Goal: Information Seeking & Learning: Learn about a topic

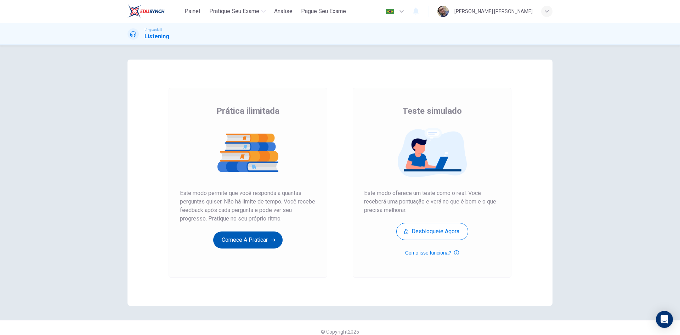
click at [244, 243] on button "Comece a praticar" at bounding box center [247, 239] width 69 height 17
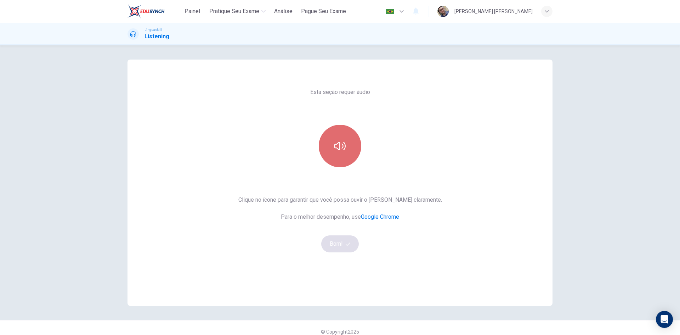
click at [335, 155] on button "button" at bounding box center [340, 146] width 42 height 42
click at [333, 246] on button "Bom!" at bounding box center [340, 243] width 38 height 17
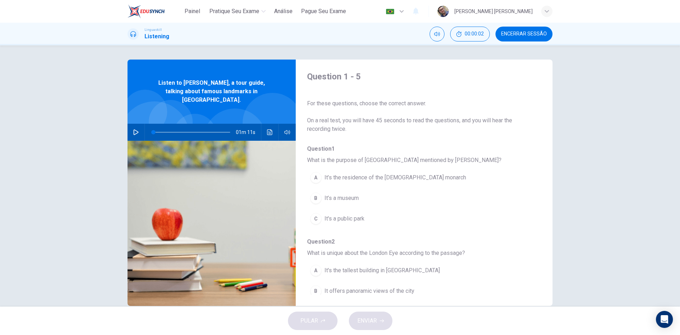
click at [135, 129] on icon "button" at bounding box center [136, 132] width 6 height 6
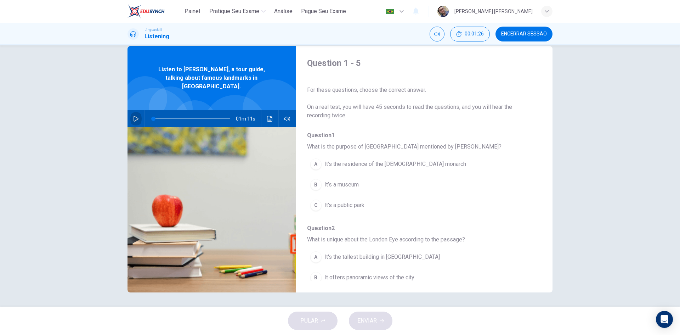
click at [132, 110] on button "button" at bounding box center [135, 118] width 11 height 17
click at [389, 164] on span "It’s the residence of the [DEMOGRAPHIC_DATA] monarch" at bounding box center [395, 164] width 142 height 8
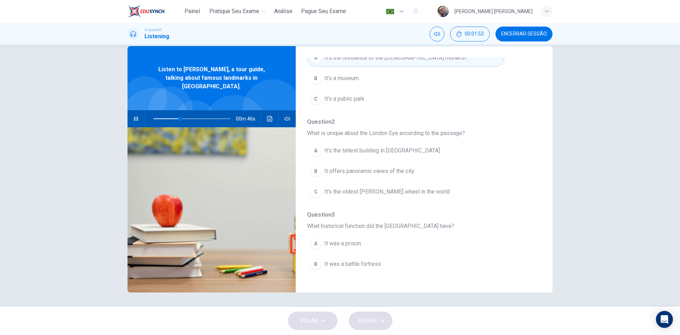
scroll to position [142, 0]
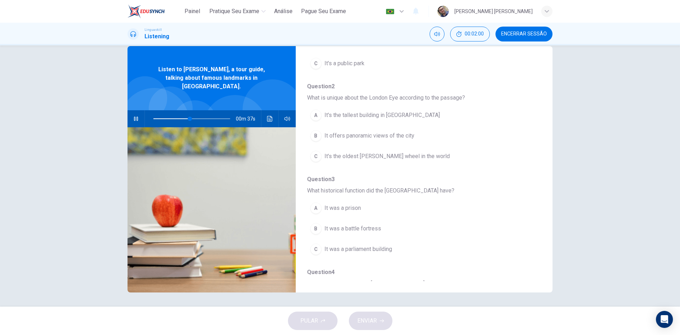
click at [400, 135] on span "It offers panoramic views of the city" at bounding box center [369, 135] width 90 height 8
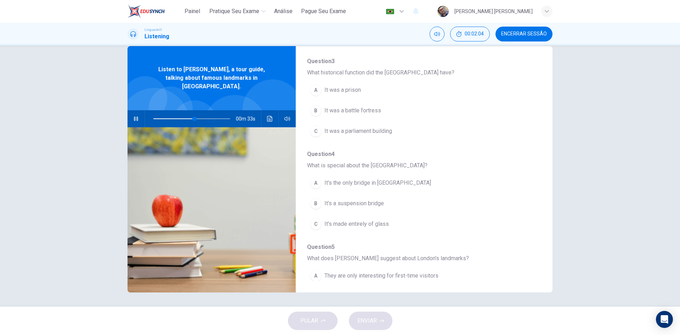
scroll to position [248, 0]
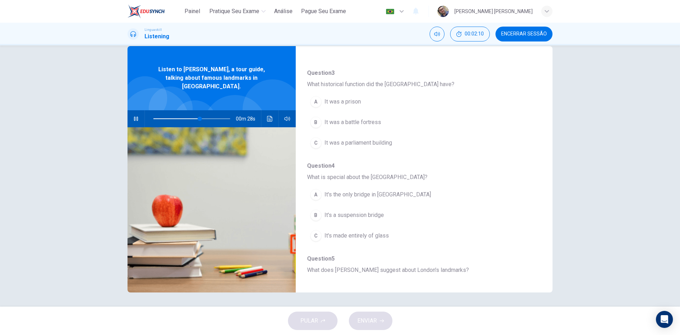
click at [351, 101] on span "It was a prison" at bounding box center [342, 101] width 36 height 8
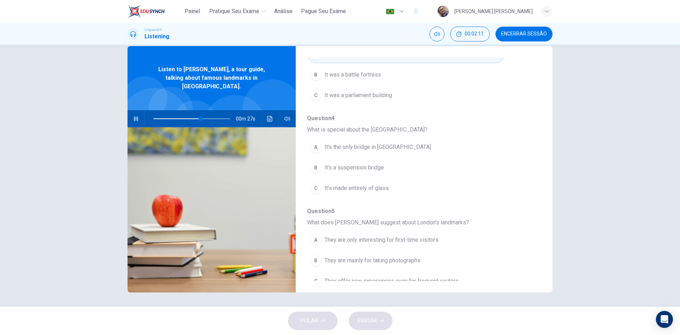
scroll to position [306, 0]
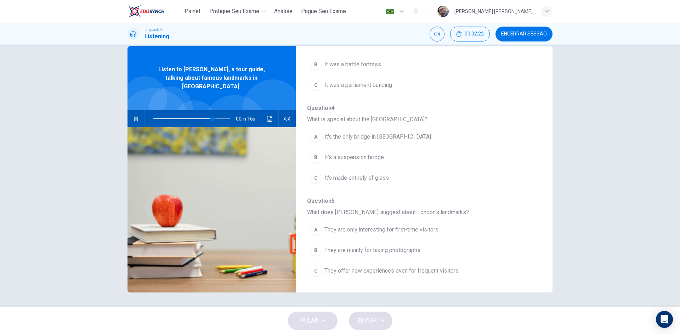
click at [382, 156] on button "B It's a suspension bridge" at bounding box center [405, 157] width 197 height 18
click at [220, 114] on span at bounding box center [191, 119] width 77 height 10
click at [136, 116] on icon "button" at bounding box center [135, 119] width 5 height 6
click at [217, 118] on span at bounding box center [191, 118] width 77 height 1
click at [137, 116] on icon "button" at bounding box center [136, 119] width 6 height 6
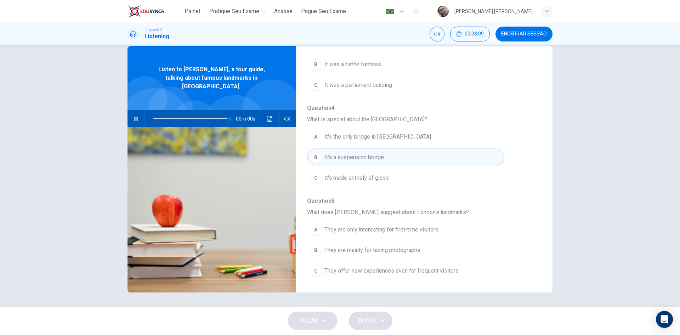
type input "0"
click at [386, 271] on span "They offer new experiences even for frequent visitors" at bounding box center [391, 270] width 134 height 8
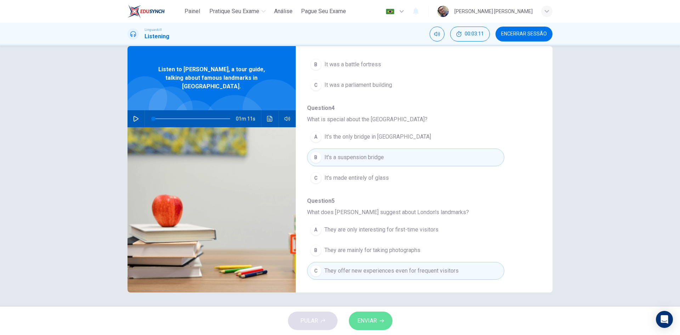
click at [381, 327] on button "ENVIAR" at bounding box center [371, 320] width 44 height 18
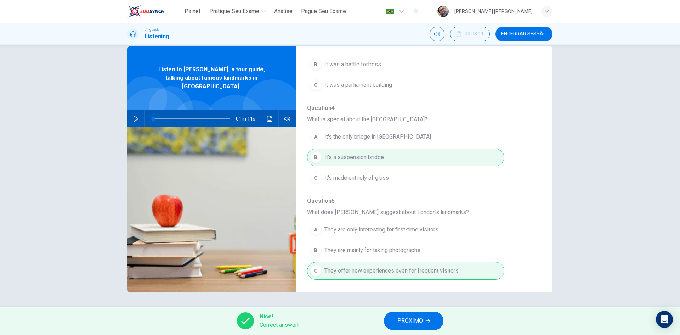
click at [417, 316] on span "PRÓXIMO" at bounding box center [409, 321] width 25 height 10
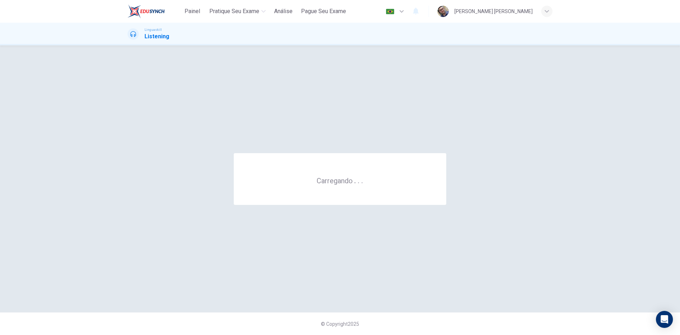
scroll to position [0, 0]
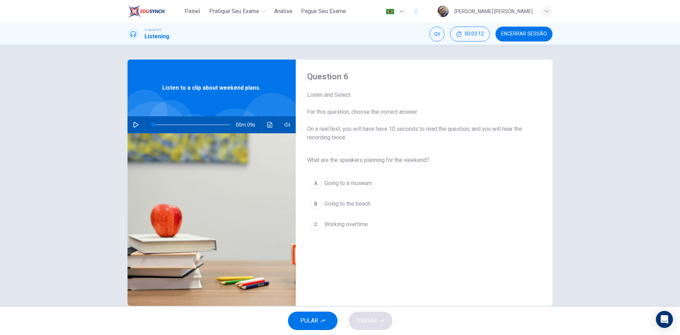
click at [125, 123] on div "Question 6 Listen and Select For this question, choose the correct answer. On a…" at bounding box center [340, 182] width 448 height 246
click at [128, 123] on div "00m 09s" at bounding box center [211, 124] width 168 height 17
click at [130, 124] on button "button" at bounding box center [135, 124] width 11 height 17
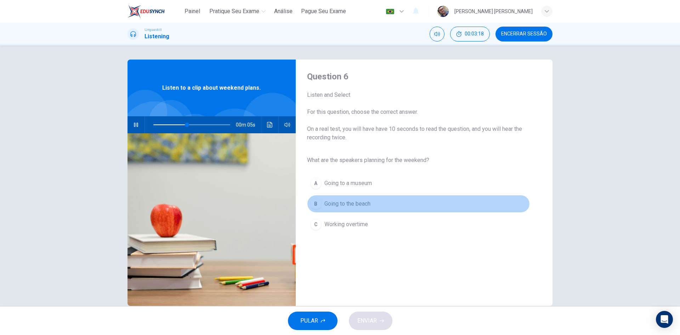
click at [362, 199] on span "Going to the beach" at bounding box center [347, 203] width 46 height 8
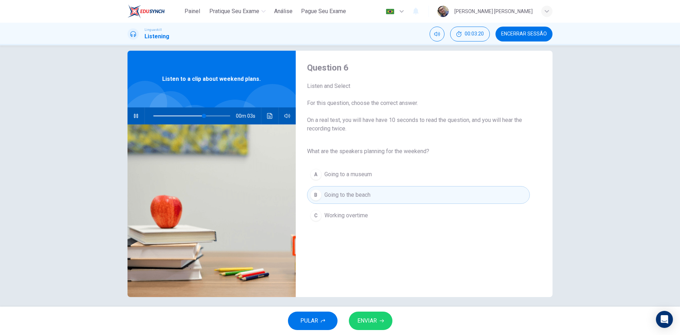
scroll to position [13, 0]
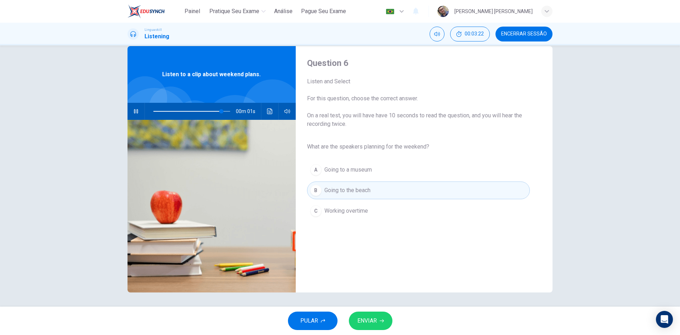
click at [371, 320] on span "ENVIAR" at bounding box center [366, 321] width 19 height 10
type input "0"
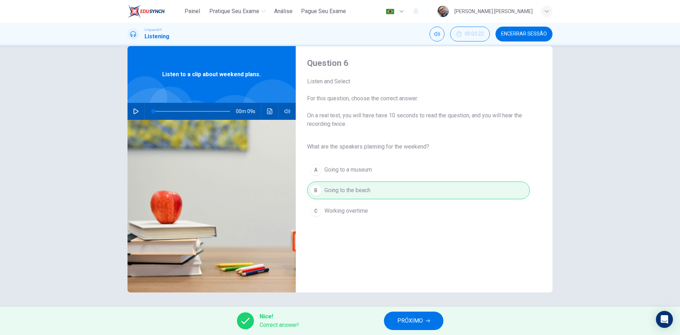
click at [415, 320] on span "PRÓXIMO" at bounding box center [409, 321] width 25 height 10
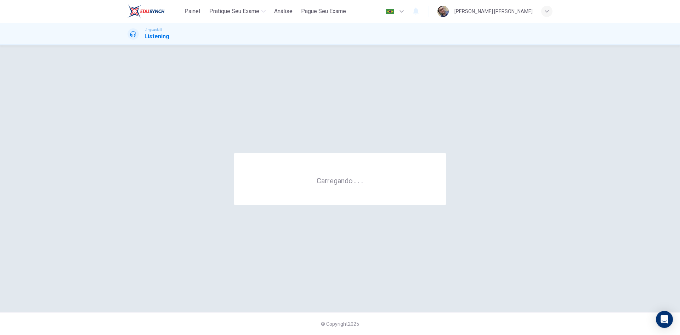
scroll to position [0, 0]
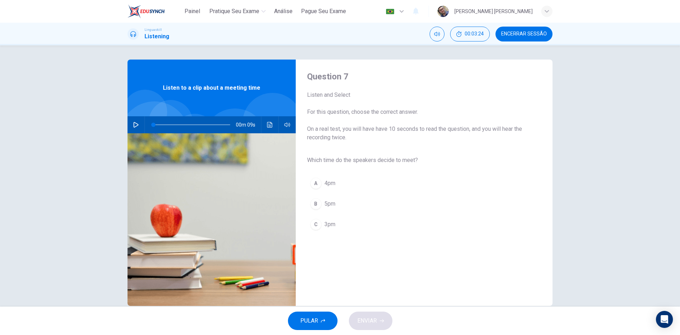
click at [133, 124] on icon "button" at bounding box center [136, 125] width 6 height 6
click at [331, 225] on span "3pm" at bounding box center [329, 224] width 11 height 8
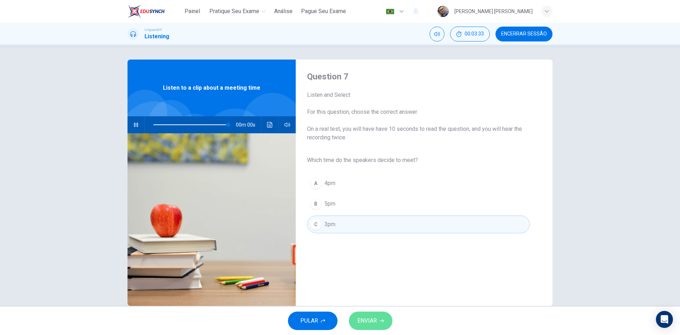
click at [374, 317] on span "ENVIAR" at bounding box center [366, 321] width 19 height 10
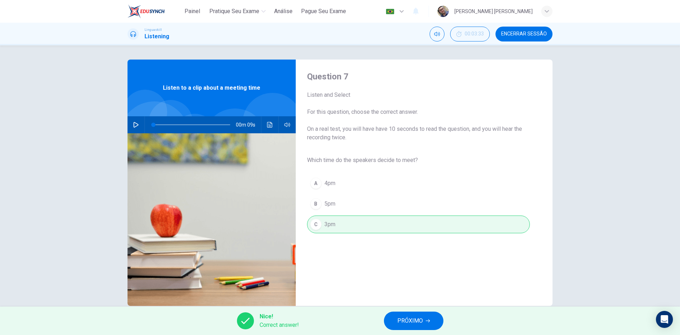
click at [412, 315] on button "PRÓXIMO" at bounding box center [413, 320] width 59 height 18
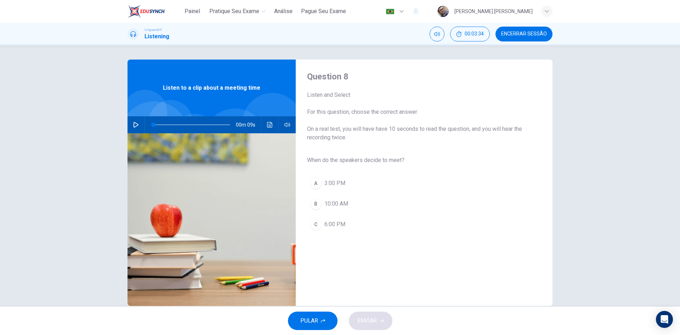
click at [133, 127] on icon "button" at bounding box center [135, 125] width 5 height 6
click at [337, 184] on span "3:00 PM" at bounding box center [334, 183] width 21 height 8
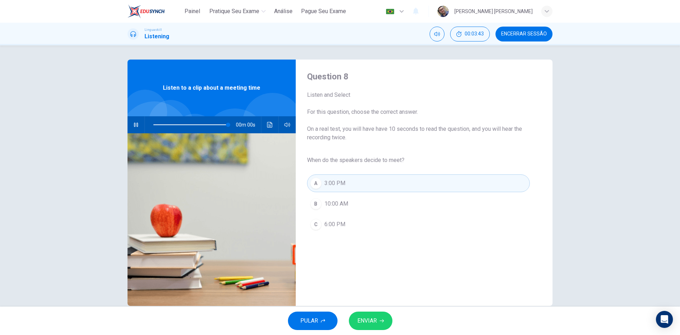
type input "0"
click at [377, 332] on div "PULAR ENVIAR" at bounding box center [340, 320] width 680 height 28
click at [375, 324] on span "ENVIAR" at bounding box center [366, 321] width 19 height 10
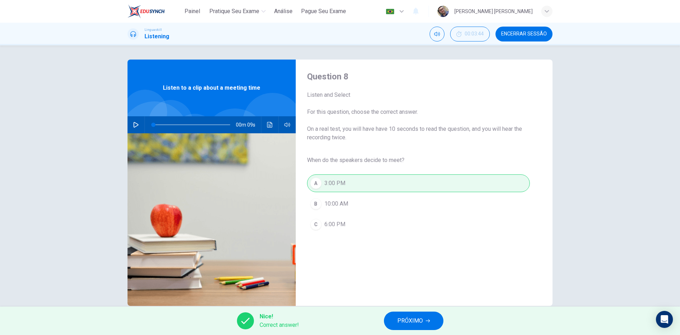
click at [409, 320] on span "PRÓXIMO" at bounding box center [409, 321] width 25 height 10
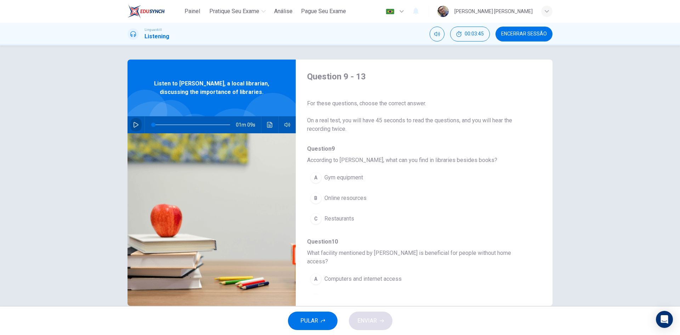
click at [130, 122] on button "button" at bounding box center [135, 124] width 11 height 17
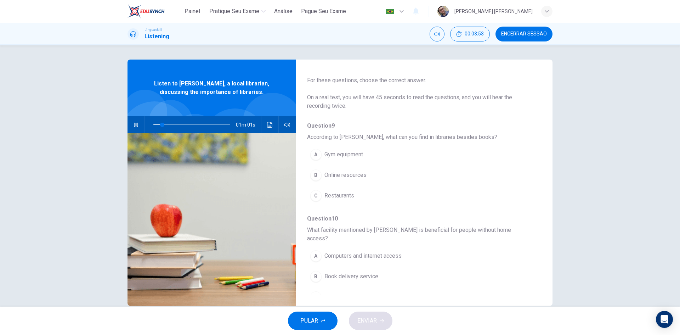
scroll to position [35, 0]
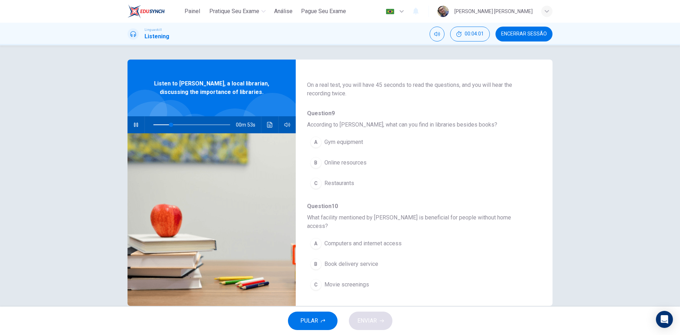
click at [357, 163] on span "Online resources" at bounding box center [345, 162] width 42 height 8
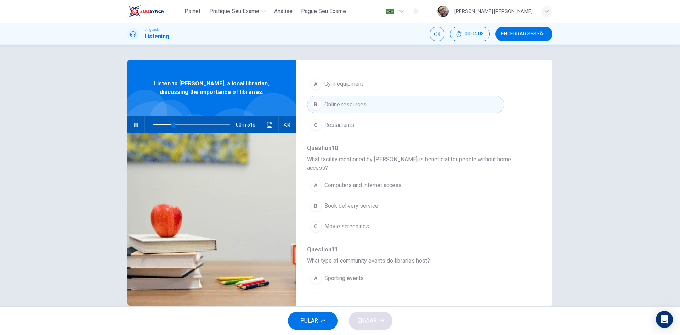
scroll to position [106, 0]
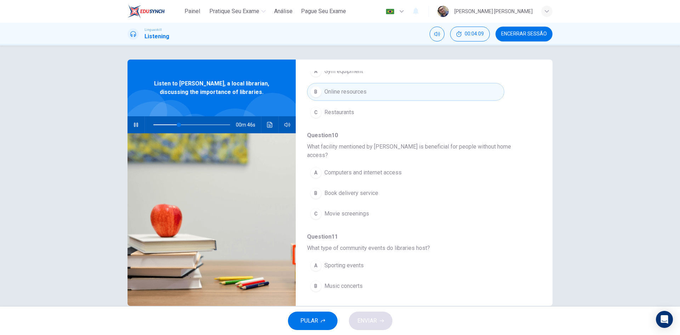
click at [368, 168] on span "Computers and internet access" at bounding box center [362, 172] width 77 height 8
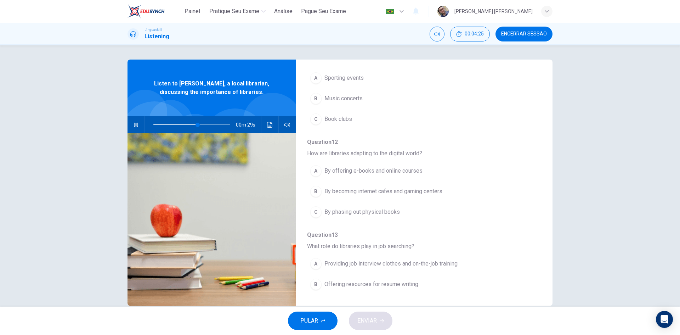
scroll to position [306, 0]
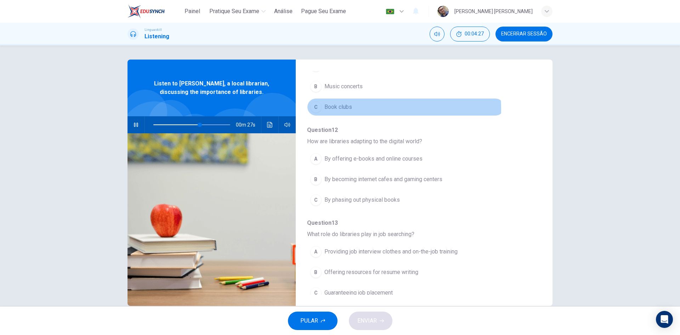
click at [342, 103] on span "Book clubs" at bounding box center [338, 107] width 28 height 8
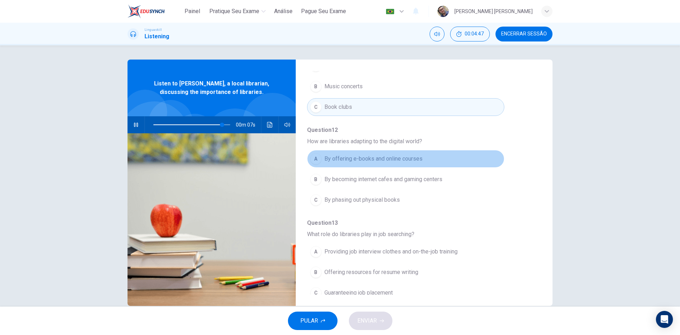
click at [412, 154] on span "By offering e-books and online courses" at bounding box center [373, 158] width 98 height 8
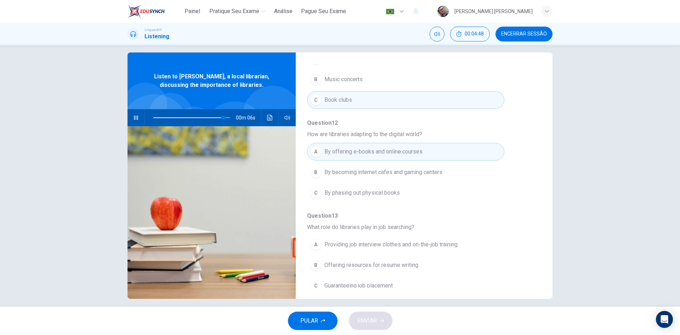
scroll to position [13, 0]
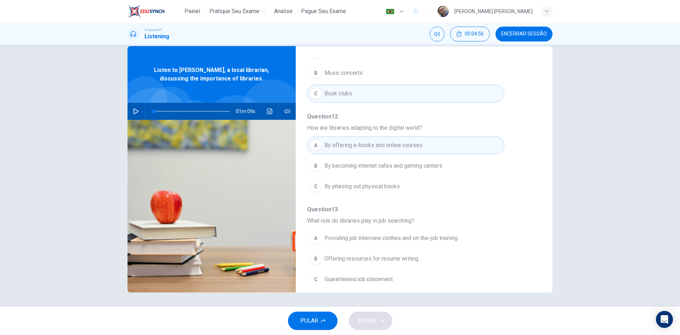
click at [396, 234] on span "Providing job interview clothes and on-the-job training" at bounding box center [390, 238] width 133 height 8
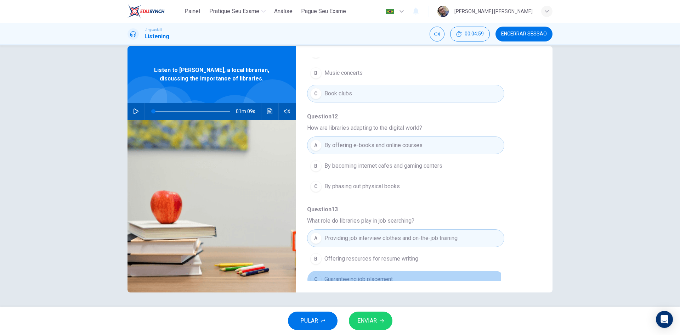
click at [354, 275] on span "Guaranteeing job placement" at bounding box center [358, 279] width 68 height 8
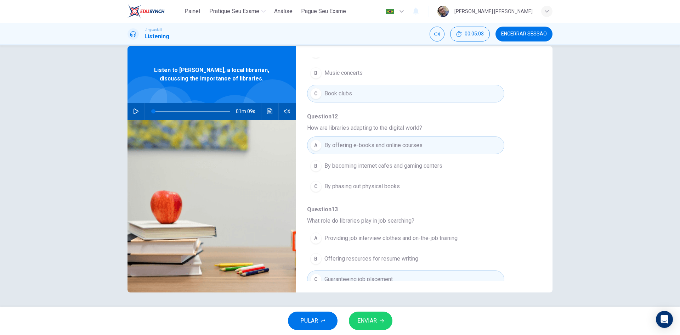
click at [134, 110] on icon "button" at bounding box center [135, 111] width 5 height 6
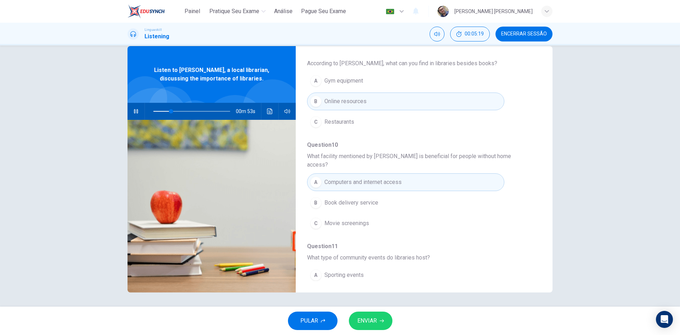
scroll to position [71, 0]
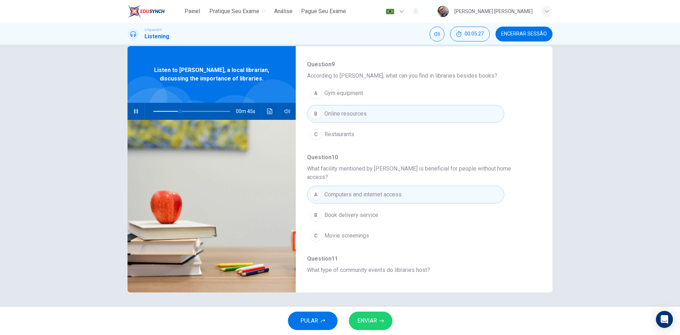
click at [369, 211] on span "Book delivery service" at bounding box center [351, 215] width 54 height 8
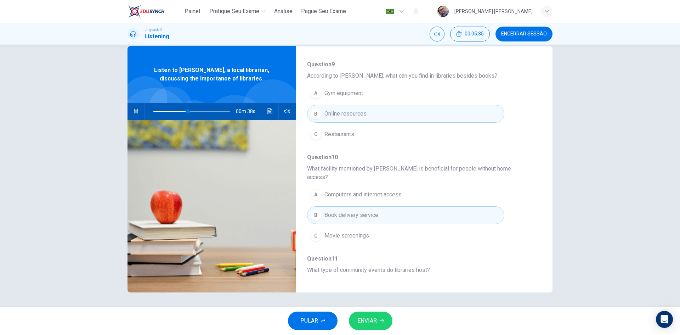
click at [375, 190] on span "Computers and internet access" at bounding box center [362, 194] width 77 height 8
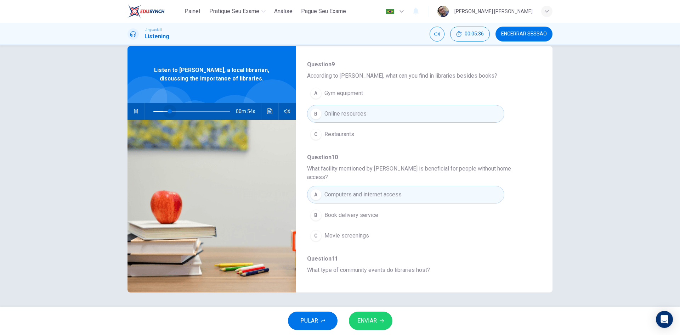
click at [167, 112] on span at bounding box center [191, 111] width 77 height 10
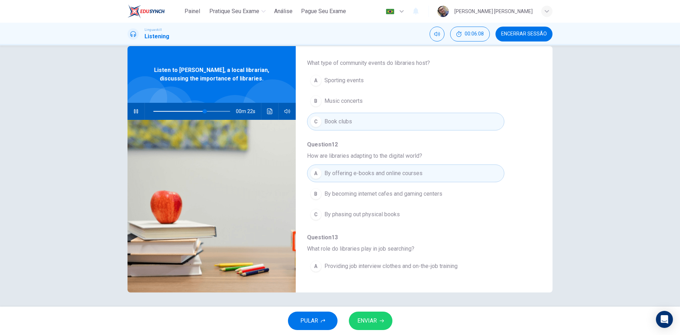
scroll to position [306, 0]
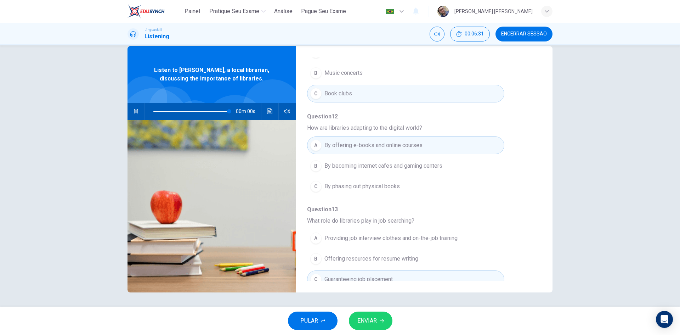
type input "0"
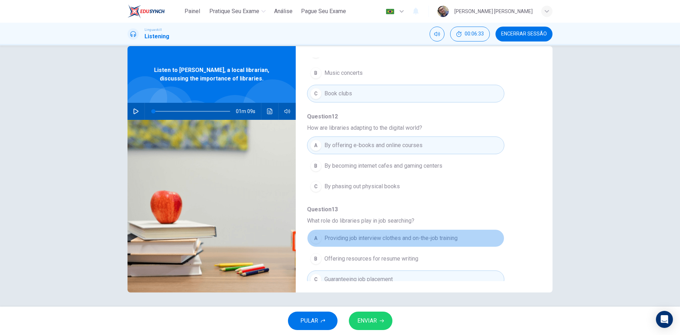
click at [426, 234] on span "Providing job interview clothes and on-the-job training" at bounding box center [390, 238] width 133 height 8
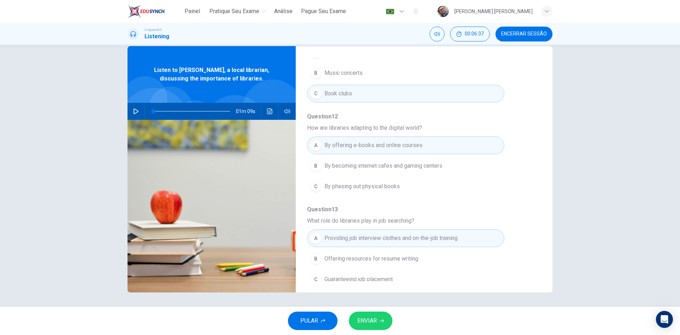
click at [369, 318] on span "ENVIAR" at bounding box center [366, 321] width 19 height 10
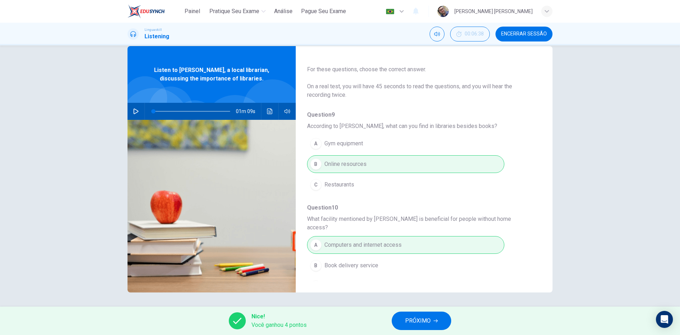
scroll to position [0, 0]
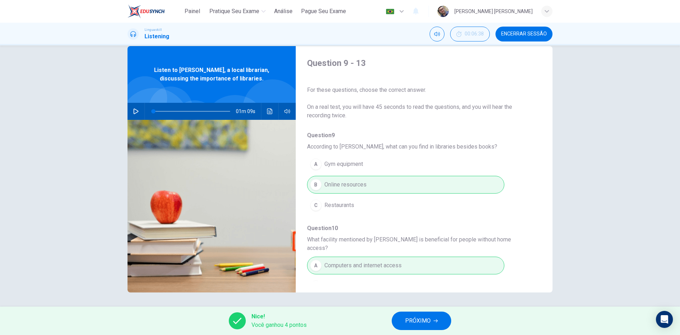
click at [420, 318] on span "PRÓXIMO" at bounding box center [417, 321] width 25 height 10
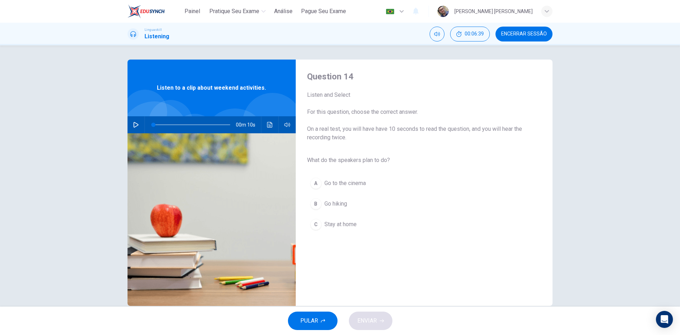
click at [131, 120] on button "button" at bounding box center [135, 124] width 11 height 17
click at [328, 206] on span "Go hiking" at bounding box center [335, 203] width 23 height 8
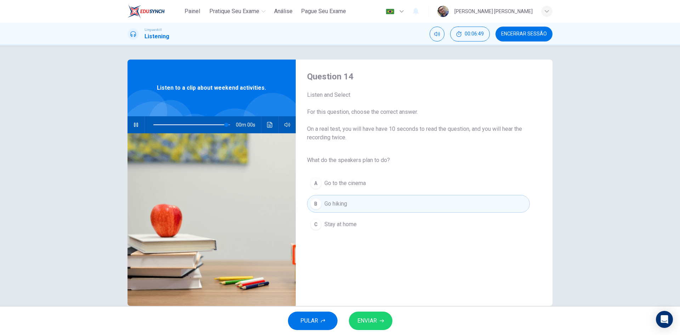
type input "0"
click at [375, 322] on span "ENVIAR" at bounding box center [366, 321] width 19 height 10
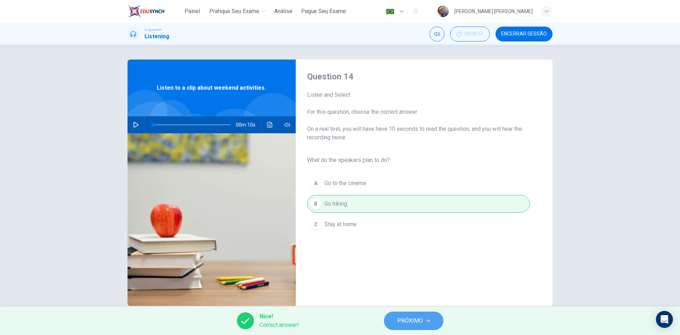
click at [417, 314] on button "PRÓXIMO" at bounding box center [413, 320] width 59 height 18
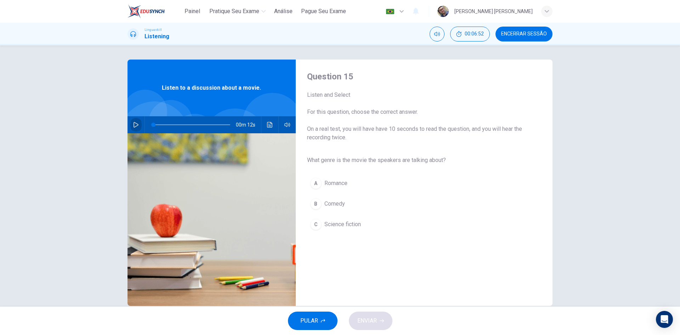
click at [136, 122] on icon "button" at bounding box center [136, 125] width 6 height 6
click at [342, 224] on span "Science fiction" at bounding box center [342, 224] width 36 height 8
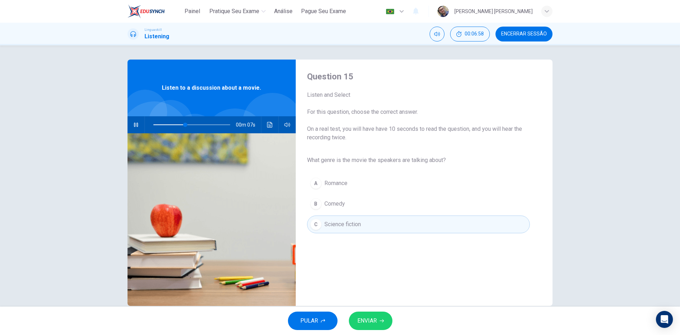
click at [370, 317] on span "ENVIAR" at bounding box center [366, 321] width 19 height 10
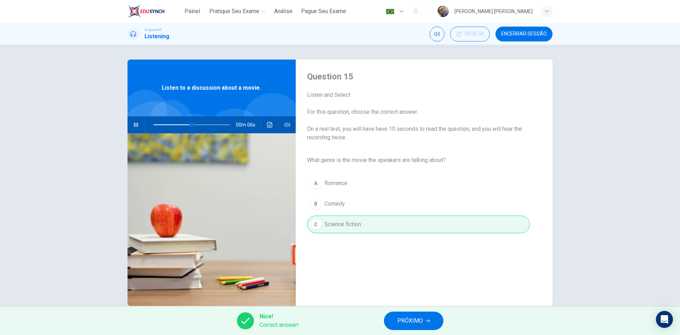
type input "58"
click at [416, 319] on span "PRÓXIMO" at bounding box center [409, 321] width 25 height 10
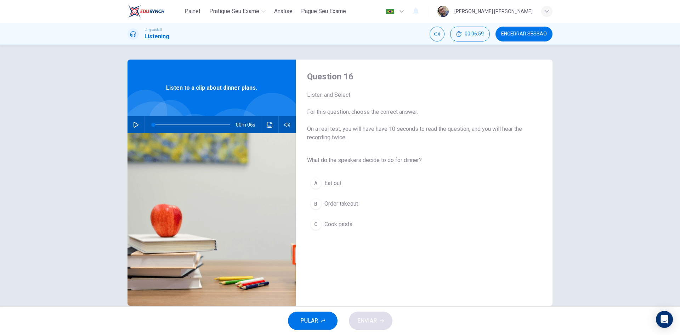
click at [130, 125] on button "button" at bounding box center [135, 124] width 11 height 17
click at [336, 226] on span "Cook pasta" at bounding box center [338, 224] width 28 height 8
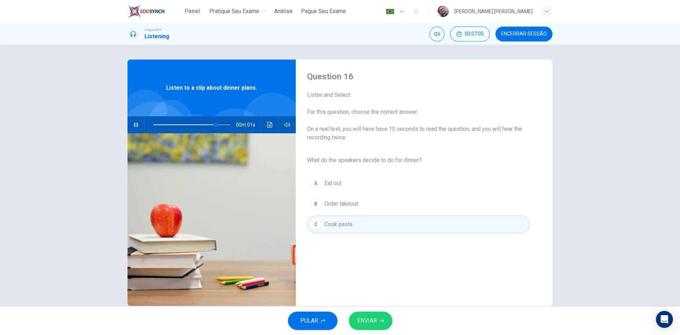
type input "0"
click at [373, 316] on span "ENVIAR" at bounding box center [366, 321] width 19 height 10
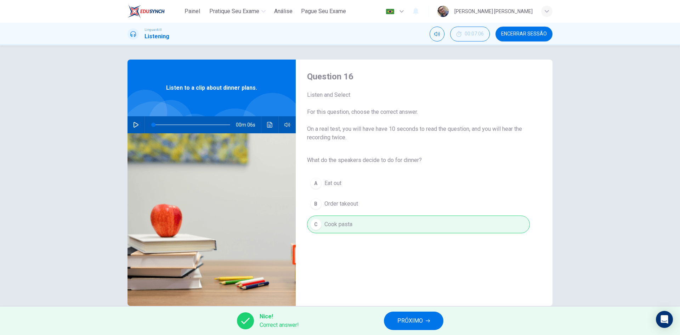
click at [423, 320] on button "PRÓXIMO" at bounding box center [413, 320] width 59 height 18
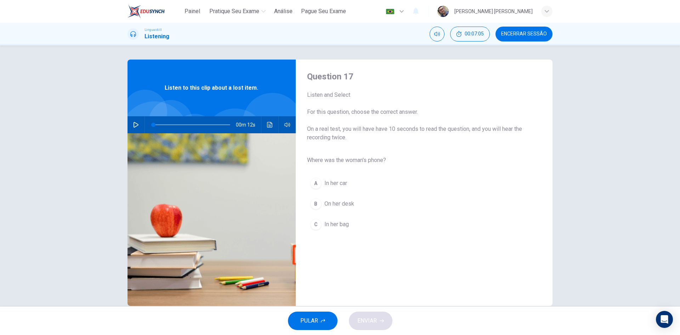
click at [135, 125] on icon "button" at bounding box center [136, 125] width 6 height 6
click at [338, 226] on span "In her bag" at bounding box center [336, 224] width 24 height 8
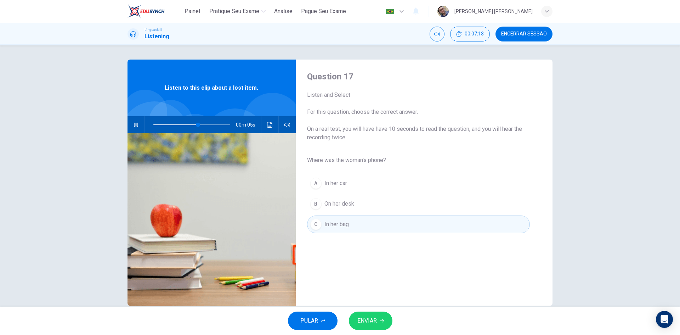
click at [375, 320] on span "ENVIAR" at bounding box center [366, 321] width 19 height 10
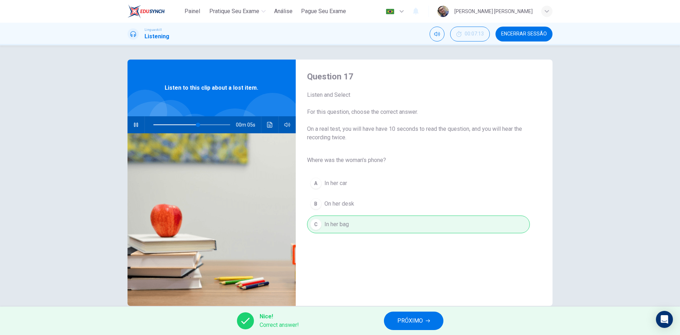
type input "66"
click at [426, 318] on button "PRÓXIMO" at bounding box center [413, 320] width 59 height 18
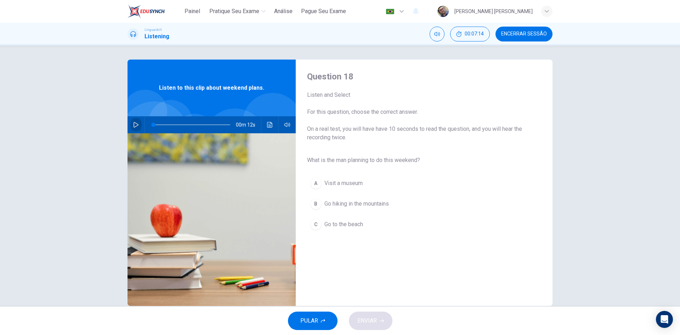
click at [133, 123] on icon "button" at bounding box center [136, 125] width 6 height 6
click at [356, 200] on span "Go hiking in the mountains" at bounding box center [356, 203] width 64 height 8
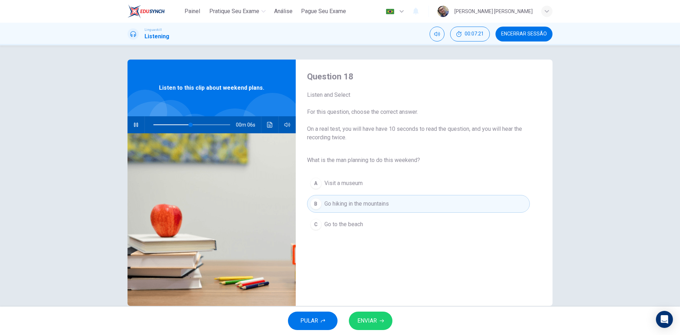
click at [368, 321] on span "ENVIAR" at bounding box center [366, 321] width 19 height 10
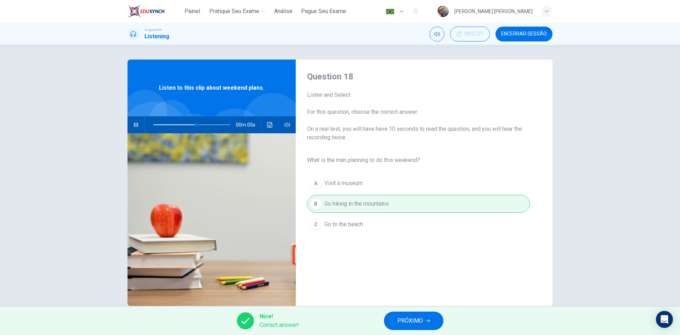
type input "65"
click at [411, 323] on span "PRÓXIMO" at bounding box center [409, 321] width 25 height 10
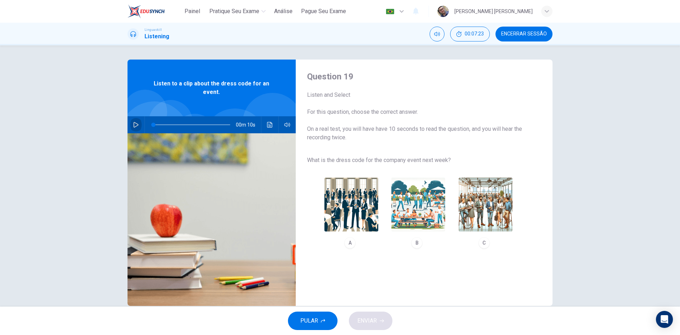
click at [133, 120] on button "button" at bounding box center [135, 124] width 11 height 17
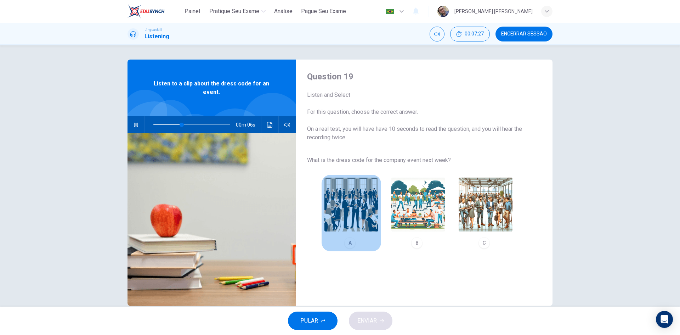
click at [347, 211] on img "button" at bounding box center [351, 204] width 54 height 54
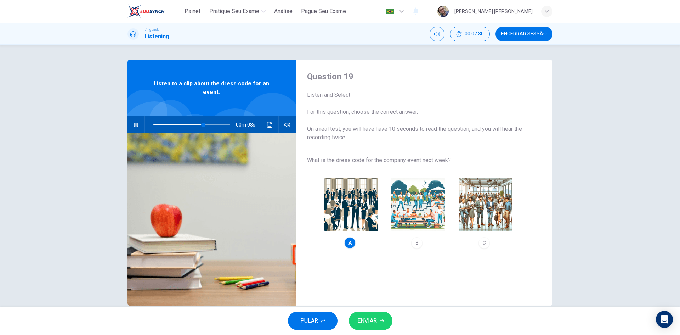
click at [380, 319] on icon "button" at bounding box center [382, 320] width 4 height 4
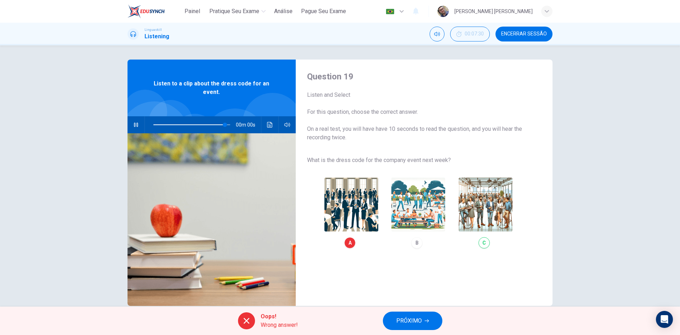
type input "0"
click at [397, 318] on span "PRÓXIMO" at bounding box center [408, 321] width 25 height 10
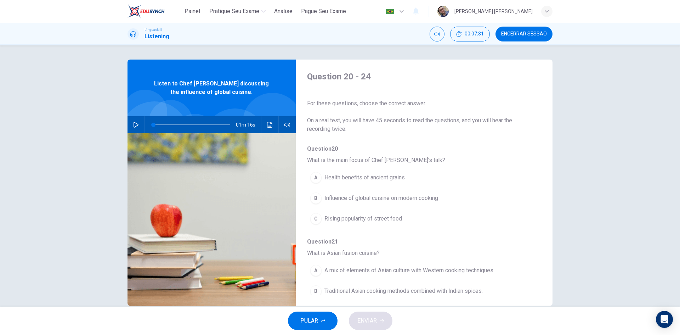
click at [133, 125] on icon "button" at bounding box center [136, 125] width 6 height 6
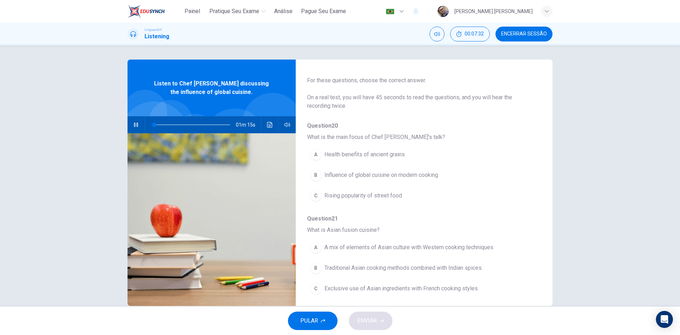
scroll to position [35, 0]
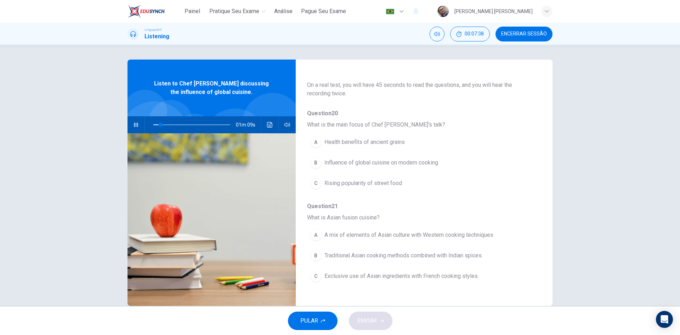
click at [380, 162] on span "Influence of global cuisine on modern cooking" at bounding box center [381, 162] width 114 height 8
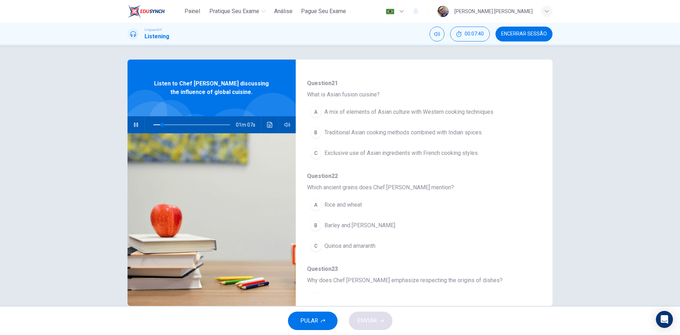
scroll to position [142, 0]
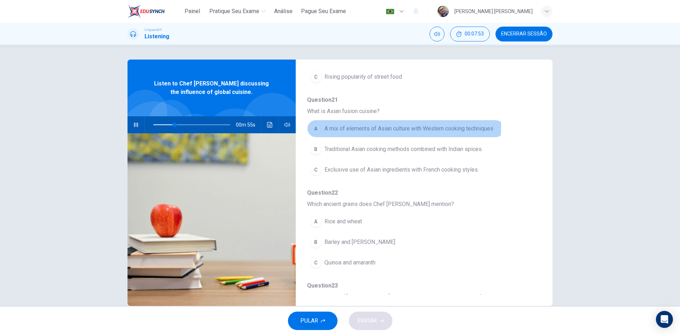
click at [370, 126] on span "A mix of elements of Asian culture with Western cooking techniques" at bounding box center [408, 128] width 169 height 8
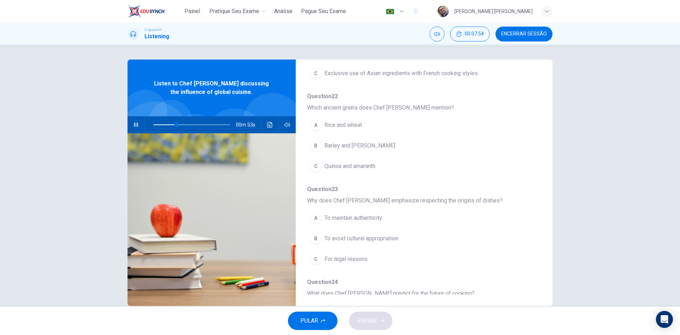
scroll to position [248, 0]
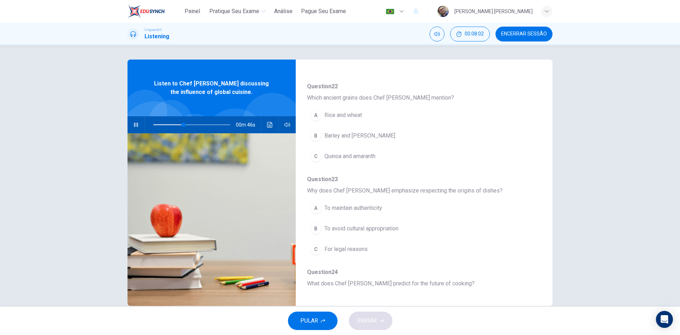
click at [366, 159] on span "Quinoa and amaranth" at bounding box center [349, 156] width 51 height 8
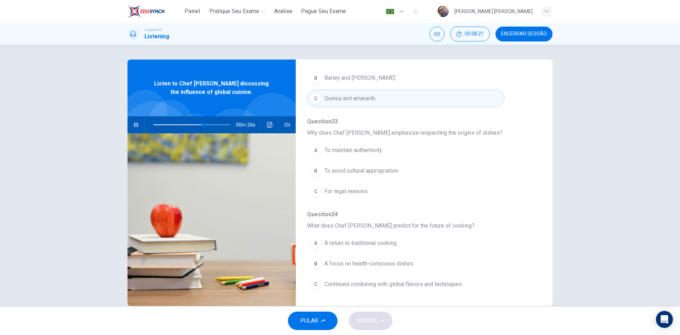
scroll to position [13, 0]
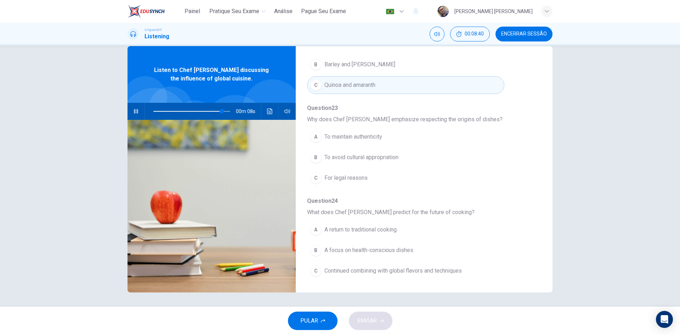
click at [133, 109] on icon "button" at bounding box center [136, 111] width 6 height 6
click at [134, 109] on icon "button" at bounding box center [135, 111] width 5 height 6
click at [193, 108] on span at bounding box center [191, 111] width 77 height 10
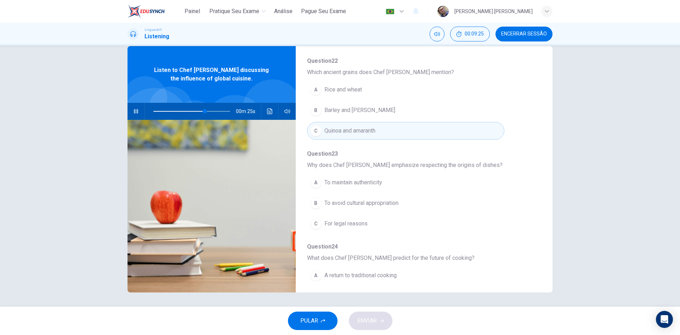
scroll to position [270, 0]
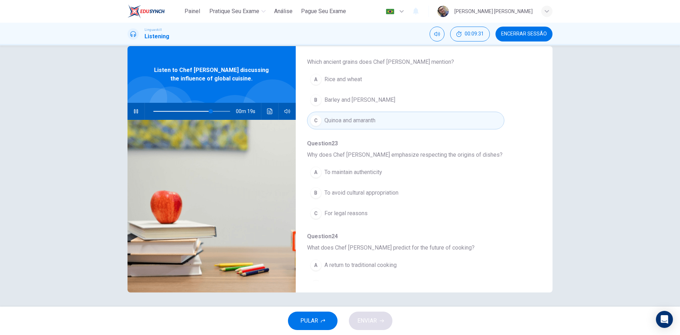
click at [374, 189] on span "To avoid cultural appropriation" at bounding box center [361, 192] width 74 height 8
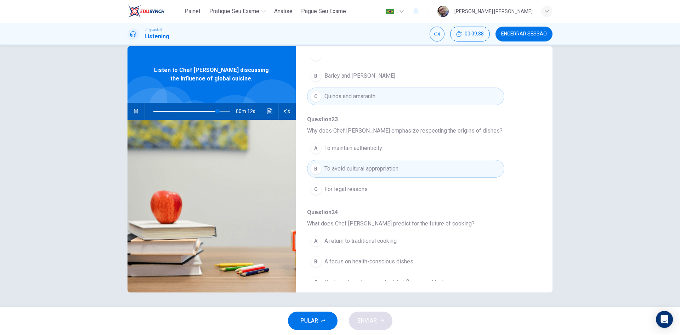
scroll to position [306, 0]
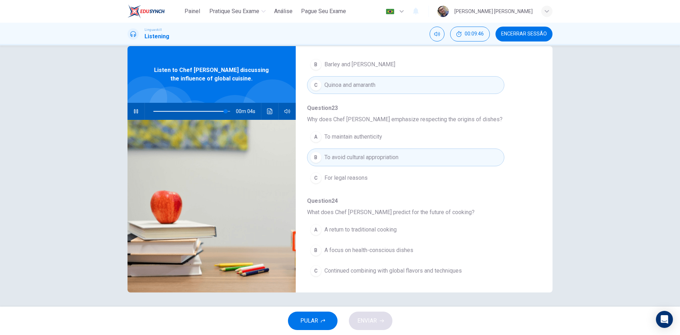
click at [363, 273] on span "Continued combining with global flavors and techniques" at bounding box center [392, 270] width 137 height 8
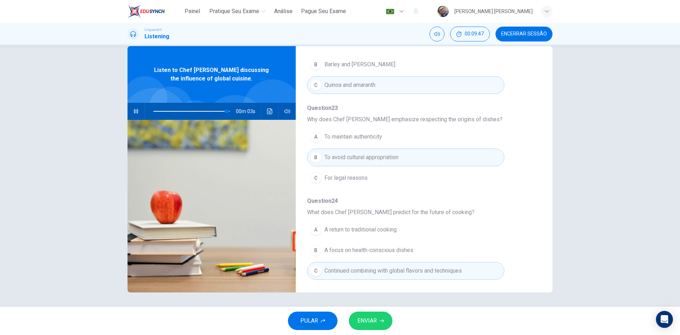
click at [371, 318] on span "ENVIAR" at bounding box center [366, 321] width 19 height 10
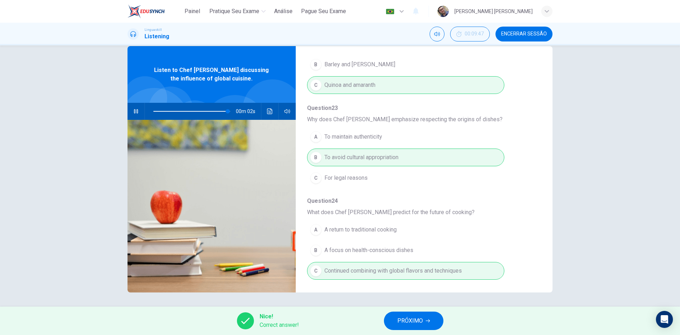
type input "98"
click at [402, 326] on button "PRÓXIMO" at bounding box center [413, 320] width 59 height 18
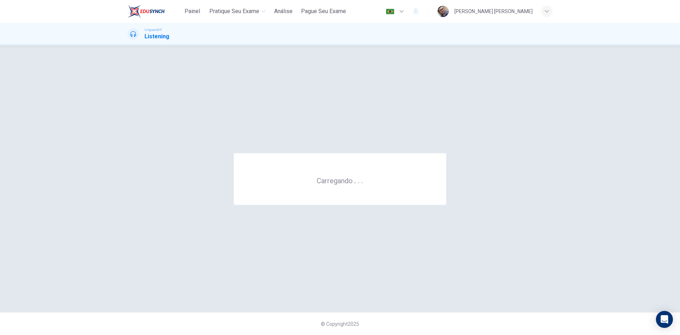
scroll to position [0, 0]
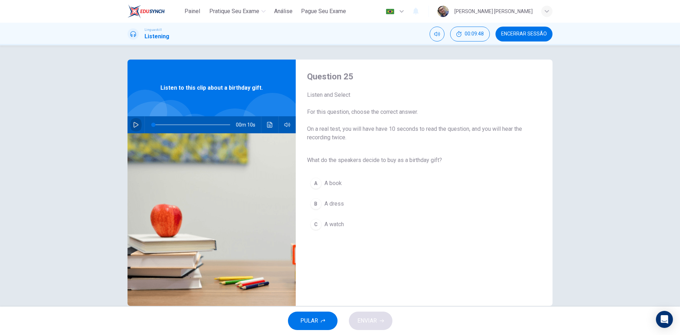
click at [133, 127] on icon "button" at bounding box center [135, 125] width 5 height 6
click at [313, 182] on div "A" at bounding box center [315, 182] width 11 height 11
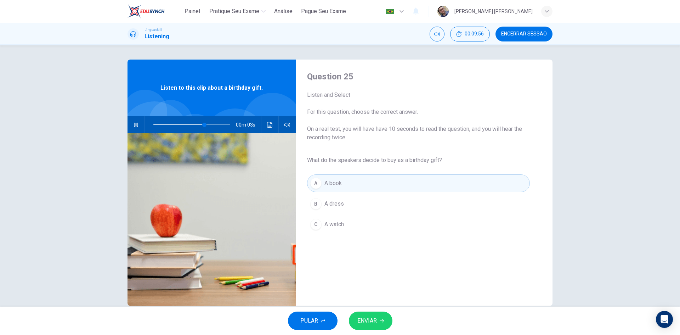
click at [368, 317] on span "ENVIAR" at bounding box center [366, 321] width 19 height 10
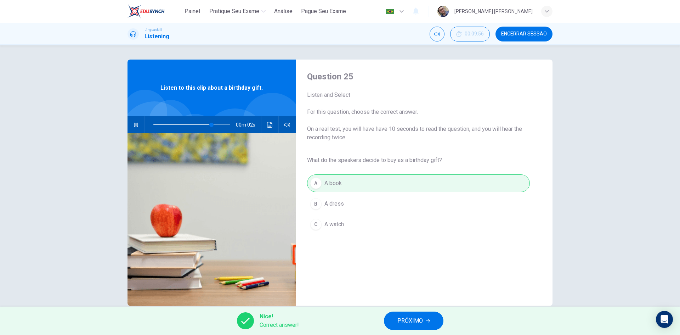
type input "85"
click at [426, 318] on button "PRÓXIMO" at bounding box center [413, 320] width 59 height 18
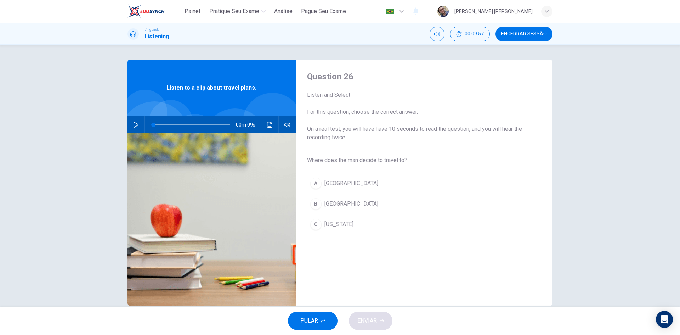
click at [134, 125] on icon "button" at bounding box center [136, 125] width 6 height 6
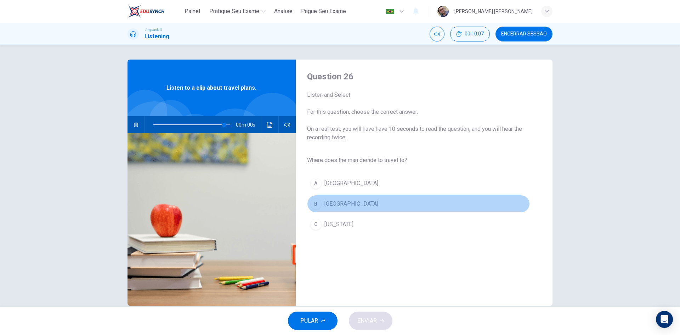
click at [327, 201] on span "[GEOGRAPHIC_DATA]" at bounding box center [351, 203] width 54 height 8
type input "0"
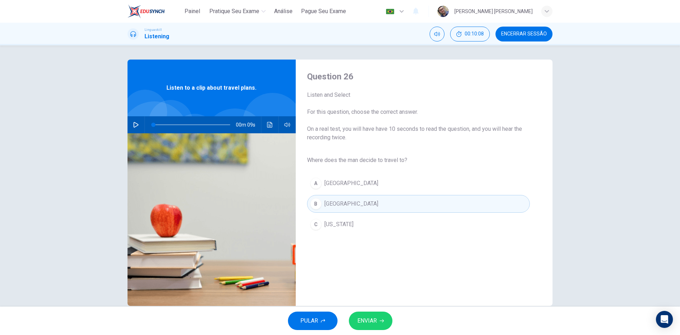
click at [372, 318] on span "ENVIAR" at bounding box center [366, 321] width 19 height 10
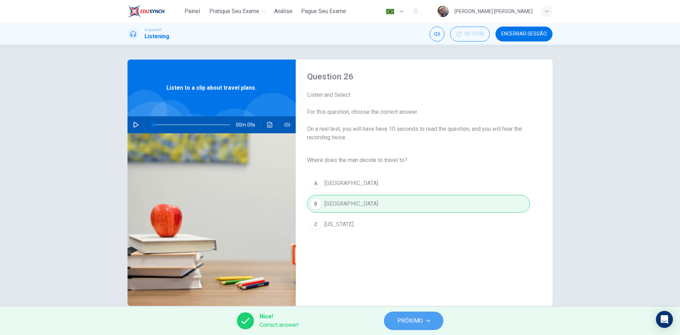
click at [419, 312] on button "PRÓXIMO" at bounding box center [413, 320] width 59 height 18
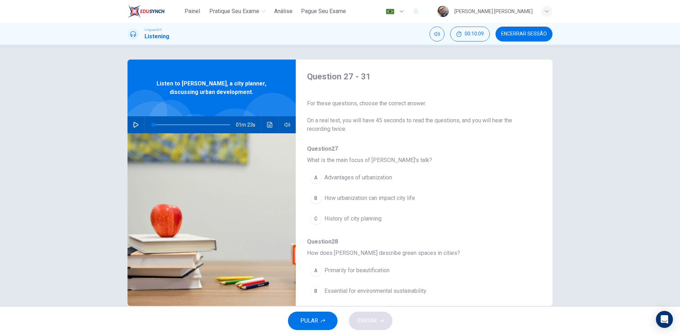
click at [137, 124] on button "button" at bounding box center [135, 124] width 11 height 17
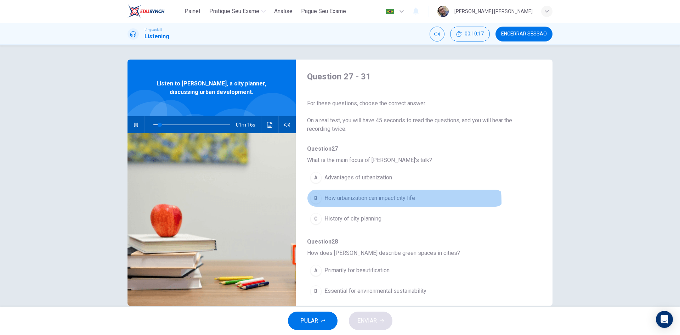
click at [363, 202] on span "How urbanization can impact city life" at bounding box center [369, 198] width 91 height 8
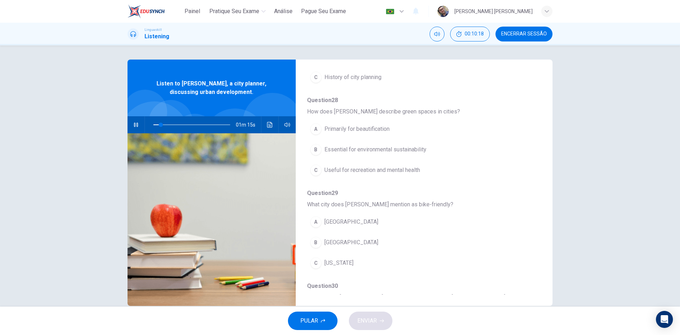
scroll to position [142, 0]
click at [167, 124] on span at bounding box center [191, 125] width 77 height 10
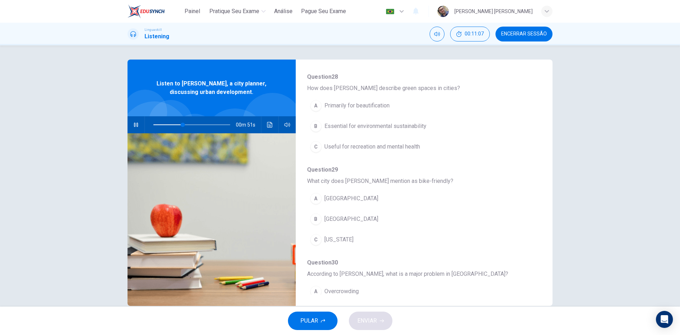
scroll to position [177, 0]
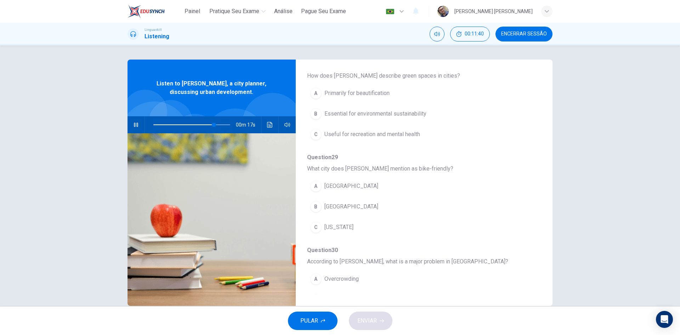
click at [349, 188] on span "[GEOGRAPHIC_DATA]" at bounding box center [351, 186] width 54 height 8
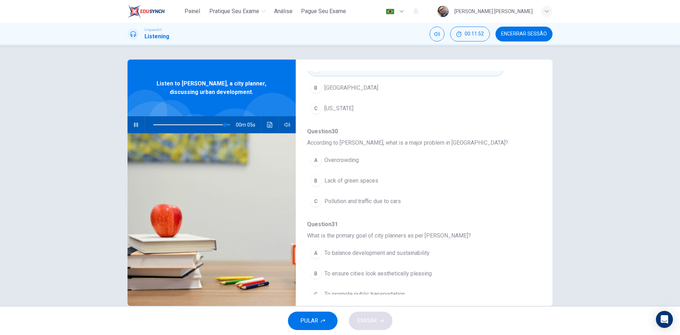
scroll to position [306, 0]
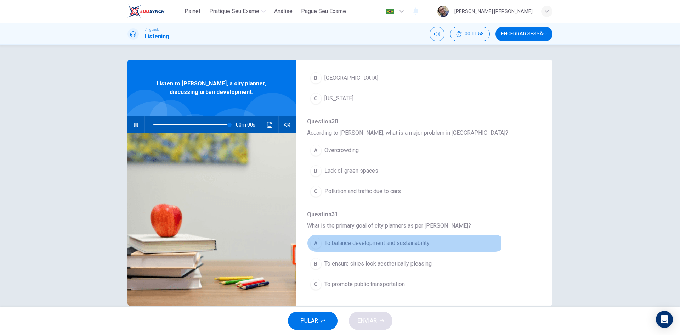
click at [373, 239] on span "To balance development and sustainability" at bounding box center [376, 243] width 105 height 8
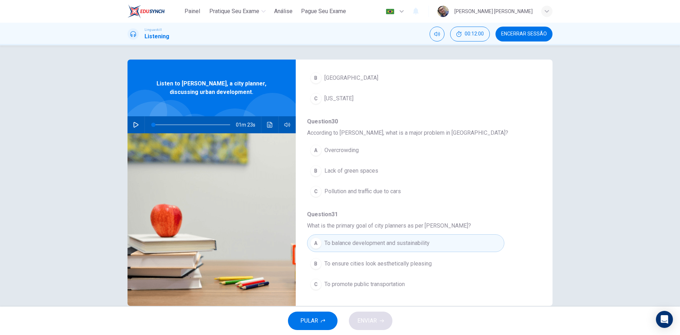
click at [133, 124] on icon "button" at bounding box center [136, 125] width 6 height 6
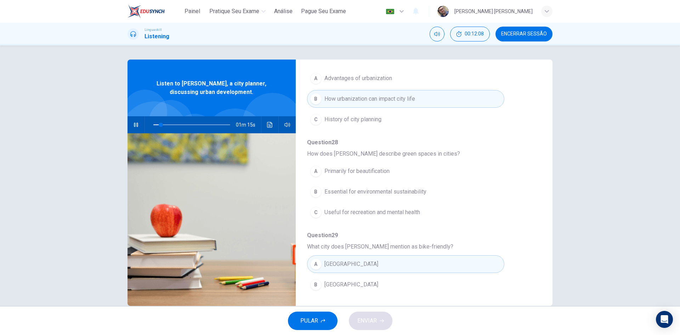
scroll to position [106, 0]
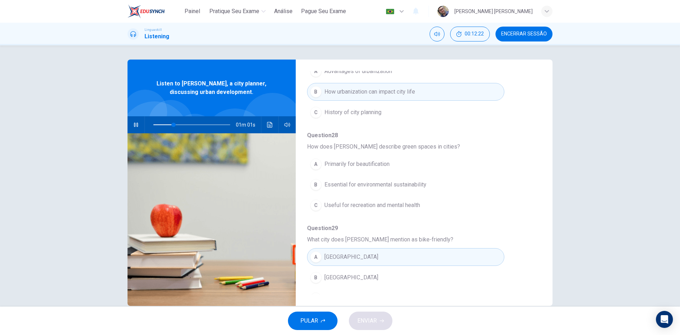
click at [359, 186] on span "Essential for environmental sustainability" at bounding box center [375, 184] width 102 height 8
click at [169, 125] on span at bounding box center [191, 125] width 77 height 10
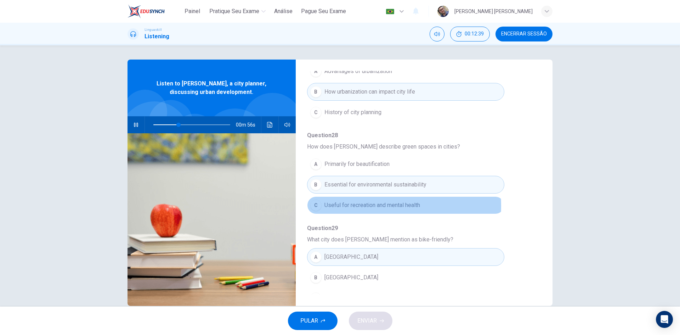
click at [350, 206] on span "Useful for recreation and mental health" at bounding box center [372, 205] width 96 height 8
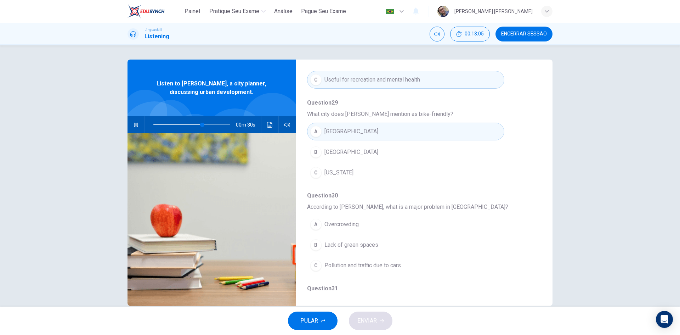
scroll to position [248, 0]
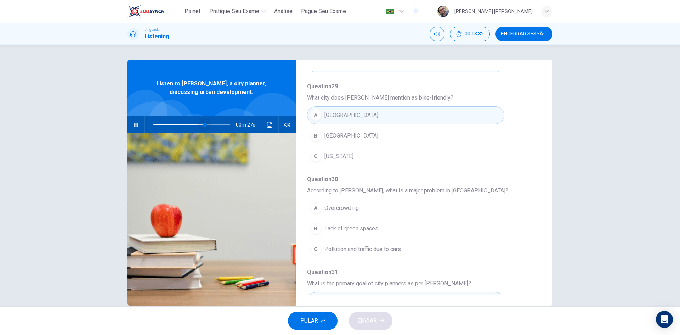
click at [203, 125] on span at bounding box center [191, 125] width 77 height 10
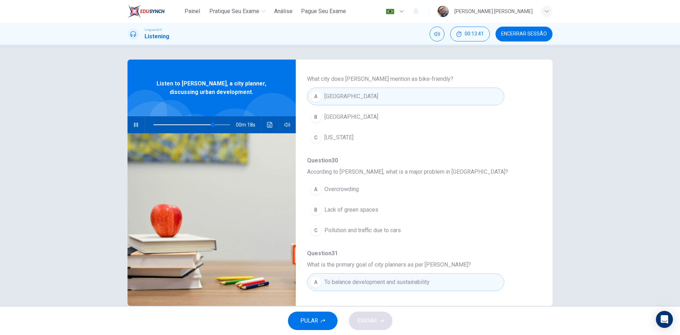
scroll to position [306, 0]
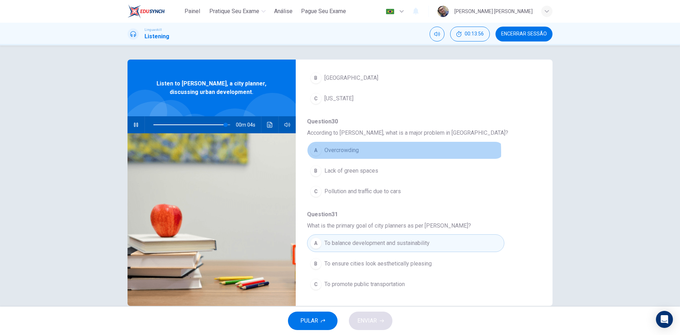
click at [345, 152] on span "Overcrowding" at bounding box center [341, 150] width 34 height 8
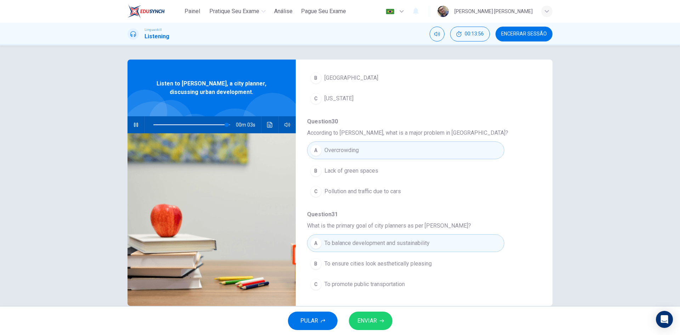
scroll to position [13, 0]
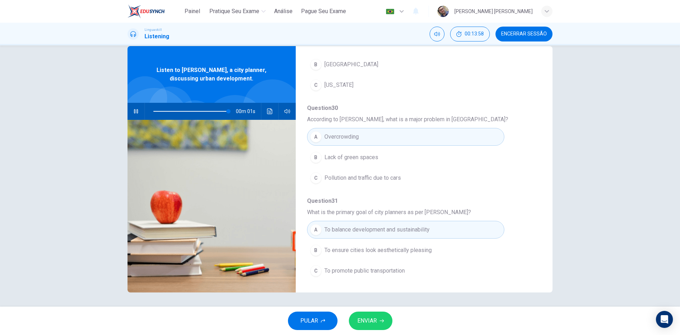
click at [364, 320] on span "ENVIAR" at bounding box center [366, 321] width 19 height 10
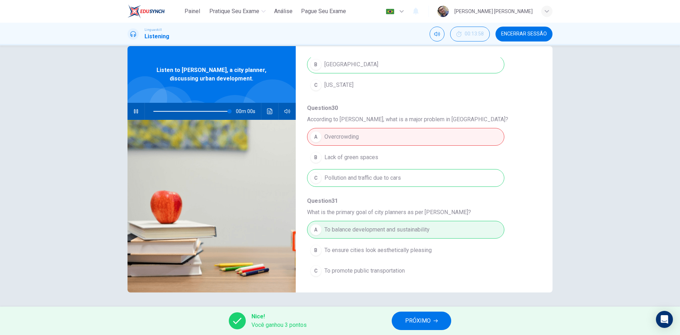
type input "0"
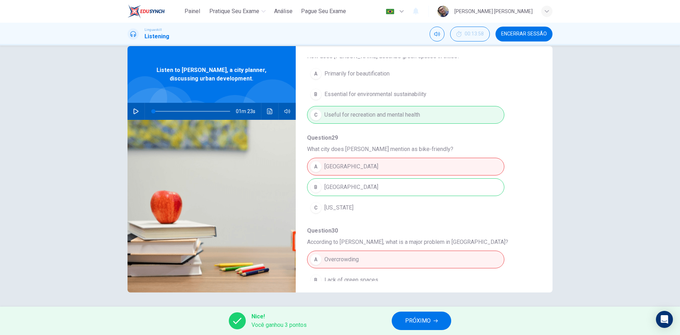
scroll to position [199, 0]
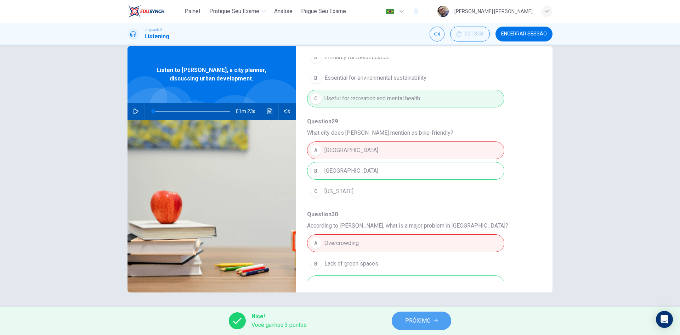
click at [420, 322] on span "PRÓXIMO" at bounding box center [417, 321] width 25 height 10
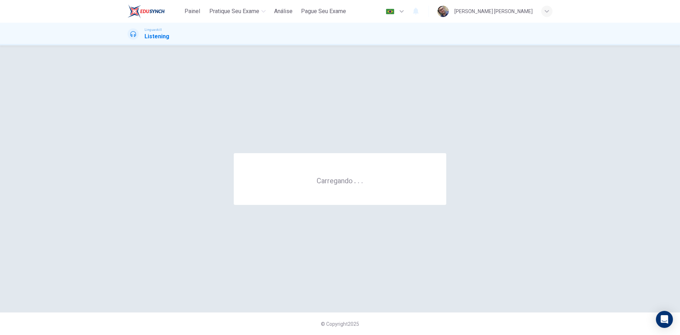
scroll to position [0, 0]
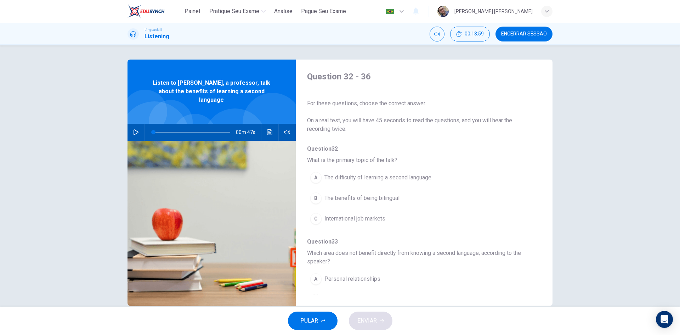
click at [132, 124] on button "button" at bounding box center [135, 132] width 11 height 17
drag, startPoint x: 166, startPoint y: 125, endPoint x: 135, endPoint y: 122, distance: 31.3
click at [135, 124] on div "00m 39s" at bounding box center [211, 132] width 168 height 17
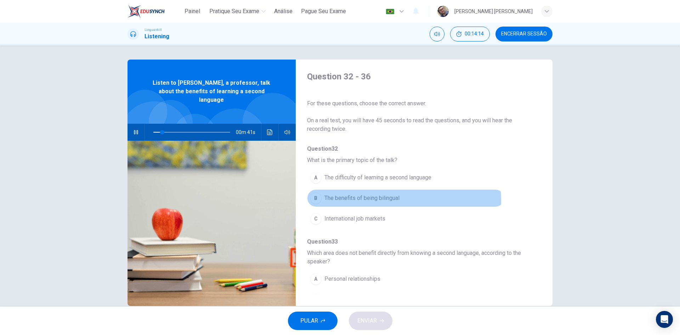
click at [354, 200] on span "The benefits of being bilingual" at bounding box center [361, 198] width 75 height 8
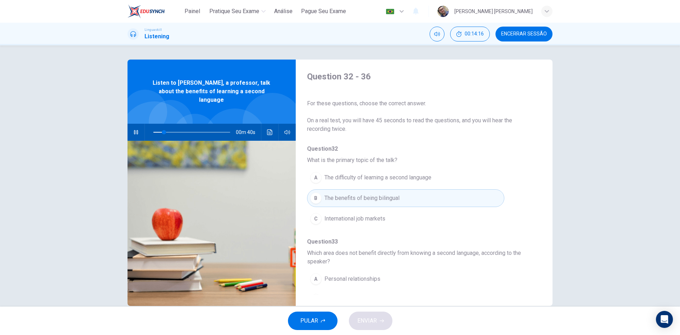
click at [367, 177] on span "The difficulty of learning a second language" at bounding box center [377, 177] width 107 height 8
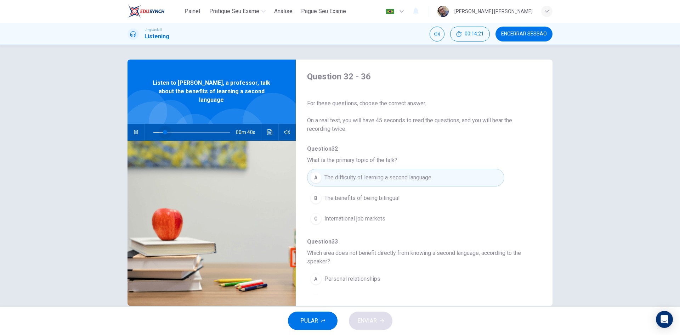
click at [163, 127] on span at bounding box center [191, 132] width 77 height 10
click at [357, 200] on span "The benefits of being bilingual" at bounding box center [361, 198] width 75 height 8
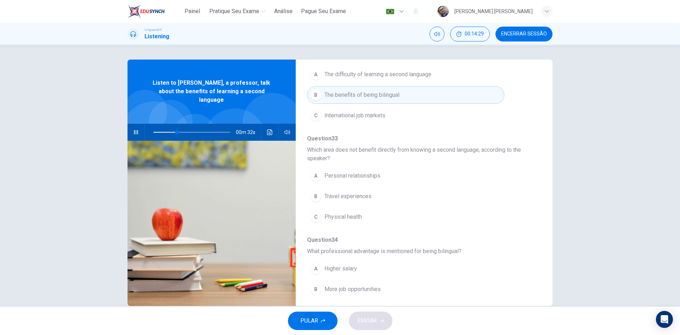
scroll to position [106, 0]
click at [348, 191] on span "Travel experiences" at bounding box center [347, 193] width 47 height 8
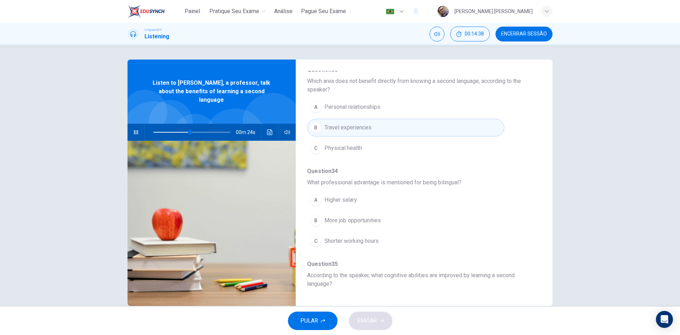
scroll to position [177, 0]
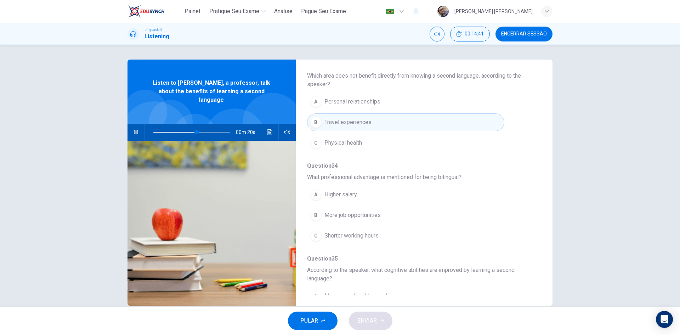
click at [361, 215] on span "More job opportunities" at bounding box center [352, 215] width 56 height 8
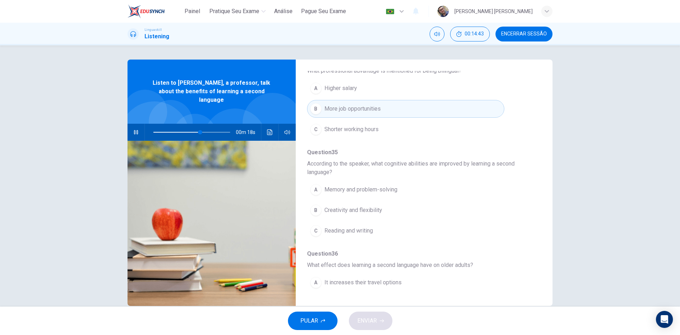
scroll to position [319, 0]
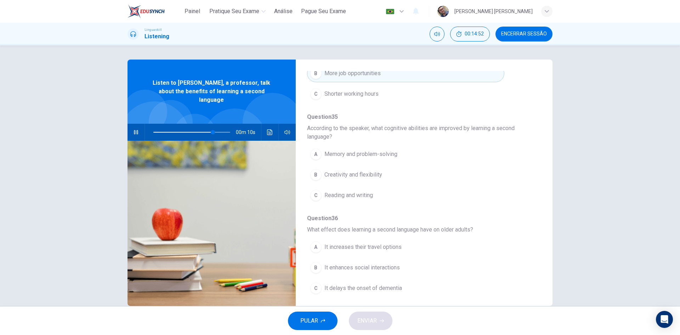
click at [352, 156] on span "Memory and problem-solving" at bounding box center [360, 154] width 73 height 8
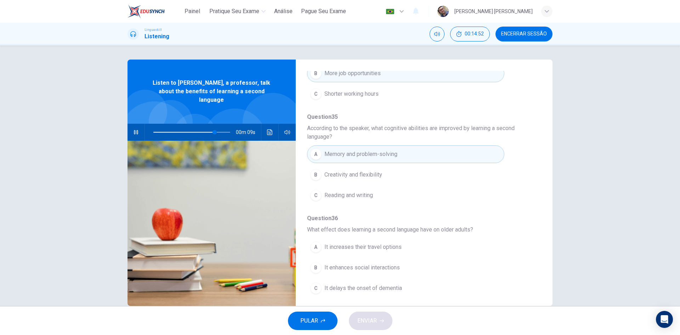
scroll to position [323, 0]
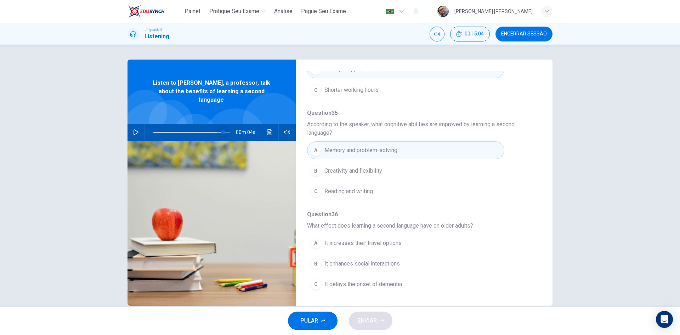
click at [221, 127] on span at bounding box center [191, 132] width 77 height 10
click at [135, 129] on icon "button" at bounding box center [136, 132] width 6 height 6
click at [211, 127] on span at bounding box center [191, 132] width 77 height 10
click at [133, 129] on icon "button" at bounding box center [135, 132] width 5 height 6
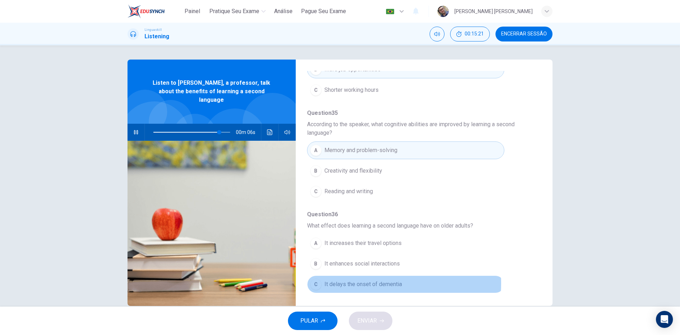
click at [363, 283] on span "It delays the onset of dementia" at bounding box center [363, 284] width 78 height 8
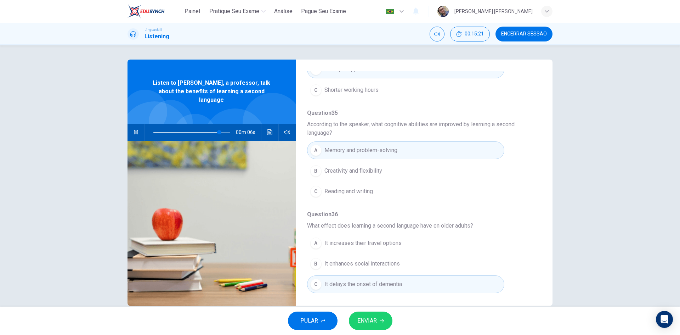
click at [377, 320] on button "ENVIAR" at bounding box center [371, 320] width 44 height 18
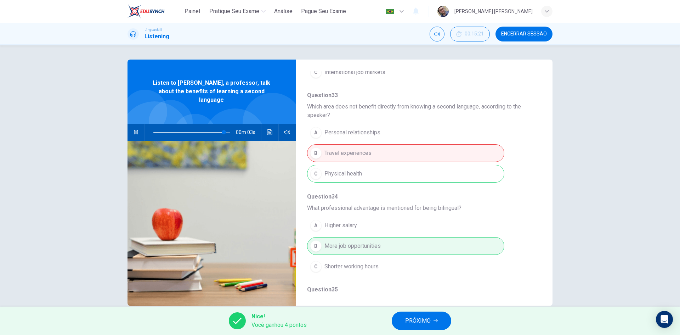
scroll to position [146, 0]
type input "96"
click at [422, 323] on span "PRÓXIMO" at bounding box center [417, 321] width 25 height 10
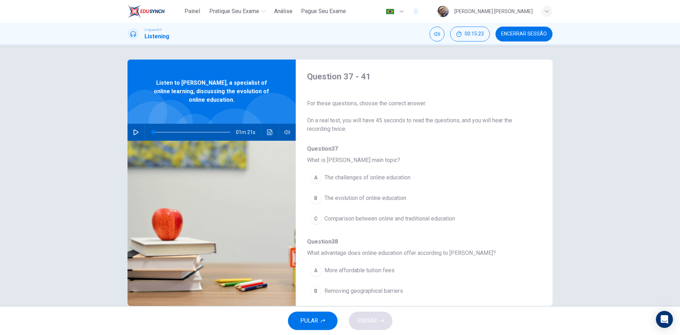
click at [137, 129] on button "button" at bounding box center [135, 132] width 11 height 17
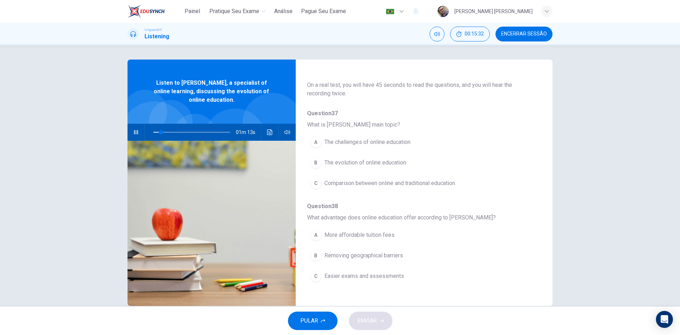
click at [344, 163] on span "The evolution of online education" at bounding box center [365, 162] width 82 height 8
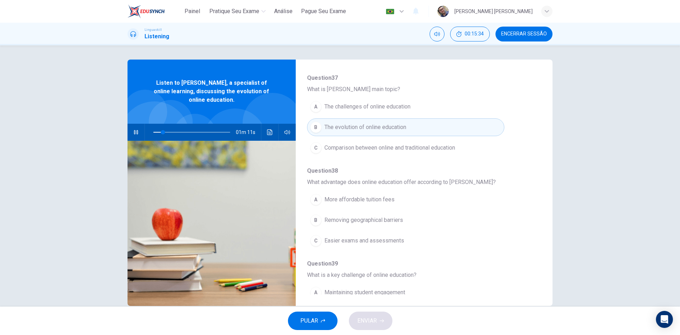
scroll to position [106, 0]
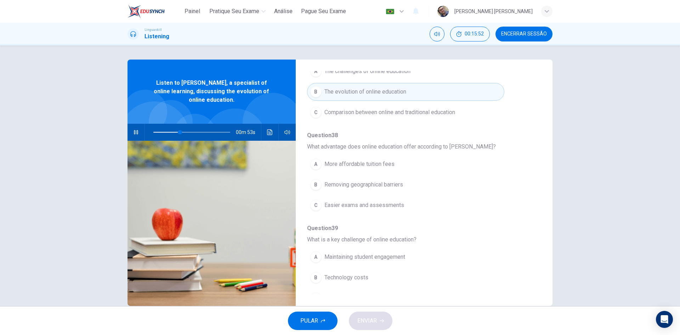
click at [350, 184] on span "Removing geographical barriers" at bounding box center [363, 184] width 79 height 8
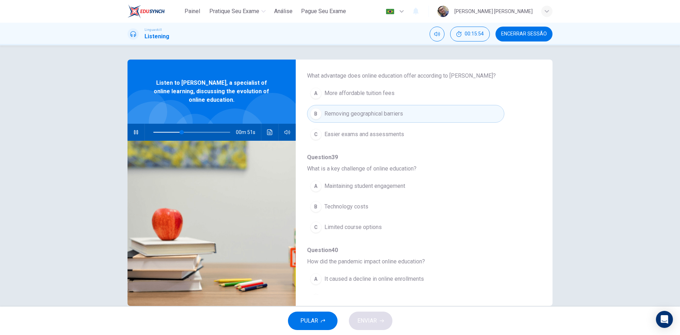
scroll to position [212, 0]
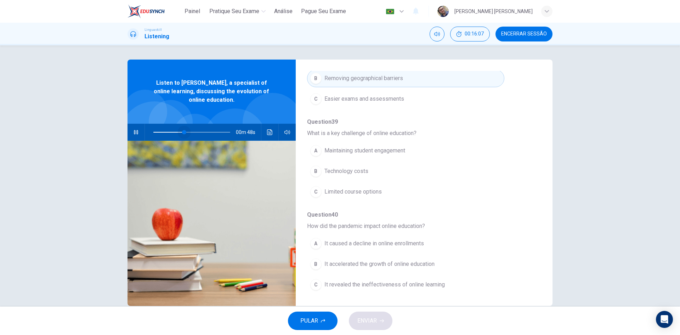
click at [183, 131] on span at bounding box center [191, 132] width 77 height 10
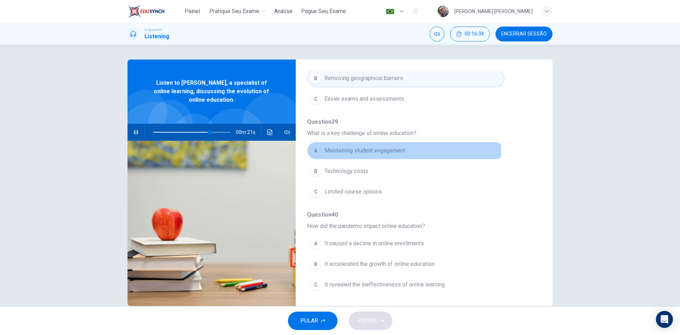
click at [378, 151] on span "Maintaining student engagement" at bounding box center [364, 150] width 81 height 8
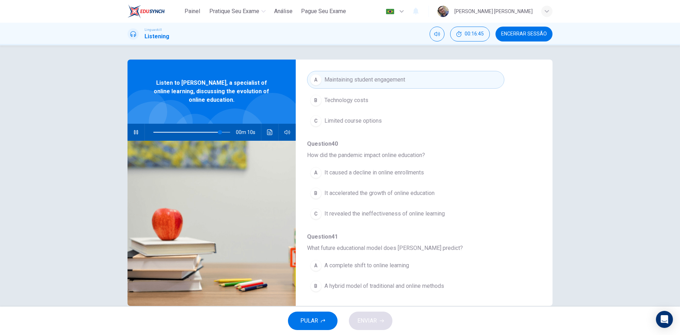
scroll to position [248, 0]
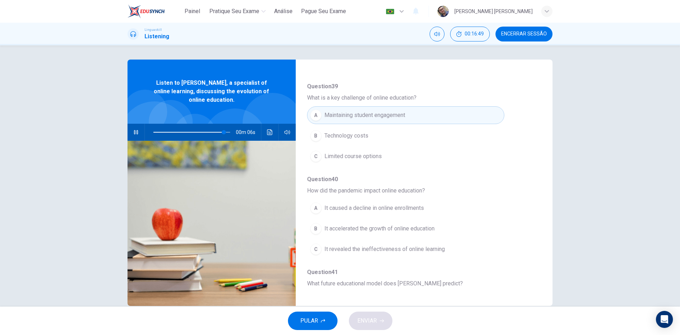
click at [202, 132] on span at bounding box center [188, 132] width 70 height 1
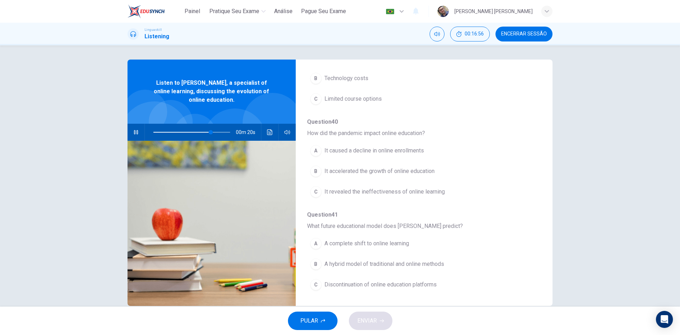
scroll to position [306, 0]
click at [353, 170] on span "It accelerated the growth of online education" at bounding box center [379, 170] width 110 height 8
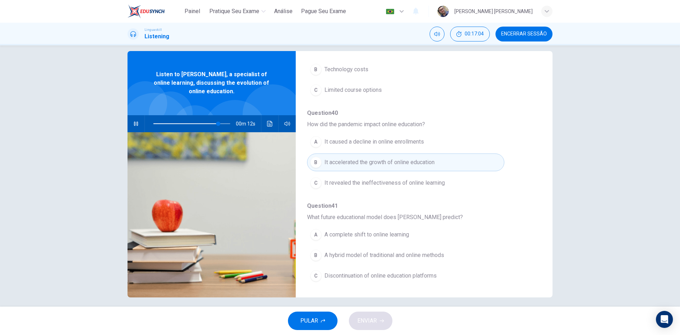
scroll to position [13, 0]
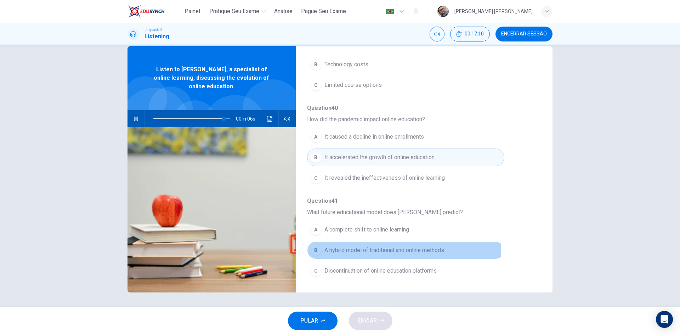
click at [361, 251] on span "A hybrid model of traditional and online methods" at bounding box center [384, 250] width 120 height 8
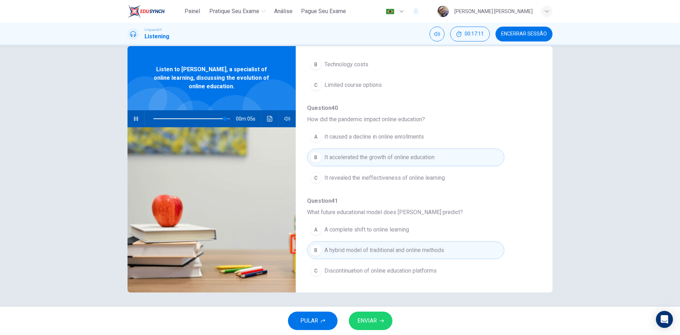
click at [380, 322] on icon "button" at bounding box center [382, 320] width 4 height 4
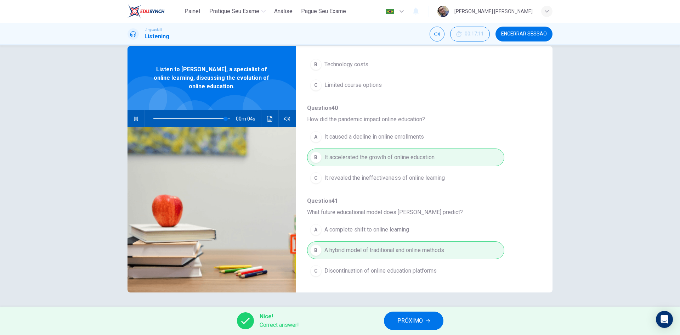
type input "95"
click at [418, 319] on span "PRÓXIMO" at bounding box center [409, 321] width 25 height 10
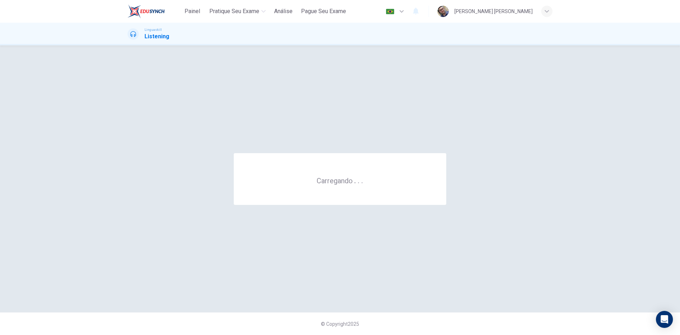
scroll to position [0, 0]
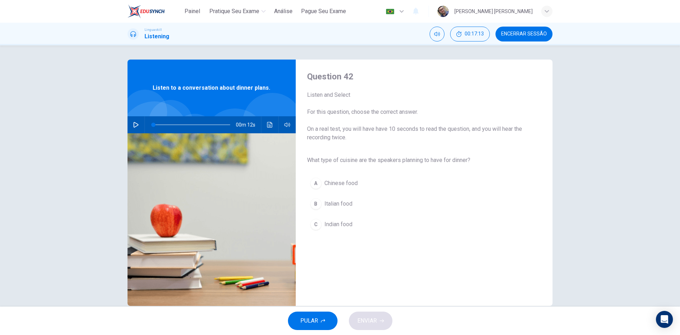
click at [133, 125] on icon "button" at bounding box center [136, 125] width 6 height 6
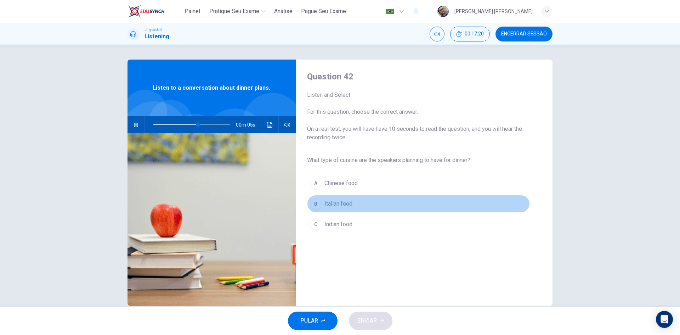
click at [341, 200] on span "Italian food" at bounding box center [338, 203] width 28 height 8
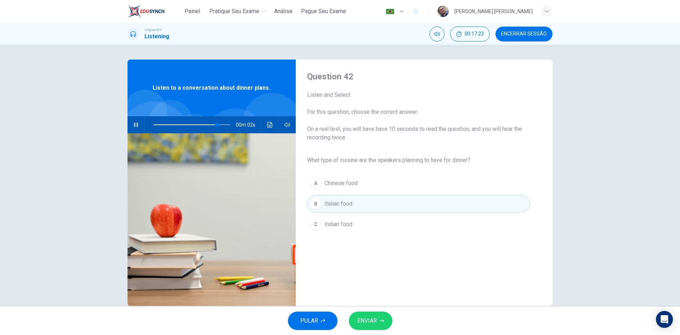
click at [379, 317] on button "ENVIAR" at bounding box center [371, 320] width 44 height 18
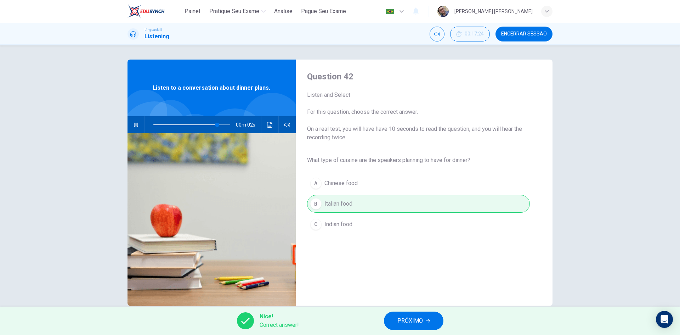
type input "91"
click at [411, 322] on span "PRÓXIMO" at bounding box center [409, 321] width 25 height 10
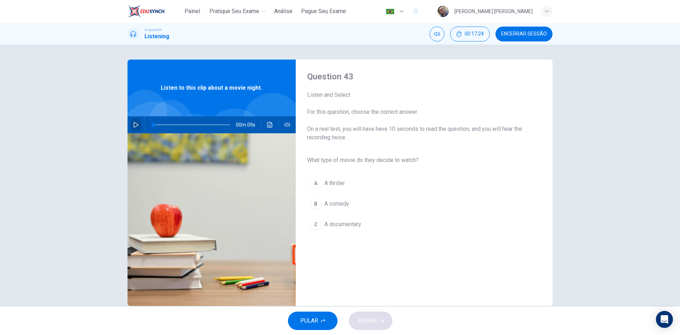
click at [134, 123] on icon "button" at bounding box center [136, 125] width 6 height 6
click at [344, 205] on span "A comedy" at bounding box center [336, 203] width 25 height 8
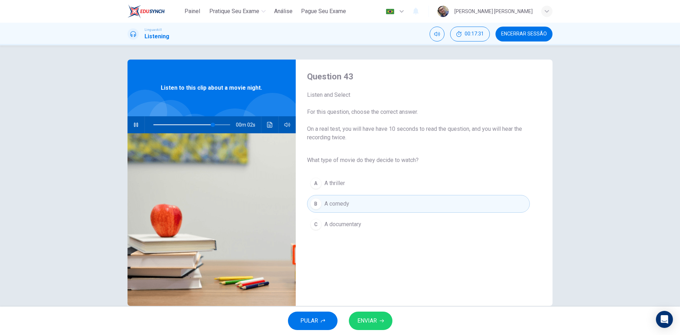
click at [381, 318] on icon "button" at bounding box center [382, 320] width 4 height 4
type input "89"
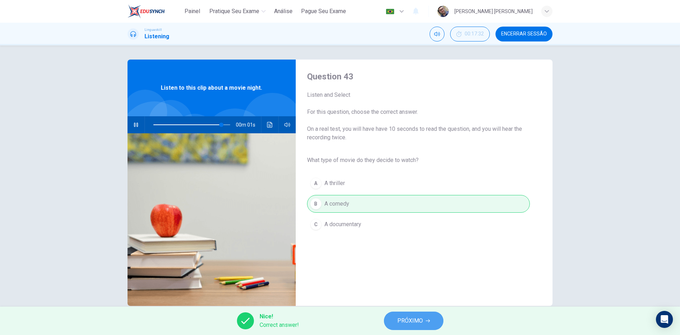
click at [413, 315] on button "PRÓXIMO" at bounding box center [413, 320] width 59 height 18
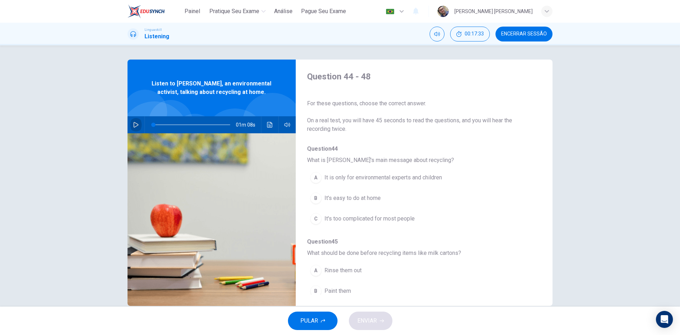
click at [135, 123] on icon "button" at bounding box center [136, 125] width 6 height 6
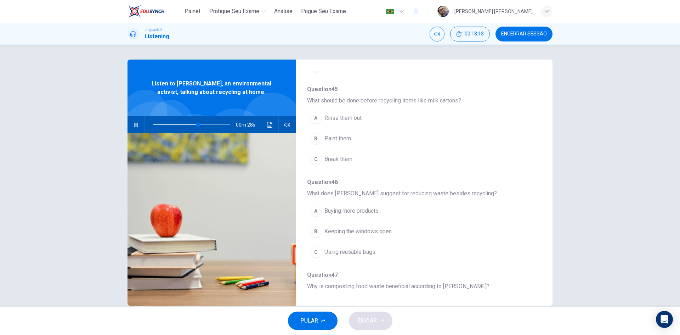
scroll to position [177, 0]
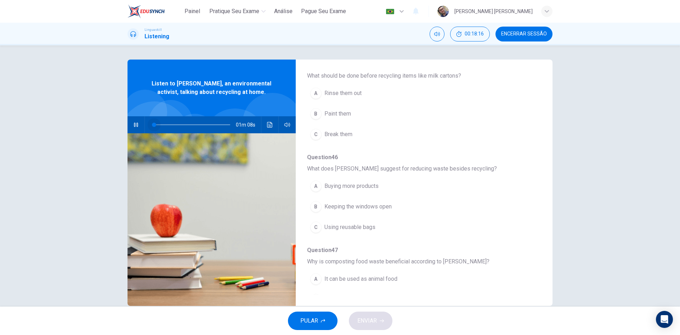
drag, startPoint x: 197, startPoint y: 124, endPoint x: 149, endPoint y: 124, distance: 48.2
click at [152, 124] on span at bounding box center [154, 125] width 4 height 4
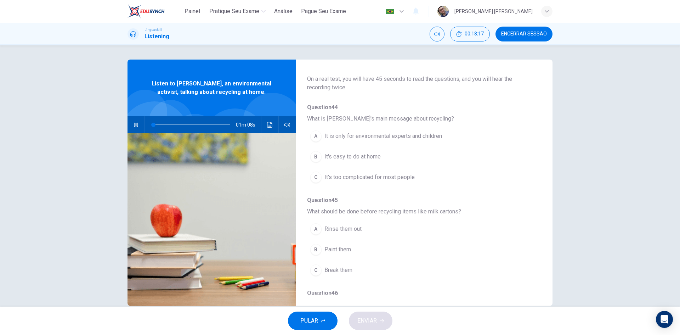
scroll to position [35, 0]
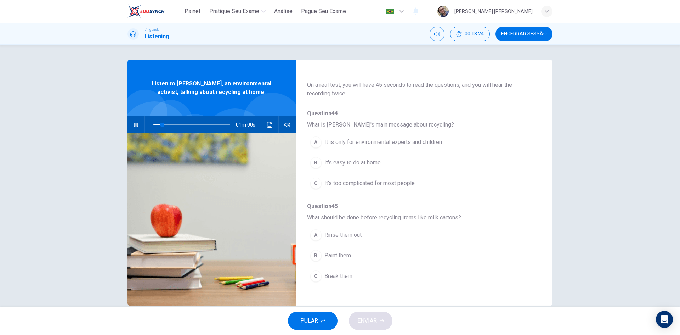
click at [360, 163] on span "It's easy to do at home" at bounding box center [352, 162] width 56 height 8
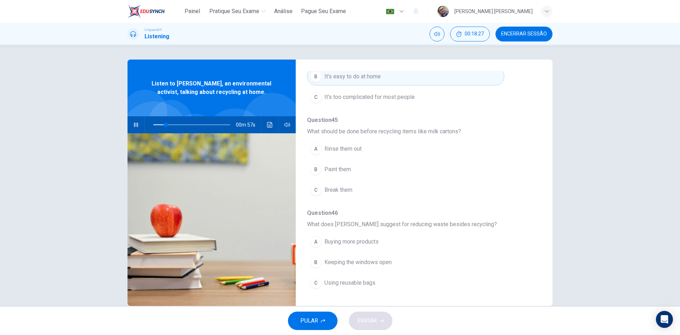
scroll to position [106, 0]
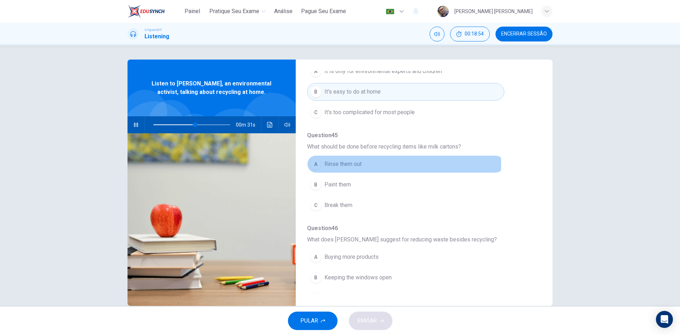
click at [347, 165] on span "Rinse them out" at bounding box center [342, 164] width 37 height 8
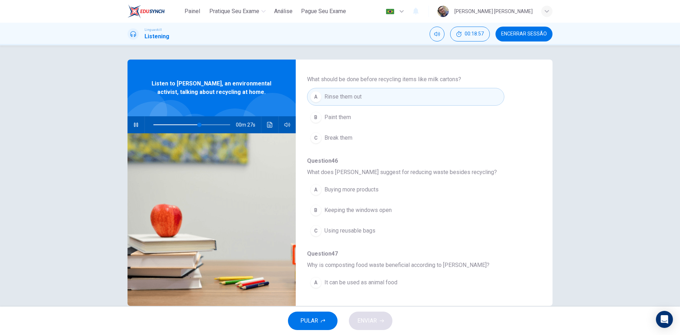
scroll to position [177, 0]
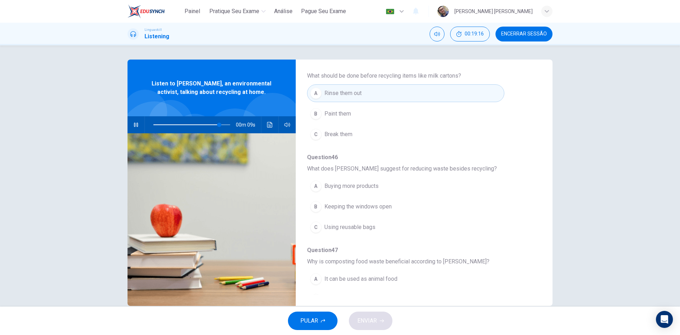
click at [338, 227] on span "Using reusable bags" at bounding box center [349, 227] width 51 height 8
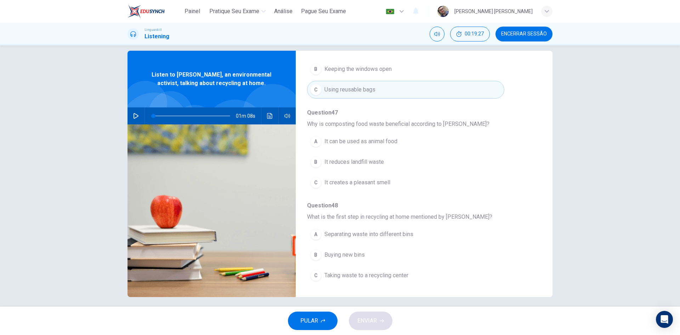
scroll to position [13, 0]
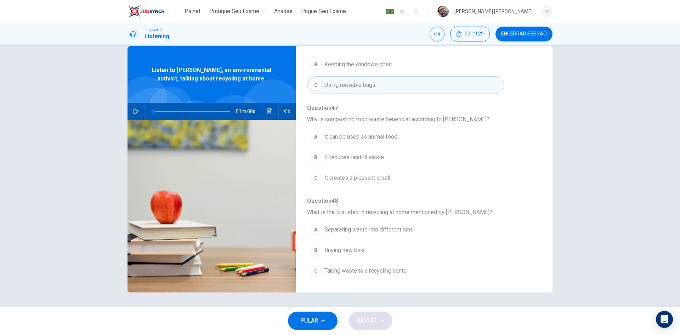
click at [207, 110] on span at bounding box center [191, 111] width 77 height 10
click at [131, 109] on button "button" at bounding box center [135, 111] width 11 height 17
click at [198, 109] on span at bounding box center [191, 111] width 77 height 10
click at [136, 110] on icon "button" at bounding box center [136, 111] width 6 height 6
click at [350, 156] on span "It reduces landfill waste" at bounding box center [353, 157] width 59 height 8
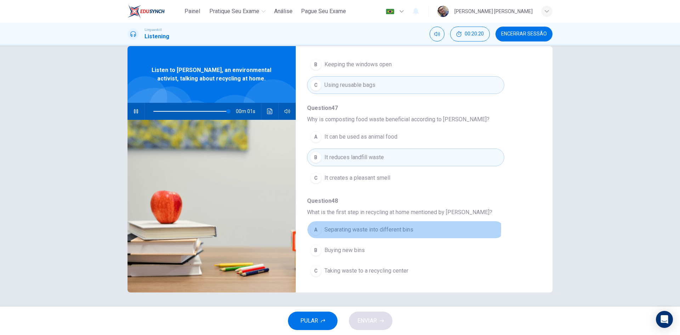
click at [367, 228] on span "Separating waste into different bins" at bounding box center [368, 229] width 89 height 8
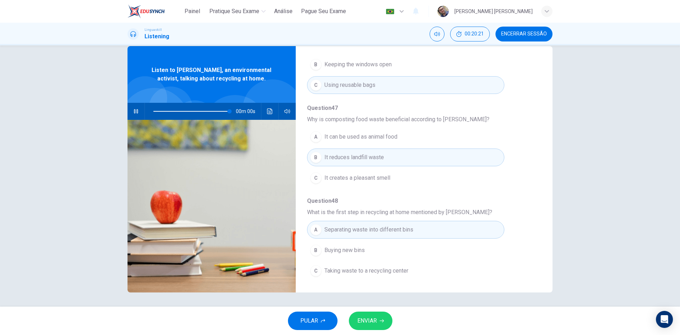
type input "0"
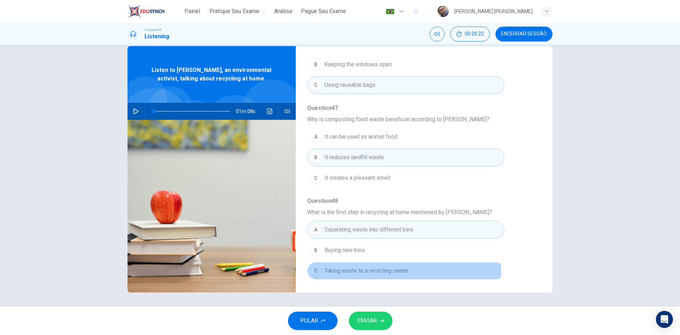
click at [367, 271] on span "Taking waste to a recycling center" at bounding box center [366, 270] width 84 height 8
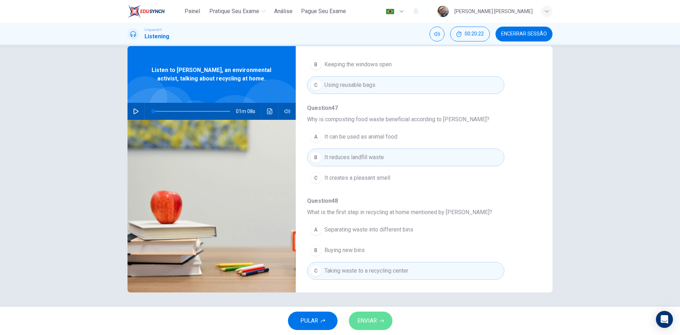
click at [371, 318] on span "ENVIAR" at bounding box center [366, 321] width 19 height 10
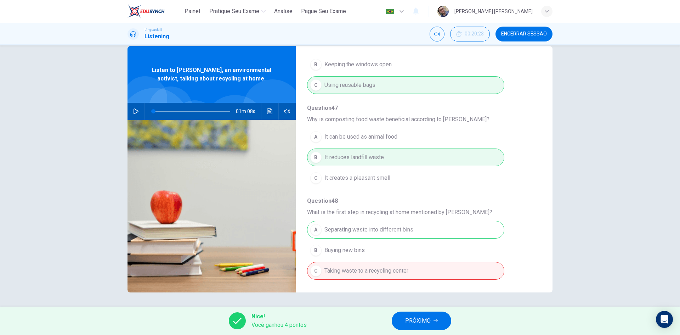
click at [413, 324] on span "PRÓXIMO" at bounding box center [417, 321] width 25 height 10
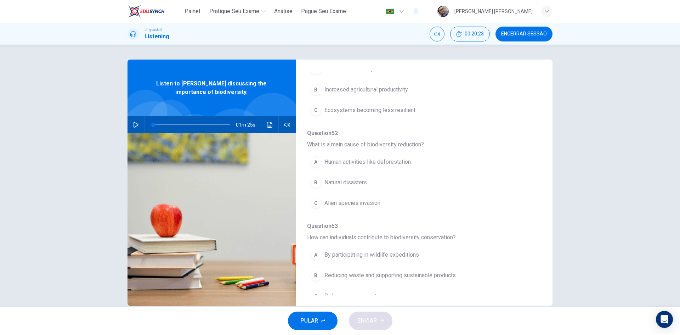
scroll to position [306, 0]
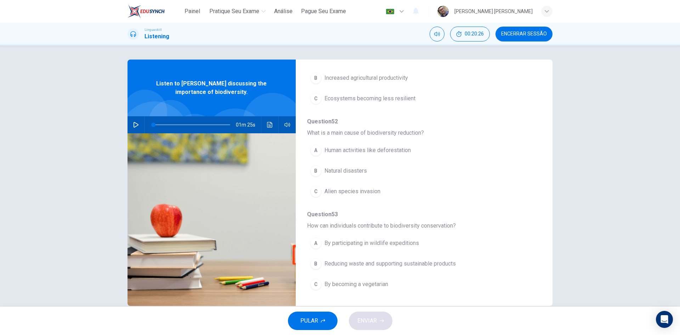
click at [133, 124] on icon "button" at bounding box center [136, 125] width 6 height 6
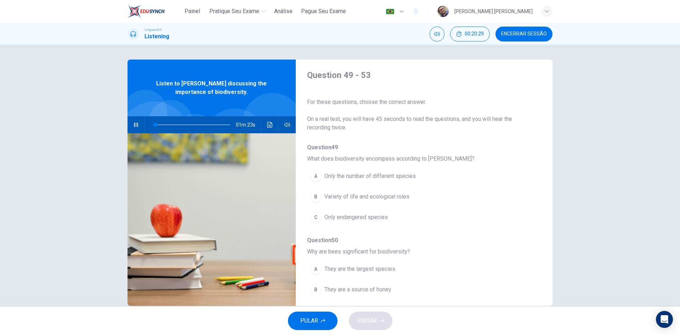
scroll to position [0, 0]
drag, startPoint x: 172, startPoint y: 125, endPoint x: 128, endPoint y: 123, distance: 44.3
click at [130, 124] on div "01m 05s" at bounding box center [211, 124] width 168 height 17
click at [153, 125] on span at bounding box center [154, 125] width 4 height 4
click at [156, 125] on span at bounding box center [154, 125] width 4 height 4
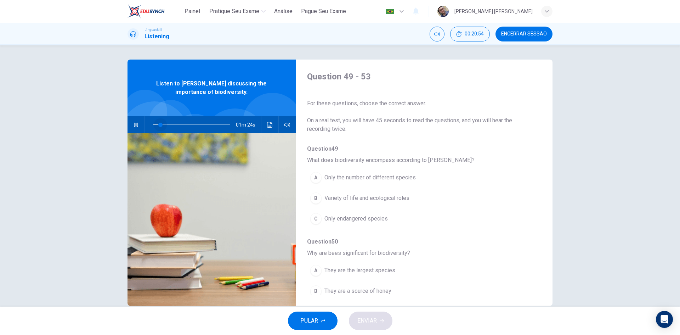
drag, startPoint x: 159, startPoint y: 124, endPoint x: 173, endPoint y: 125, distance: 14.6
click at [163, 125] on span at bounding box center [160, 125] width 4 height 4
click at [284, 127] on button "button" at bounding box center [287, 124] width 11 height 17
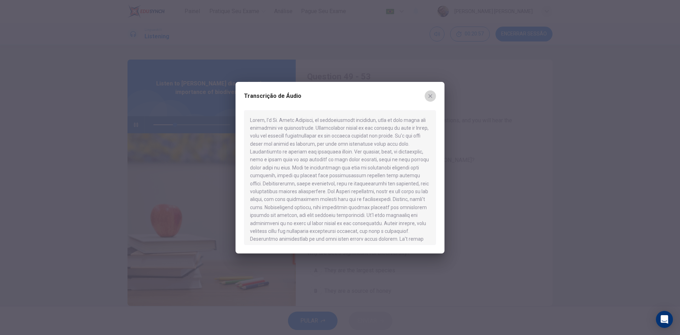
click at [428, 96] on icon "button" at bounding box center [430, 96] width 6 height 6
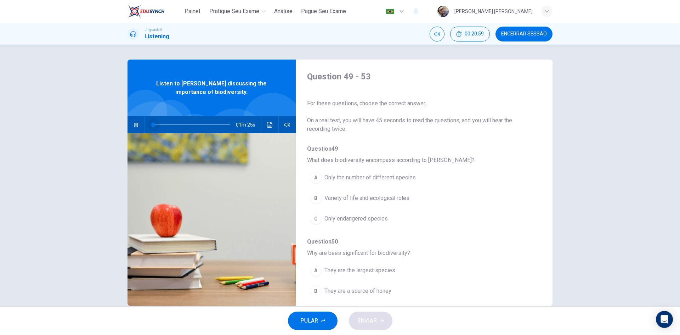
drag, startPoint x: 171, startPoint y: 123, endPoint x: 143, endPoint y: 121, distance: 28.0
click at [151, 123] on span at bounding box center [153, 125] width 4 height 4
click at [267, 127] on icon "Clique para ver a transcrição do áudio" at bounding box center [270, 125] width 6 height 6
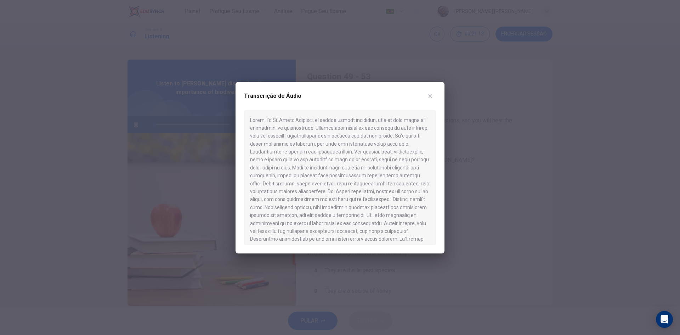
click at [467, 183] on div at bounding box center [340, 167] width 680 height 335
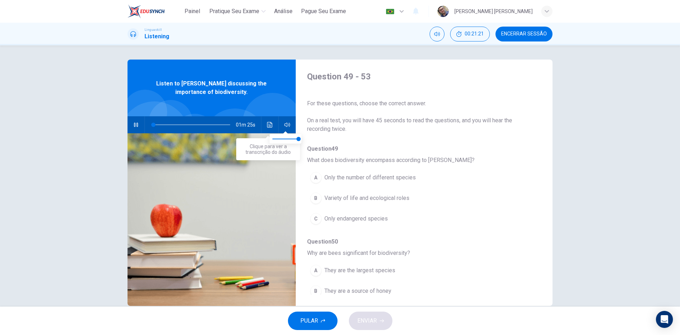
click at [288, 124] on icon "button" at bounding box center [287, 125] width 6 height 6
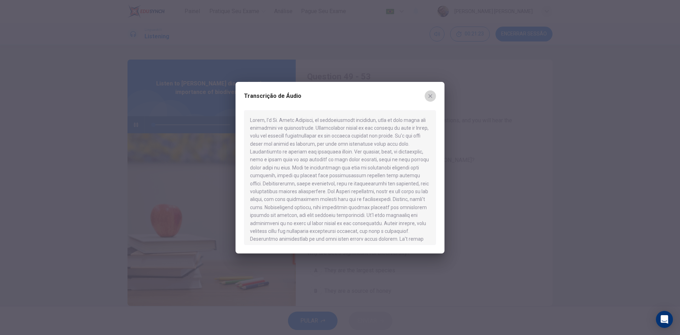
click at [426, 97] on button "button" at bounding box center [430, 95] width 11 height 11
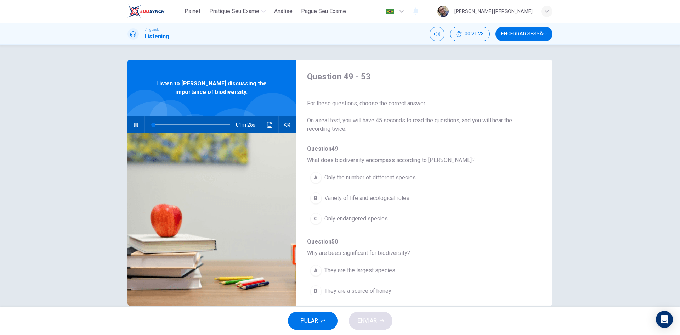
type input "34"
click at [177, 122] on span at bounding box center [191, 125] width 77 height 10
click at [177, 123] on span at bounding box center [179, 125] width 4 height 4
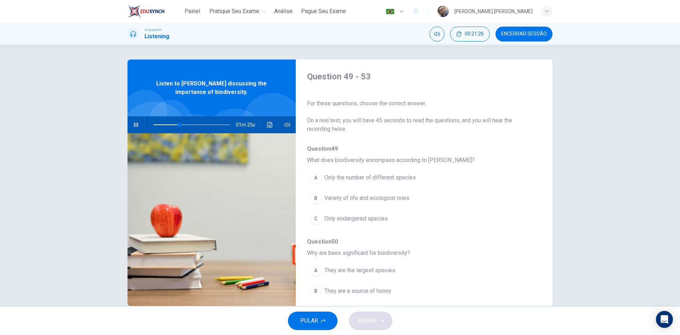
click at [267, 125] on icon "Clique para ver a transcrição do áudio" at bounding box center [270, 125] width 6 height 6
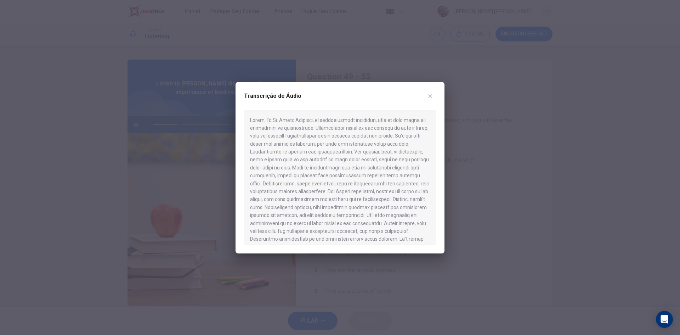
click at [486, 181] on div at bounding box center [340, 167] width 680 height 335
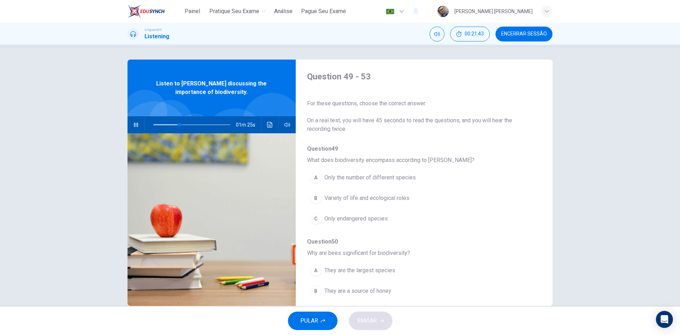
click at [270, 127] on button "Clique para ver a transcrição do áudio" at bounding box center [269, 124] width 11 height 17
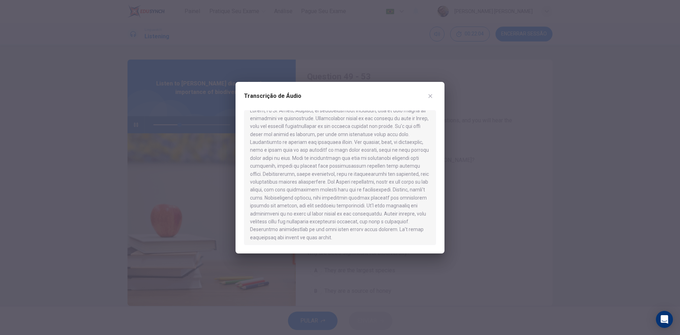
scroll to position [12, 0]
click at [484, 196] on div at bounding box center [340, 167] width 680 height 335
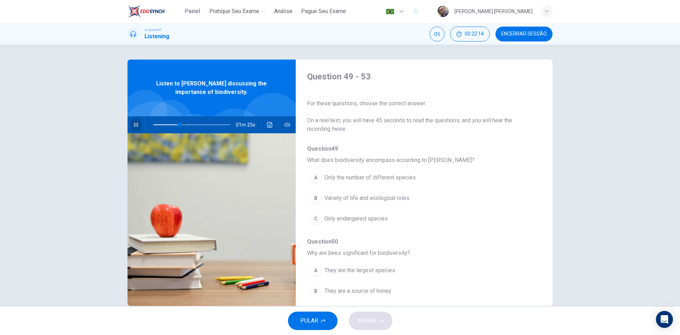
click at [133, 125] on icon "button" at bounding box center [136, 125] width 6 height 6
click at [319, 317] on button "PULAR" at bounding box center [313, 320] width 50 height 18
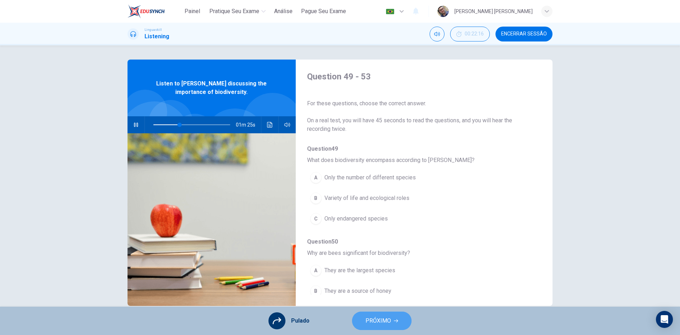
click at [381, 323] on span "PRÓXIMO" at bounding box center [377, 321] width 25 height 10
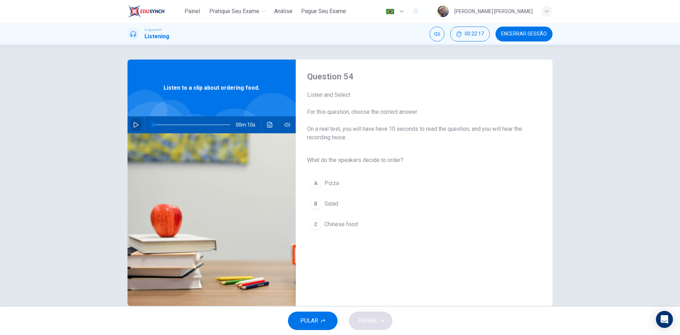
click at [131, 127] on button "button" at bounding box center [135, 124] width 11 height 17
click at [334, 184] on span "Pizza" at bounding box center [331, 183] width 15 height 8
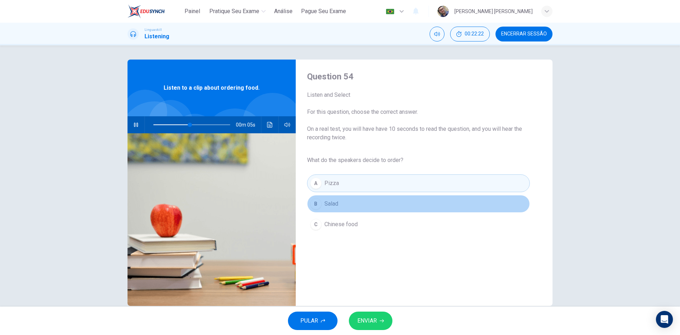
click at [333, 204] on span "Salad" at bounding box center [331, 203] width 14 height 8
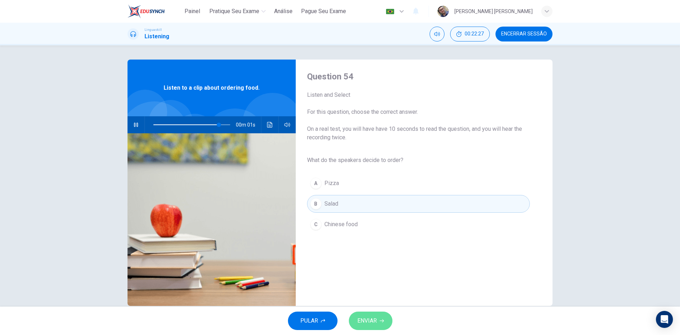
click at [370, 318] on span "ENVIAR" at bounding box center [366, 321] width 19 height 10
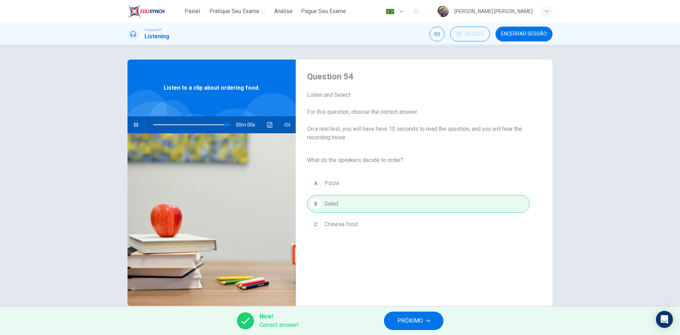
type input "0"
click at [406, 319] on span "PRÓXIMO" at bounding box center [409, 321] width 25 height 10
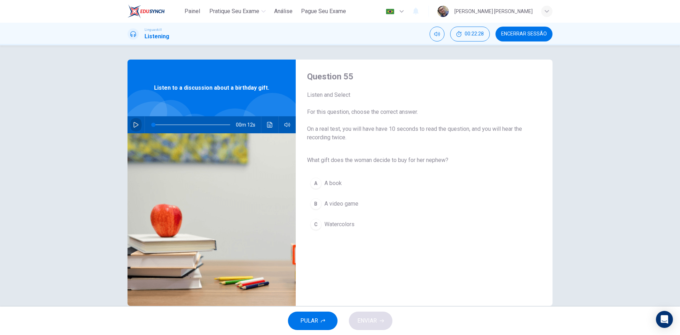
click at [133, 126] on icon "button" at bounding box center [136, 125] width 6 height 6
click at [345, 223] on span "Watercolors" at bounding box center [339, 224] width 30 height 8
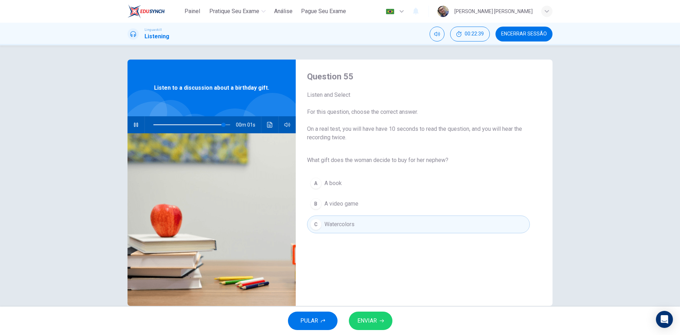
click at [372, 317] on span "ENVIAR" at bounding box center [366, 321] width 19 height 10
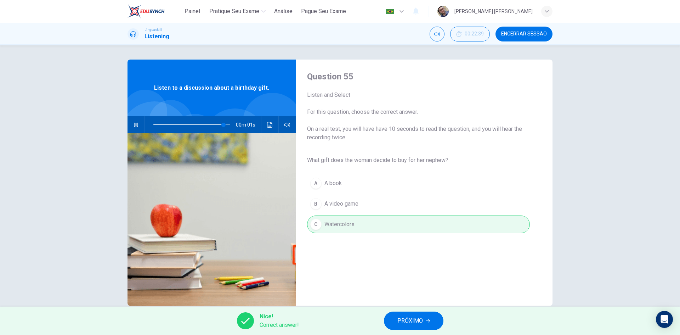
type input "0"
click at [417, 324] on span "PRÓXIMO" at bounding box center [409, 321] width 25 height 10
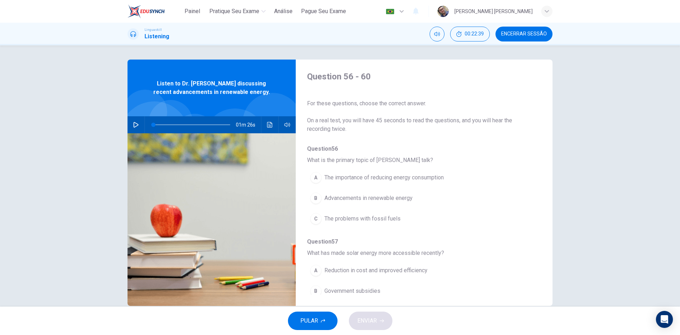
click at [131, 128] on button "button" at bounding box center [135, 124] width 11 height 17
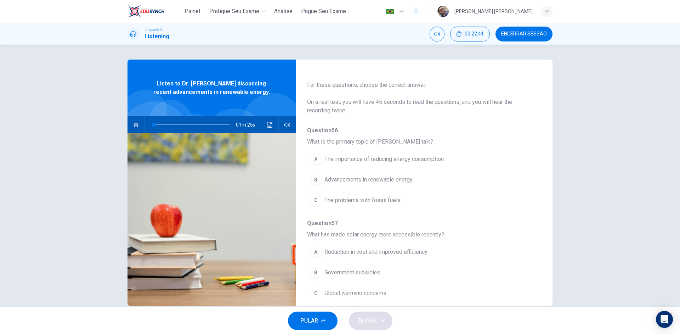
scroll to position [35, 0]
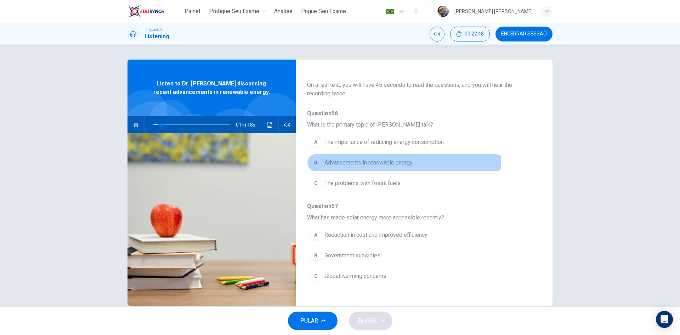
click at [370, 163] on span "Advancements in renewable energy" at bounding box center [368, 162] width 88 height 8
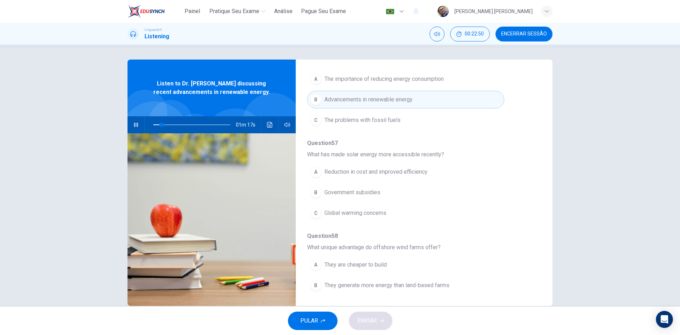
scroll to position [106, 0]
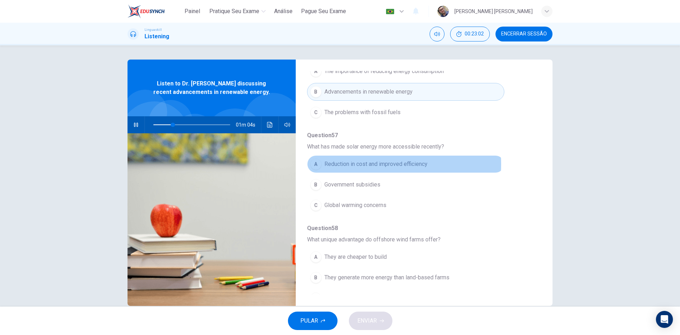
click at [370, 164] on span "Reduction in cost and improved efficiency" at bounding box center [375, 164] width 103 height 8
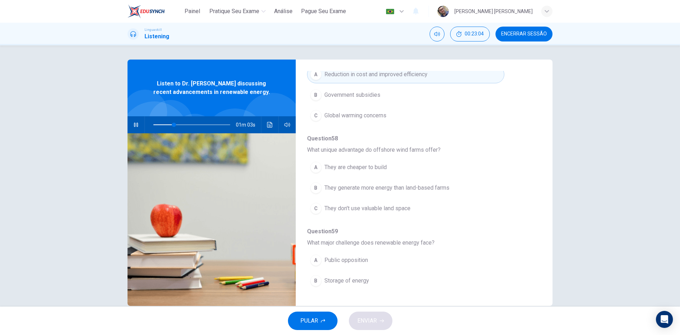
scroll to position [212, 0]
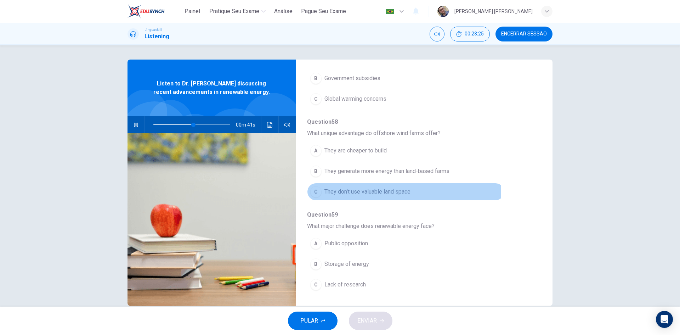
click at [380, 192] on span "They don't use valuable land space" at bounding box center [367, 191] width 86 height 8
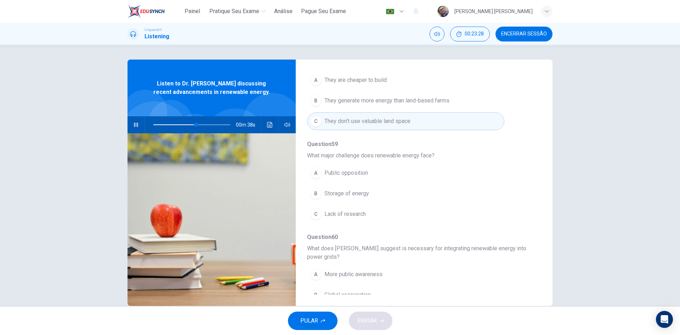
scroll to position [283, 0]
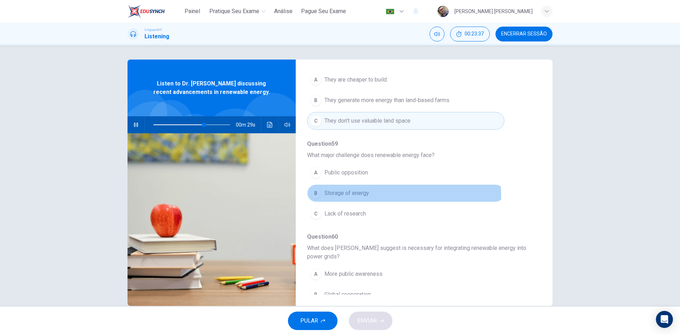
click at [358, 195] on span "Storage of energy" at bounding box center [346, 193] width 45 height 8
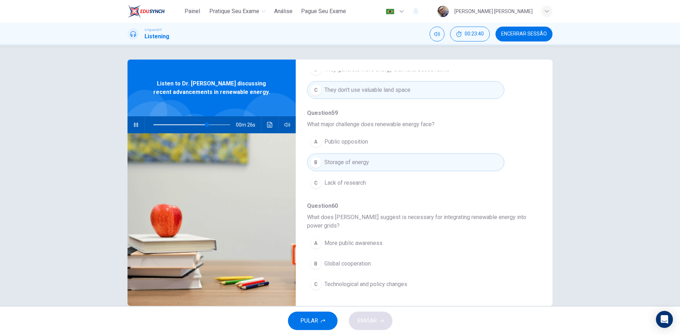
scroll to position [13, 0]
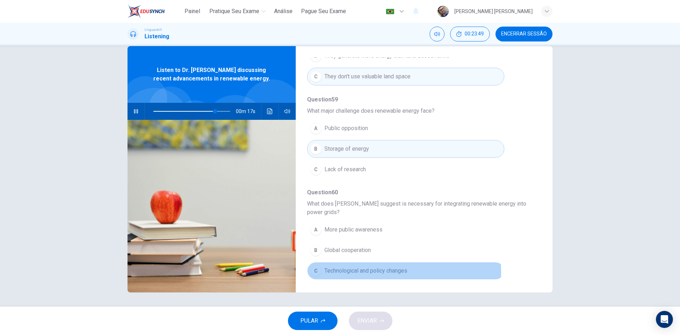
click at [363, 272] on span "Technological and policy changes" at bounding box center [365, 270] width 83 height 8
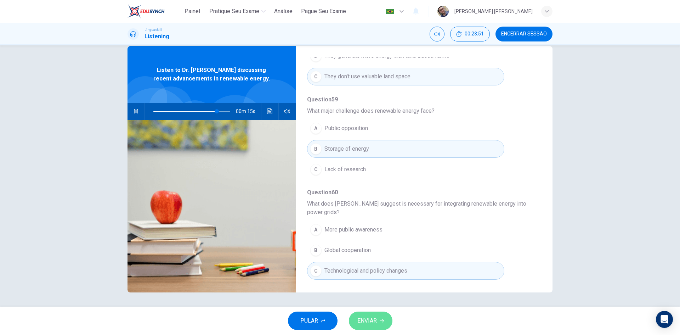
click at [378, 320] on button "ENVIAR" at bounding box center [371, 320] width 44 height 18
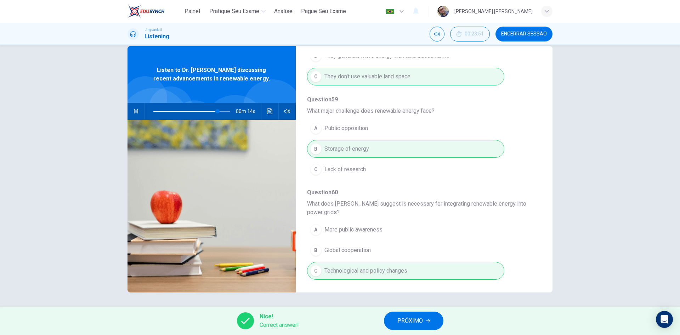
type input "85"
click at [416, 320] on span "PRÓXIMO" at bounding box center [409, 321] width 25 height 10
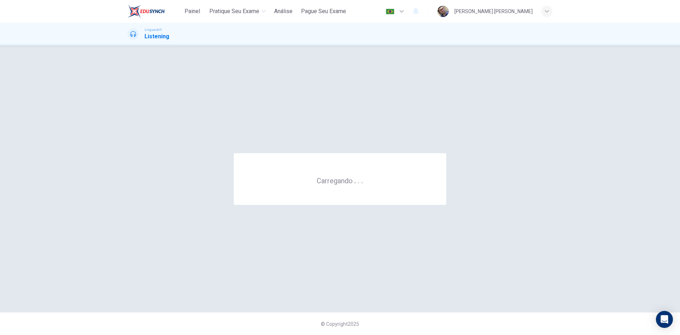
scroll to position [0, 0]
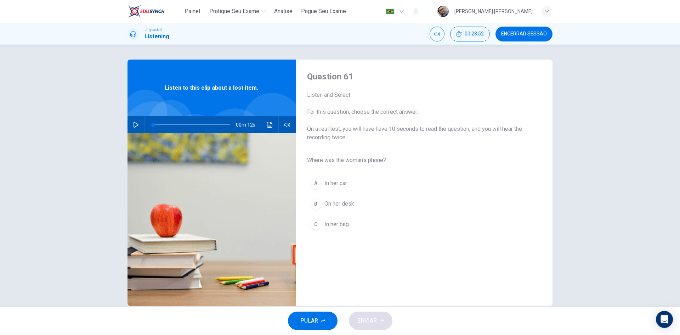
click at [139, 124] on button "button" at bounding box center [135, 124] width 11 height 17
click at [337, 224] on span "In her bag" at bounding box center [336, 224] width 24 height 8
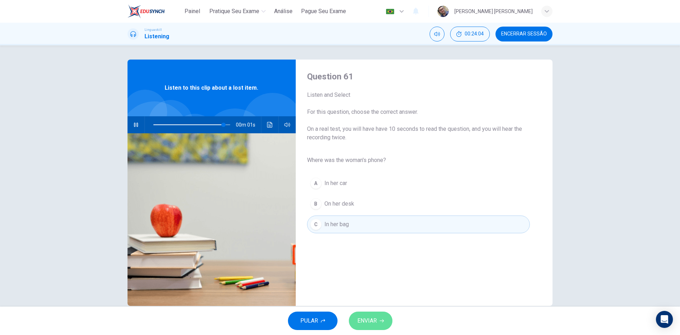
click at [376, 320] on span "ENVIAR" at bounding box center [366, 321] width 19 height 10
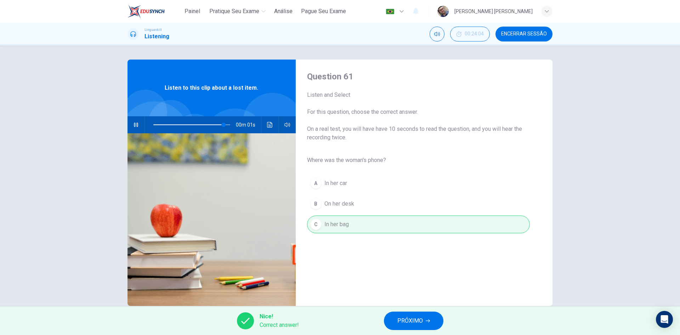
type input "0"
click at [415, 315] on button "PRÓXIMO" at bounding box center [413, 320] width 59 height 18
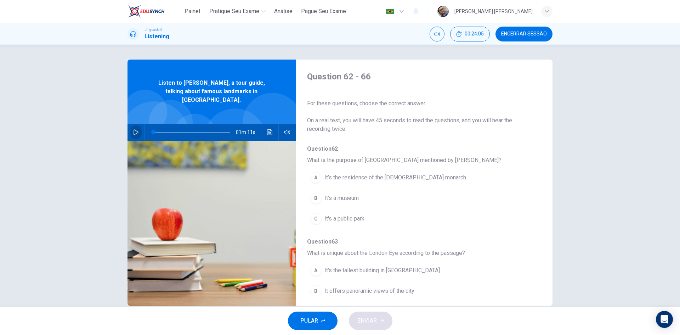
click at [134, 124] on button "button" at bounding box center [135, 132] width 11 height 17
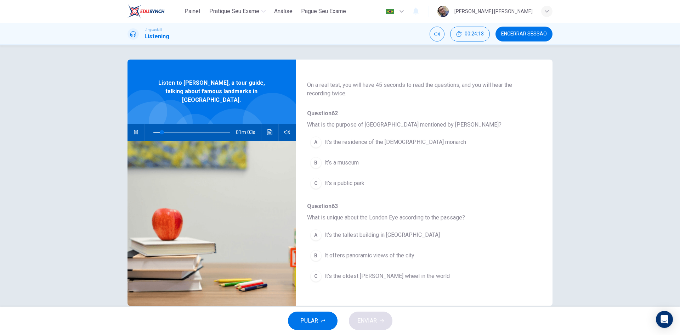
click at [375, 143] on span "It’s the residence of the [DEMOGRAPHIC_DATA] monarch" at bounding box center [395, 142] width 142 height 8
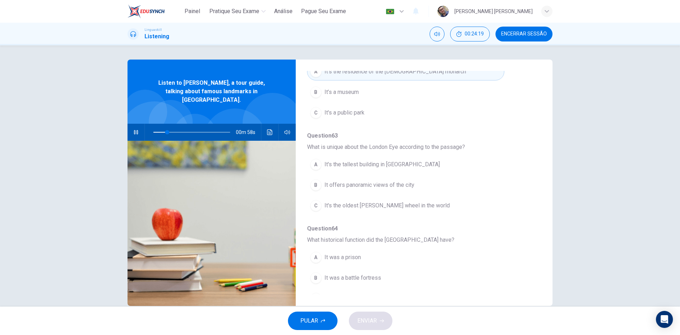
scroll to position [106, 0]
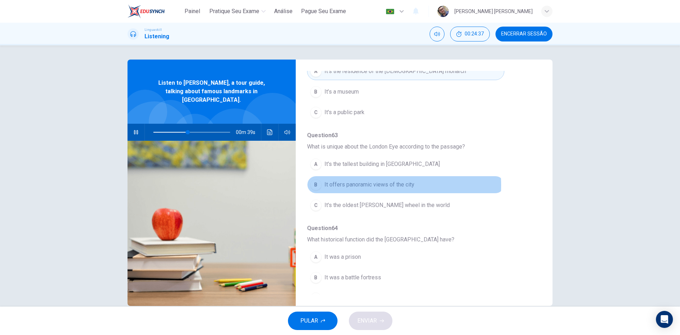
click at [367, 185] on span "It offers panoramic views of the city" at bounding box center [369, 184] width 90 height 8
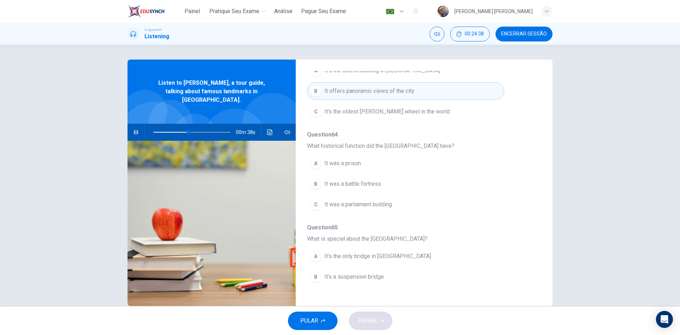
scroll to position [212, 0]
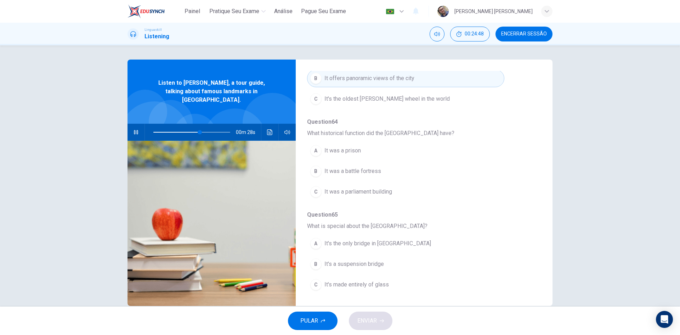
click at [352, 151] on span "It was a prison" at bounding box center [342, 150] width 36 height 8
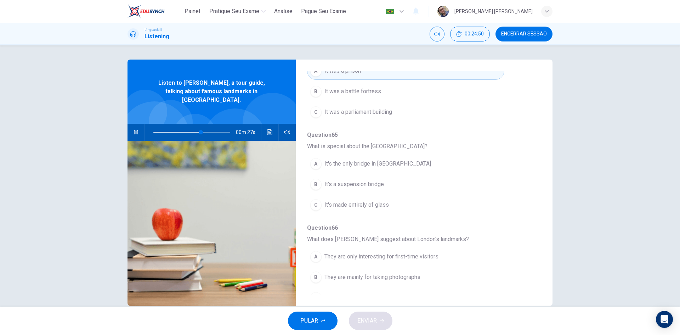
scroll to position [306, 0]
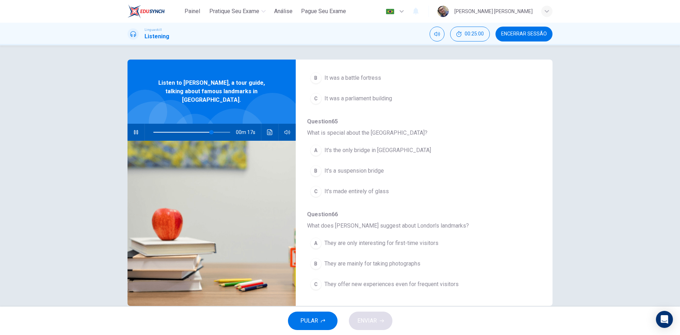
click at [358, 172] on span "It's a suspension bridge" at bounding box center [353, 170] width 59 height 8
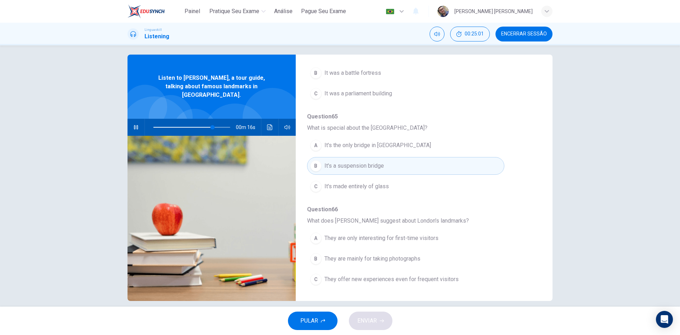
scroll to position [13, 0]
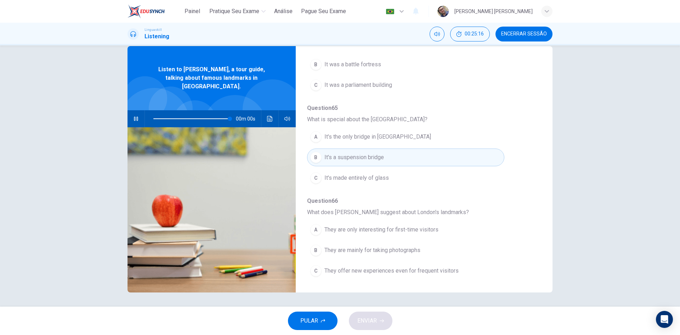
type input "0"
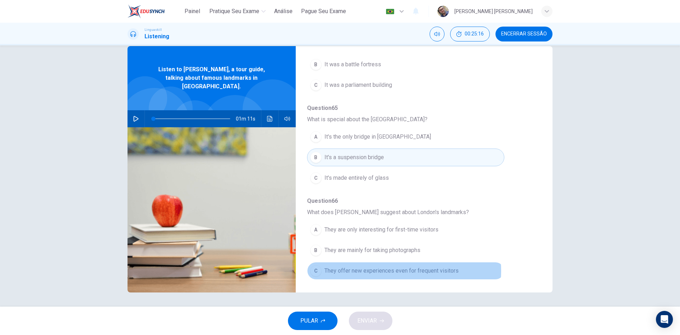
click at [382, 271] on span "They offer new experiences even for frequent visitors" at bounding box center [391, 270] width 134 height 8
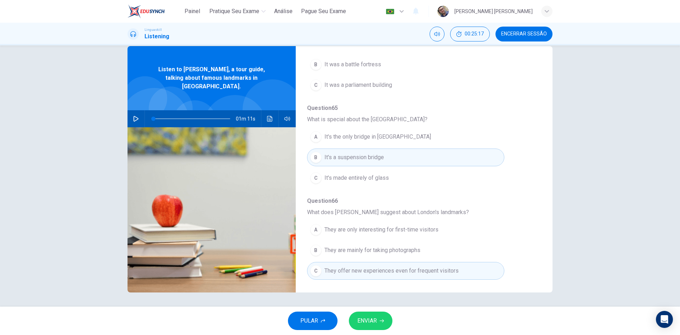
click at [389, 322] on button "ENVIAR" at bounding box center [371, 320] width 44 height 18
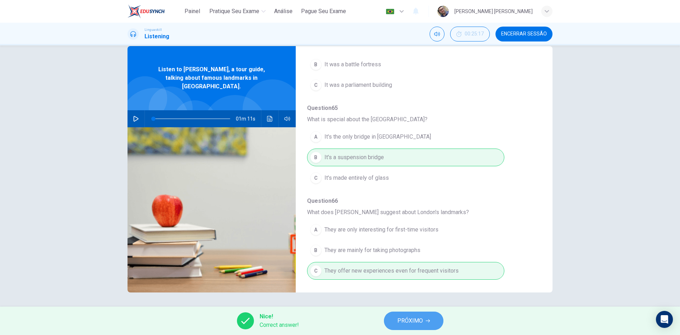
click at [407, 318] on span "PRÓXIMO" at bounding box center [409, 321] width 25 height 10
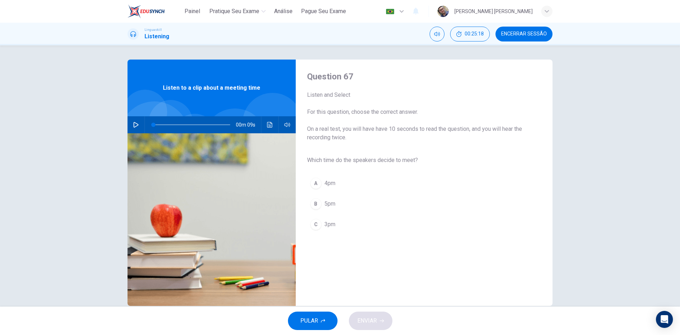
click at [136, 127] on icon "button" at bounding box center [136, 125] width 6 height 6
click at [329, 222] on span "3pm" at bounding box center [329, 224] width 11 height 8
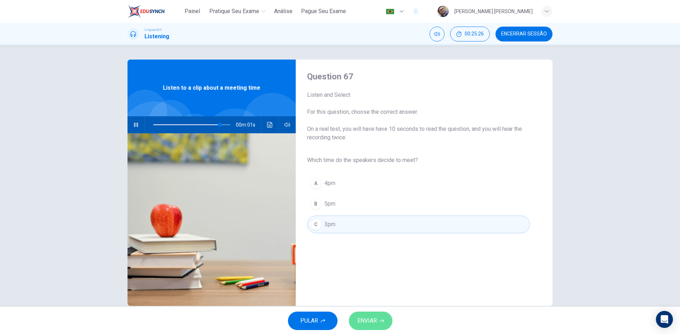
click at [379, 324] on button "ENVIAR" at bounding box center [371, 320] width 44 height 18
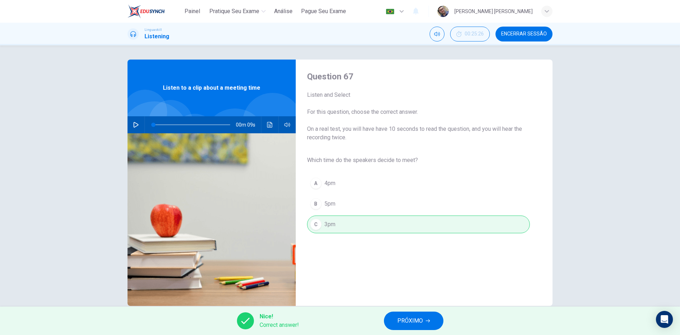
click at [401, 310] on div "Nice! Correct answer! PRÓXIMO" at bounding box center [340, 320] width 680 height 28
click at [411, 320] on span "PRÓXIMO" at bounding box center [409, 321] width 25 height 10
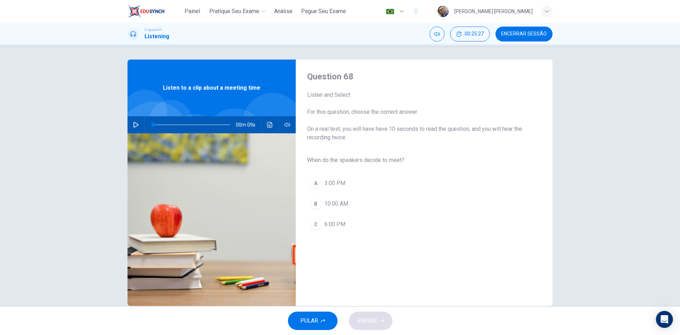
click at [134, 126] on icon "button" at bounding box center [135, 125] width 5 height 6
click at [331, 182] on span "3:00 PM" at bounding box center [334, 183] width 21 height 8
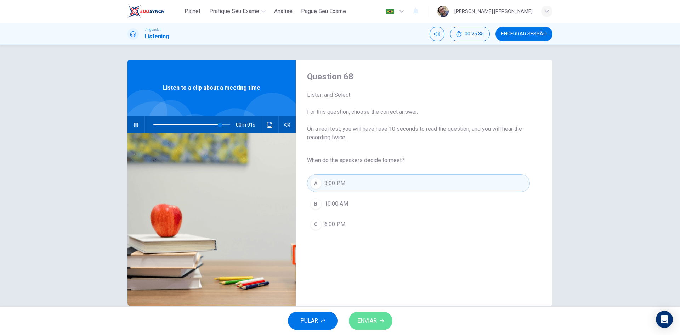
click at [378, 323] on button "ENVIAR" at bounding box center [371, 320] width 44 height 18
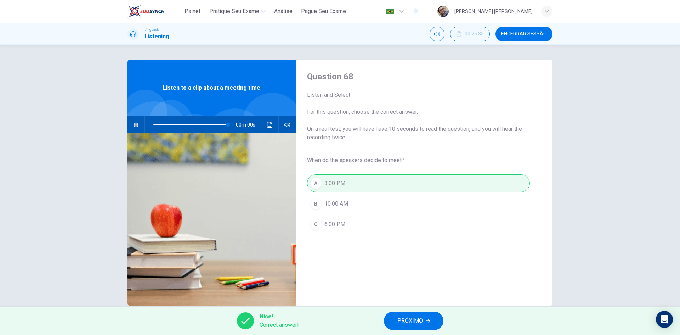
type input "0"
click at [427, 320] on icon "button" at bounding box center [428, 320] width 4 height 4
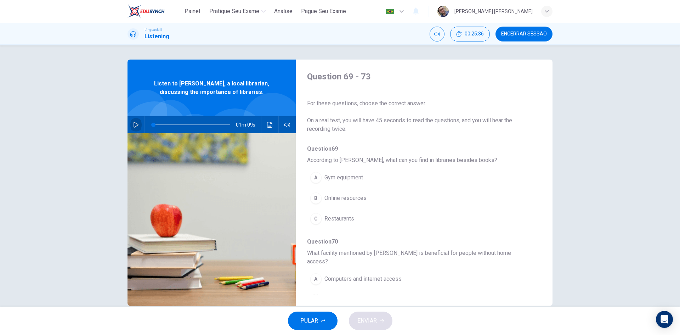
click at [130, 124] on button "button" at bounding box center [135, 124] width 11 height 17
click at [345, 198] on span "Online resources" at bounding box center [345, 198] width 42 height 8
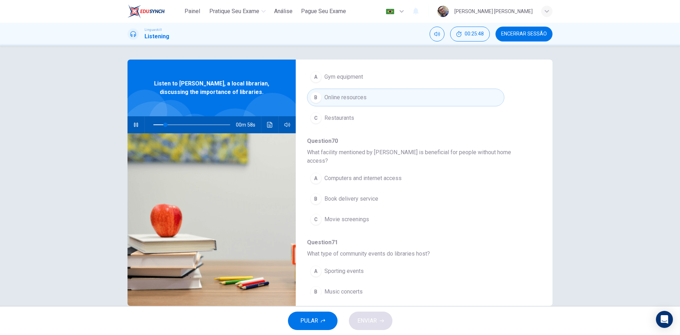
scroll to position [106, 0]
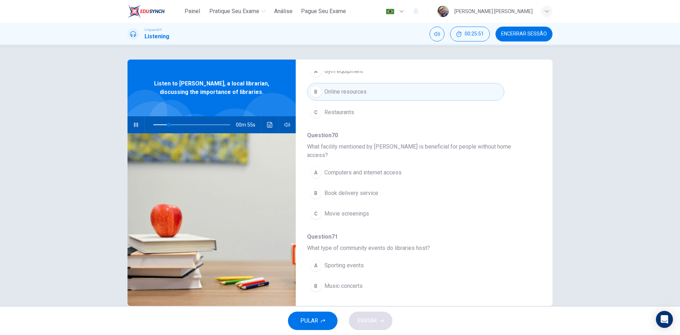
click at [345, 168] on span "Computers and internet access" at bounding box center [362, 172] width 77 height 8
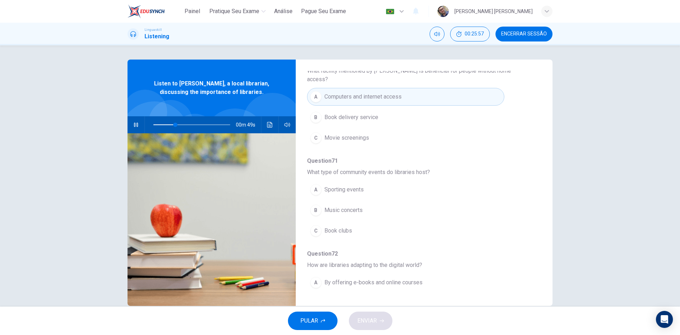
scroll to position [212, 0]
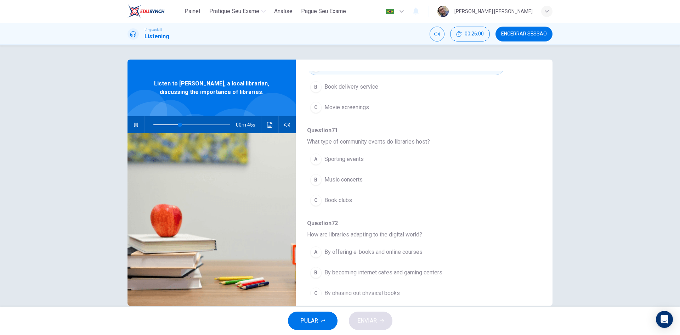
click at [335, 196] on span "Book clubs" at bounding box center [338, 200] width 28 height 8
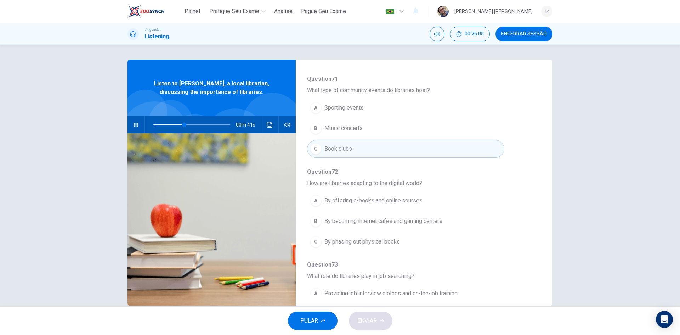
scroll to position [248, 0]
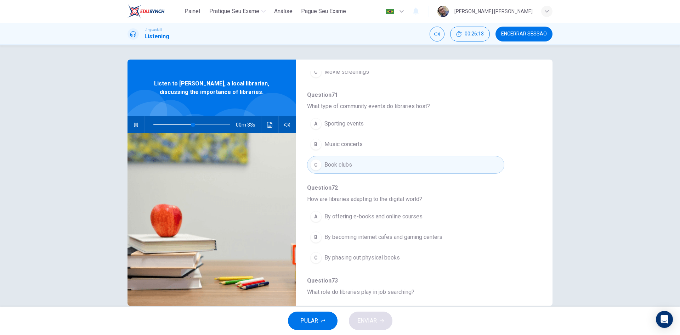
click at [343, 212] on span "By offering e-books and online courses" at bounding box center [373, 216] width 98 height 8
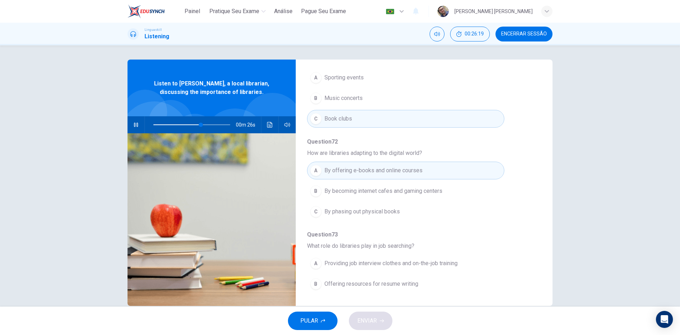
scroll to position [306, 0]
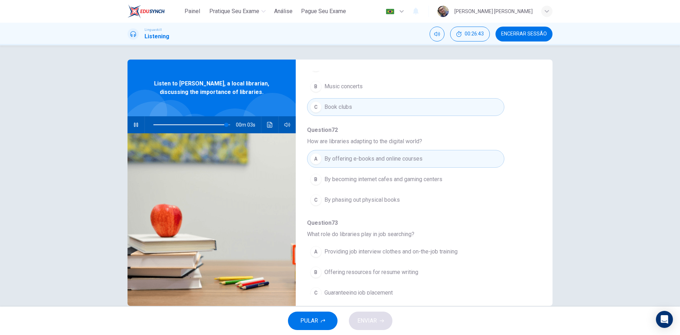
click at [355, 247] on span "Providing job interview clothes and on-the-job training" at bounding box center [390, 251] width 133 height 8
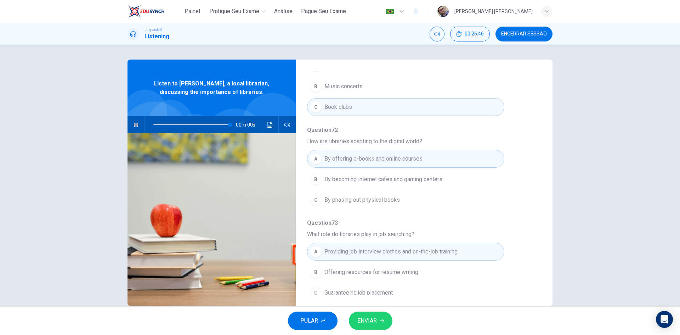
type input "0"
click at [382, 323] on button "ENVIAR" at bounding box center [371, 320] width 44 height 18
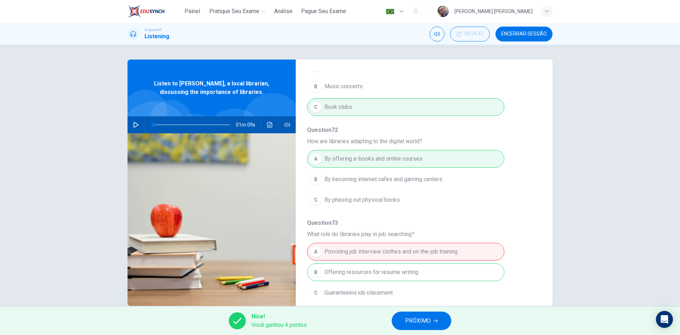
click at [411, 318] on span "PRÓXIMO" at bounding box center [417, 321] width 25 height 10
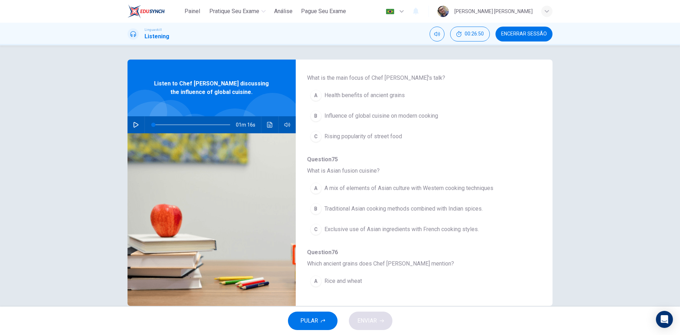
scroll to position [0, 0]
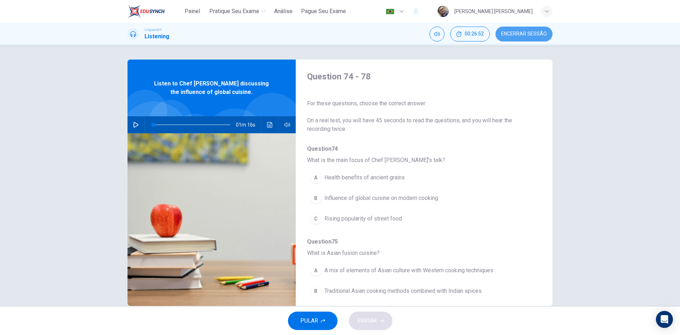
click at [513, 32] on span "Encerrar Sessão" at bounding box center [524, 34] width 46 height 6
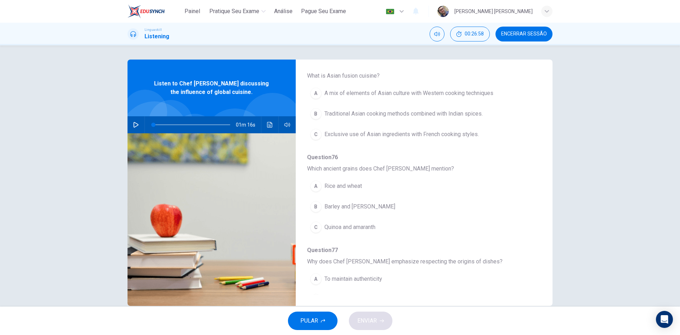
scroll to position [306, 0]
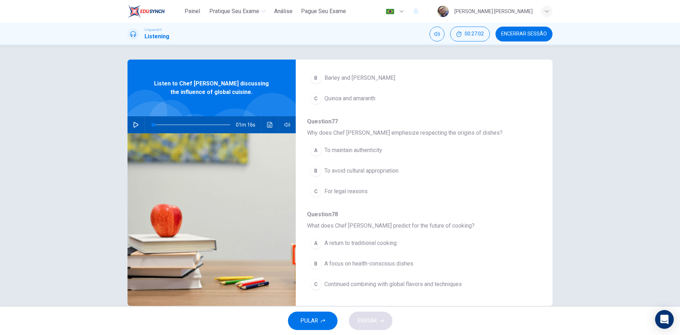
click at [665, 317] on icon "Open Intercom Messenger" at bounding box center [664, 318] width 8 height 9
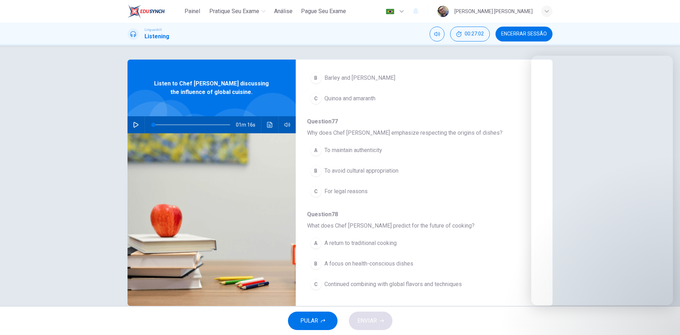
click at [515, 215] on span "Question 78" at bounding box center [418, 214] width 223 height 8
drag, startPoint x: 608, startPoint y: 46, endPoint x: 665, endPoint y: 305, distance: 265.2
click at [607, 47] on div "Painel Pratique seu exame [PERSON_NAME] Seu Exame Português pt ​ [PERSON_NAME] …" at bounding box center [340, 167] width 680 height 335
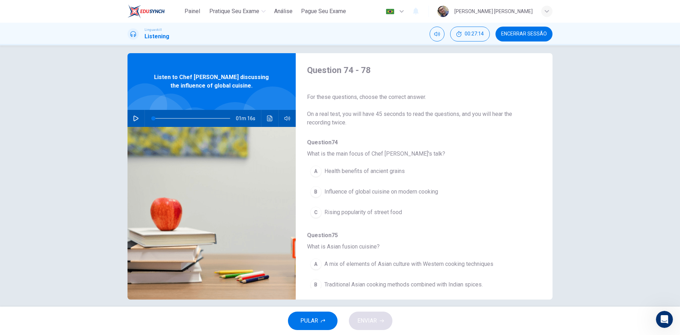
scroll to position [0, 0]
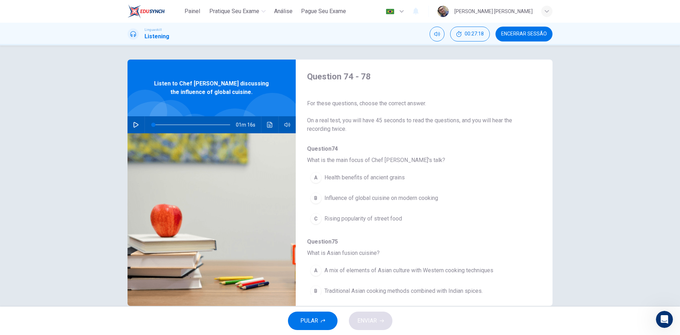
click at [133, 125] on icon "button" at bounding box center [136, 125] width 6 height 6
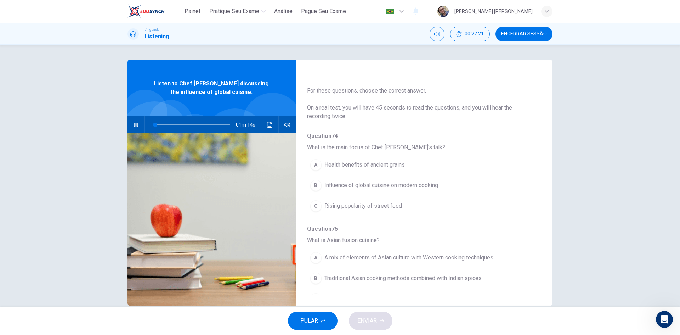
scroll to position [35, 0]
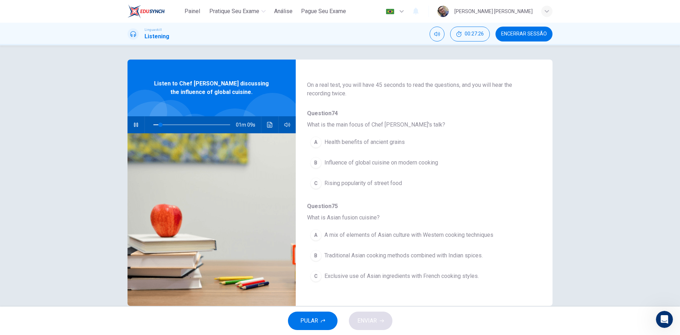
click at [339, 162] on span "Influence of global cuisine on modern cooking" at bounding box center [381, 162] width 114 height 8
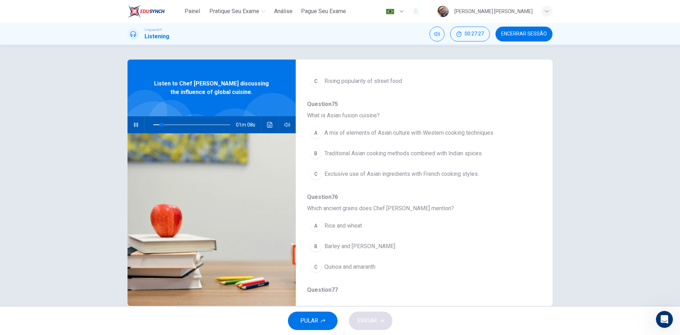
scroll to position [142, 0]
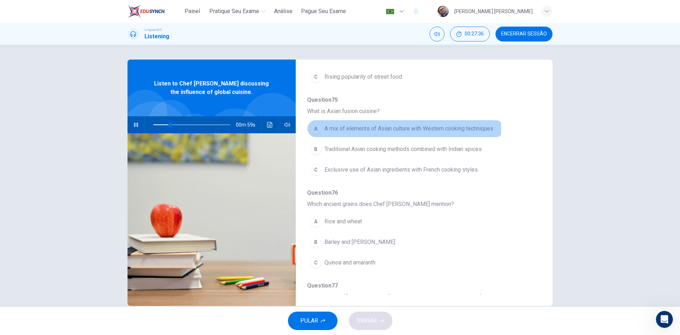
click at [339, 130] on span "A mix of elements of Asian culture with Western cooking techniques" at bounding box center [408, 128] width 169 height 8
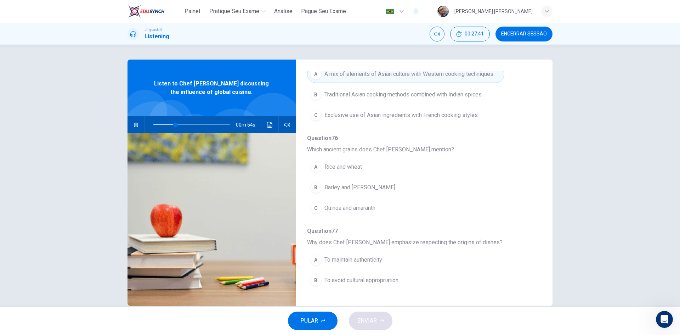
scroll to position [212, 0]
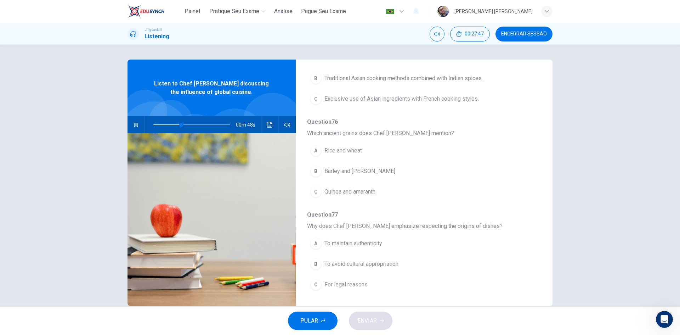
click at [354, 192] on span "Quinoa and amaranth" at bounding box center [349, 191] width 51 height 8
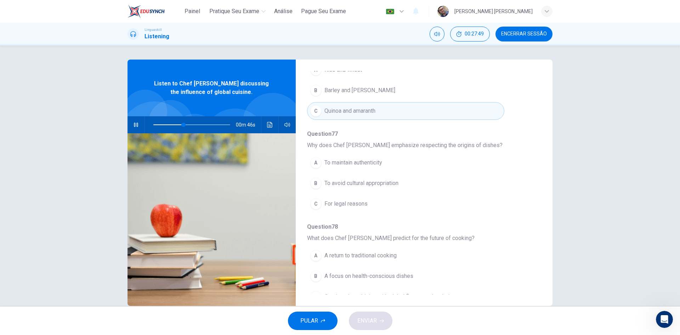
scroll to position [306, 0]
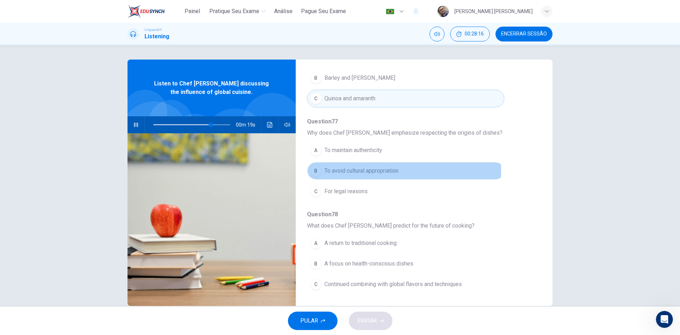
click at [351, 170] on span "To avoid cultural appropriation" at bounding box center [361, 170] width 74 height 8
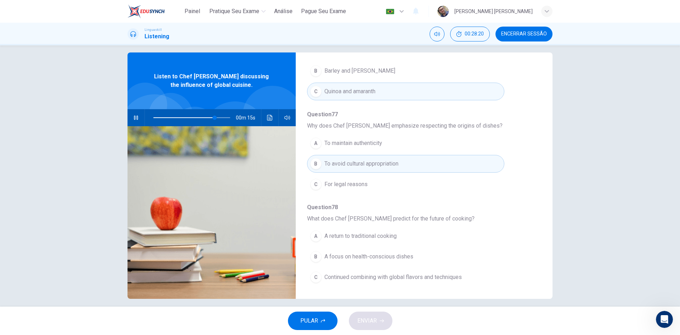
scroll to position [13, 0]
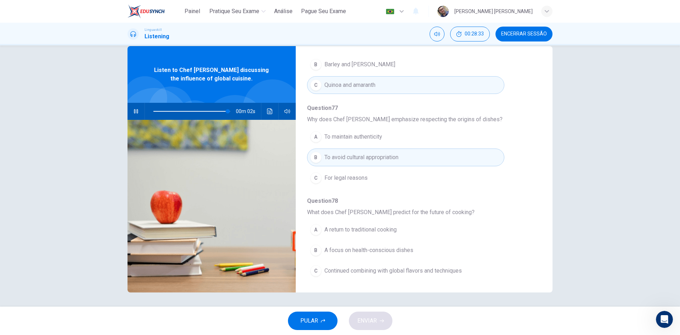
click at [397, 270] on span "Continued combining with global flavors and techniques" at bounding box center [392, 270] width 137 height 8
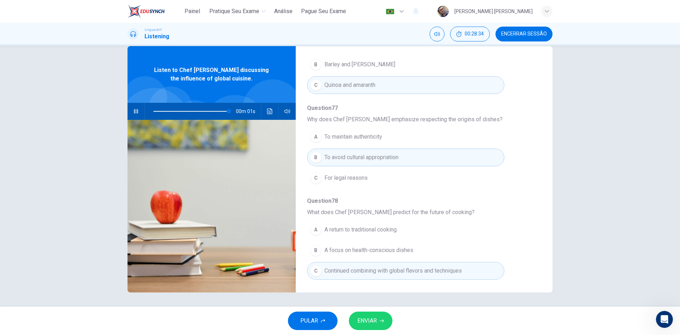
click at [378, 320] on button "ENVIAR" at bounding box center [371, 320] width 44 height 18
type input "0"
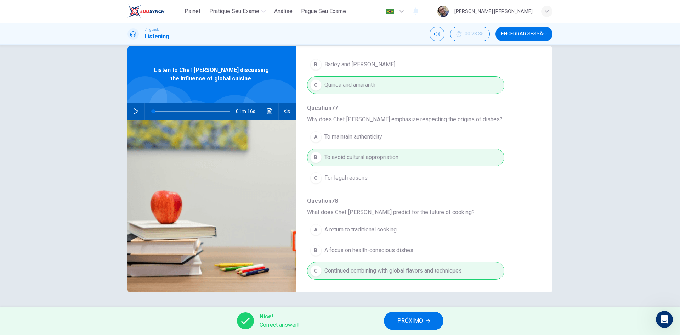
click at [419, 325] on span "PRÓXIMO" at bounding box center [409, 321] width 25 height 10
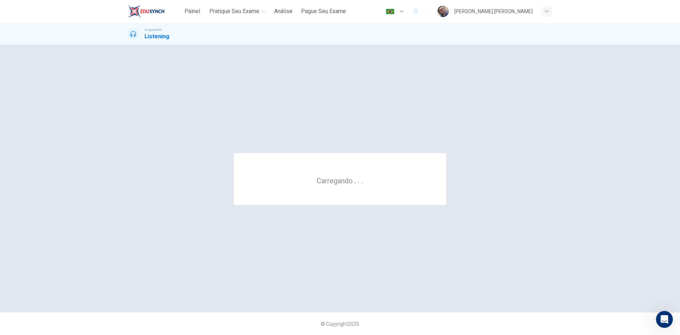
scroll to position [0, 0]
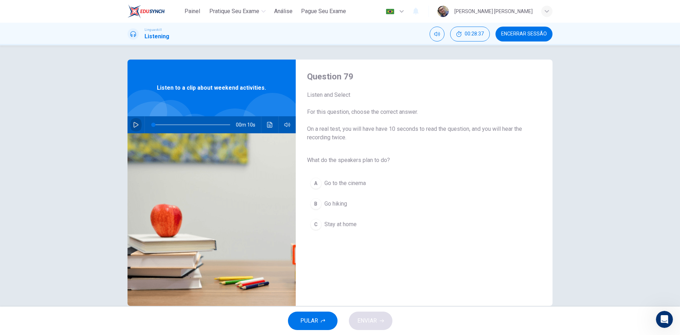
click at [138, 125] on button "button" at bounding box center [135, 124] width 11 height 17
click at [336, 204] on span "Go hiking" at bounding box center [335, 203] width 23 height 8
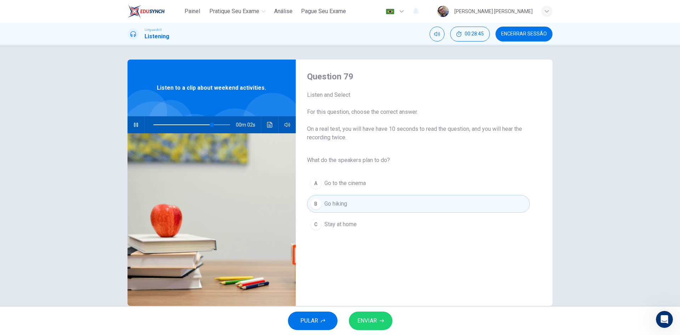
click at [375, 319] on span "ENVIAR" at bounding box center [366, 321] width 19 height 10
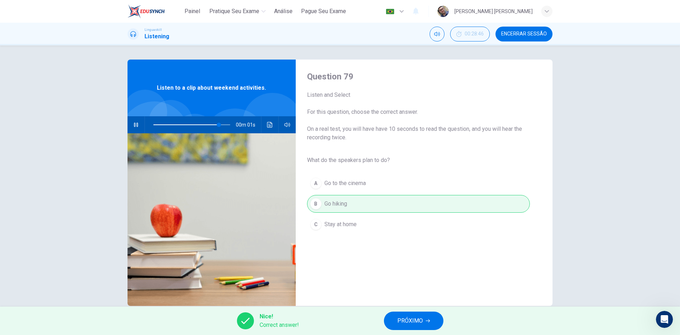
type input "85"
click at [421, 324] on span "PRÓXIMO" at bounding box center [409, 321] width 25 height 10
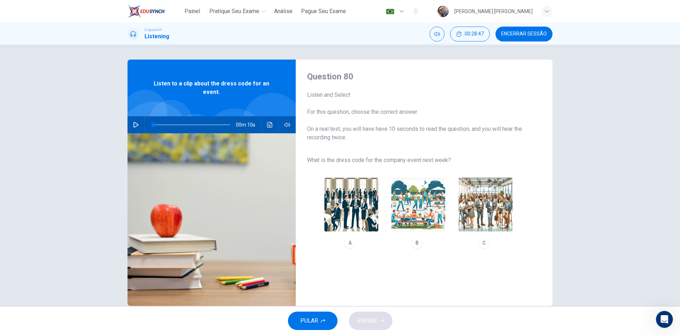
click at [133, 123] on icon "button" at bounding box center [135, 125] width 5 height 6
click at [481, 212] on img "button" at bounding box center [486, 204] width 54 height 54
click at [371, 319] on span "ENVIAR" at bounding box center [366, 321] width 19 height 10
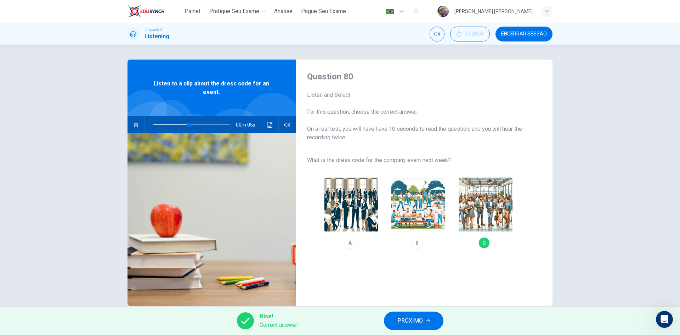
type input "56"
click at [419, 317] on span "PRÓXIMO" at bounding box center [409, 321] width 25 height 10
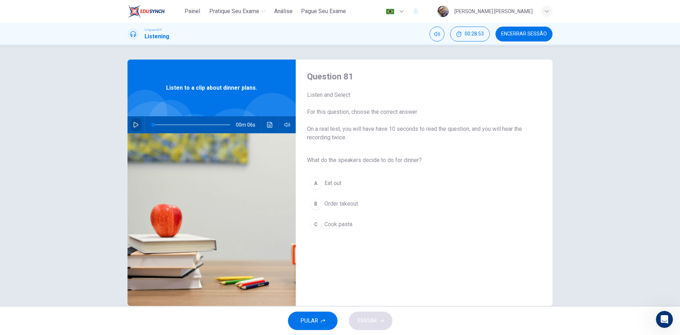
click at [136, 123] on icon "button" at bounding box center [136, 125] width 6 height 6
type input "0"
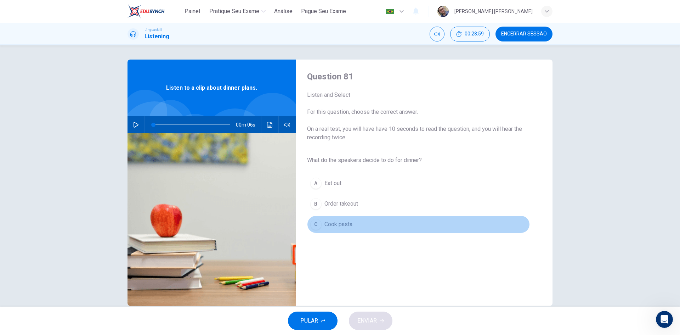
click at [340, 223] on span "Cook pasta" at bounding box center [338, 224] width 28 height 8
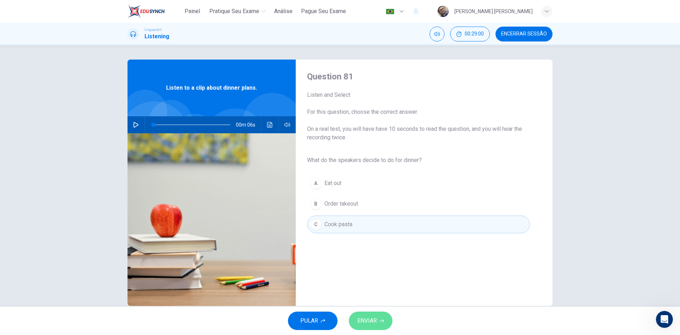
drag, startPoint x: 366, startPoint y: 313, endPoint x: 369, endPoint y: 316, distance: 3.8
click at [367, 313] on button "ENVIAR" at bounding box center [371, 320] width 44 height 18
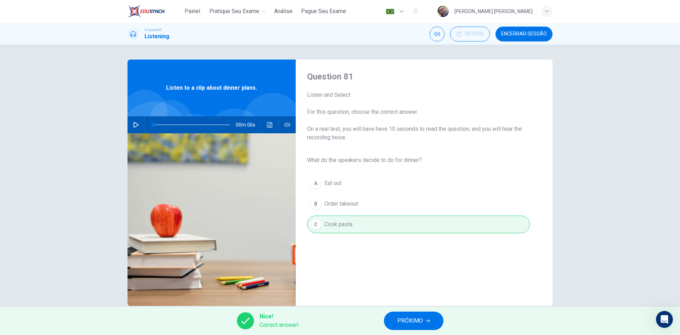
click at [408, 320] on span "PRÓXIMO" at bounding box center [409, 321] width 25 height 10
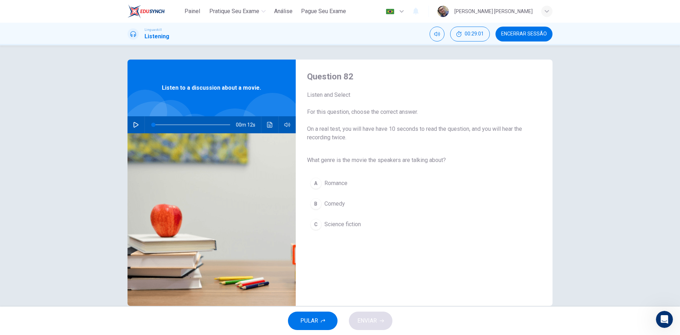
click at [135, 122] on icon "button" at bounding box center [136, 125] width 6 height 6
click at [329, 203] on span "Comedy" at bounding box center [334, 203] width 21 height 8
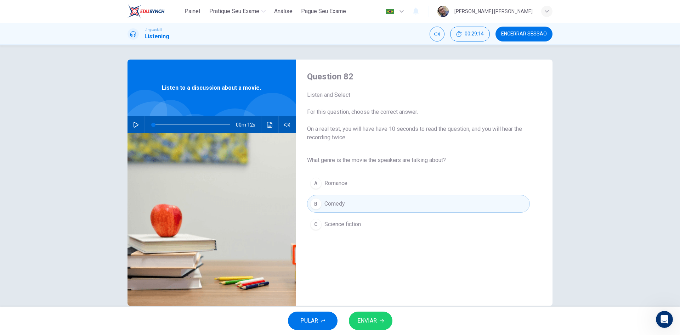
click at [137, 127] on button "button" at bounding box center [135, 124] width 11 height 17
click at [342, 225] on span "Science fiction" at bounding box center [342, 224] width 36 height 8
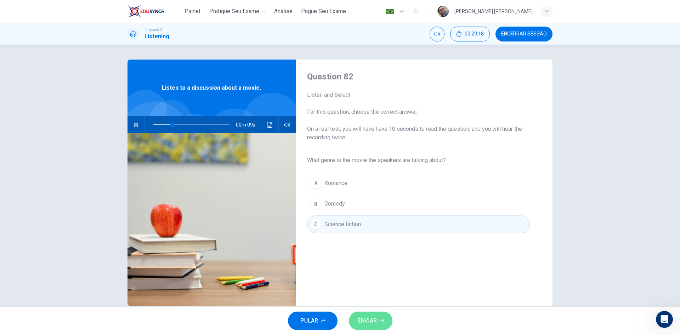
click at [373, 319] on span "ENVIAR" at bounding box center [366, 321] width 19 height 10
type input "33"
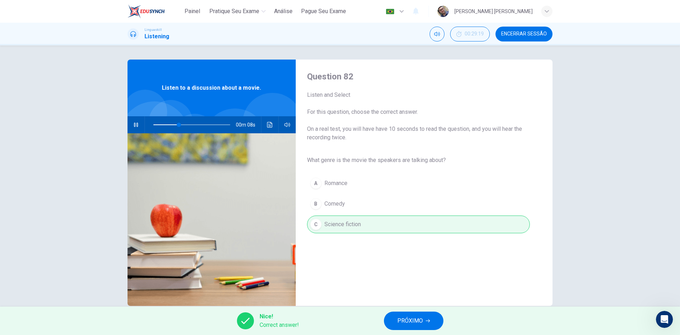
click at [417, 318] on span "PRÓXIMO" at bounding box center [409, 321] width 25 height 10
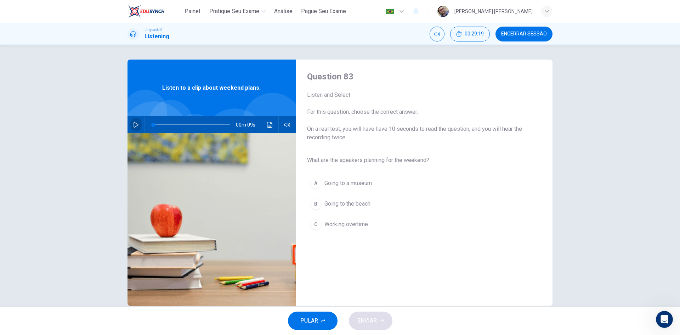
click at [135, 125] on icon "button" at bounding box center [136, 125] width 6 height 6
click at [348, 203] on span "Going to the beach" at bounding box center [347, 203] width 46 height 8
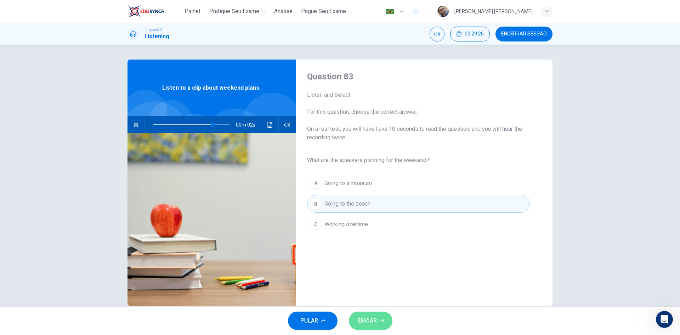
click at [380, 322] on icon "button" at bounding box center [382, 320] width 4 height 4
type input "89"
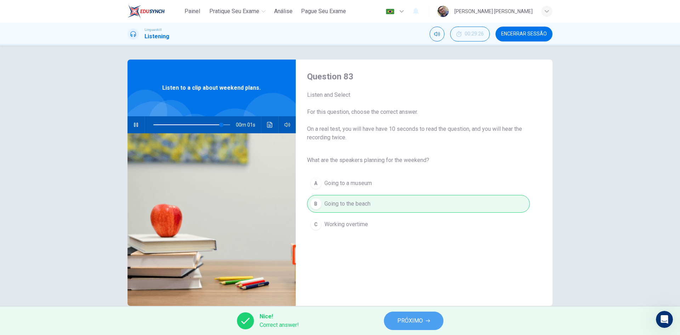
click at [419, 312] on button "PRÓXIMO" at bounding box center [413, 320] width 59 height 18
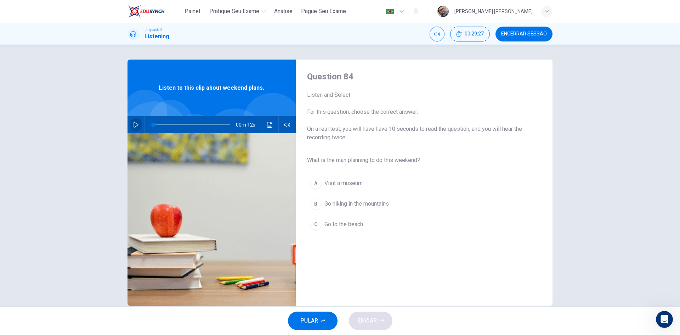
click at [138, 120] on button "button" at bounding box center [135, 124] width 11 height 17
click at [358, 203] on span "Go hiking in the mountains" at bounding box center [356, 203] width 64 height 8
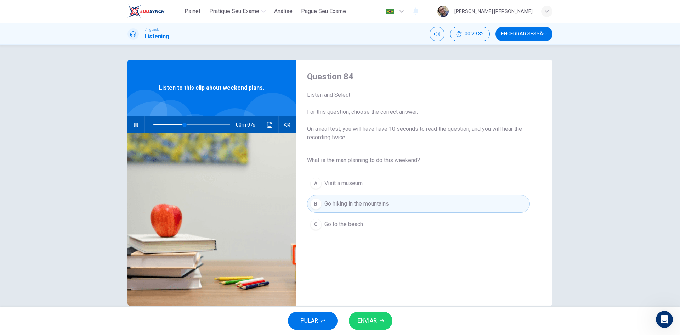
click at [372, 319] on span "ENVIAR" at bounding box center [366, 321] width 19 height 10
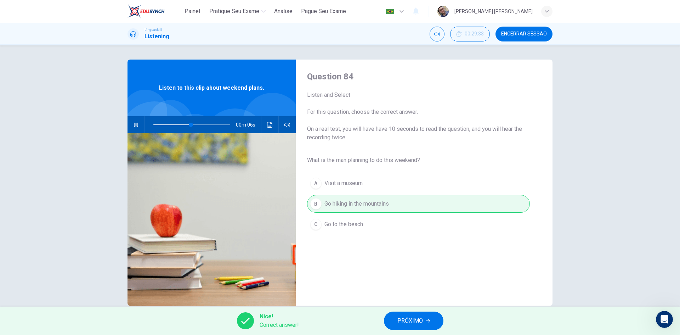
type input "57"
click at [411, 317] on span "PRÓXIMO" at bounding box center [409, 321] width 25 height 10
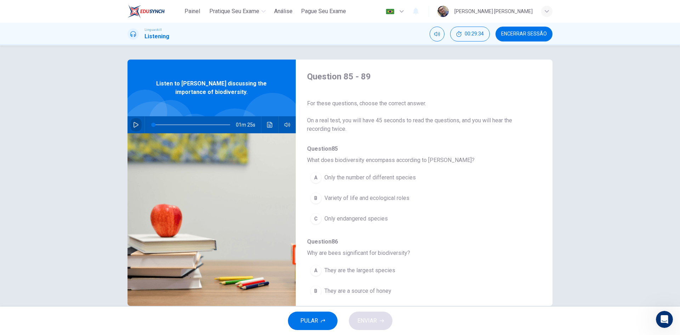
click at [134, 127] on icon "button" at bounding box center [136, 125] width 6 height 6
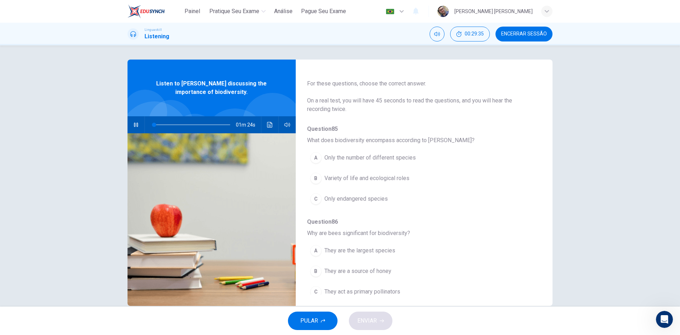
scroll to position [35, 0]
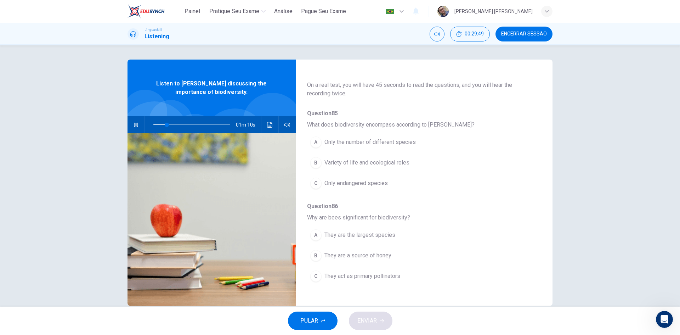
click at [369, 163] on span "Variety of life and ecological roles" at bounding box center [366, 162] width 85 height 8
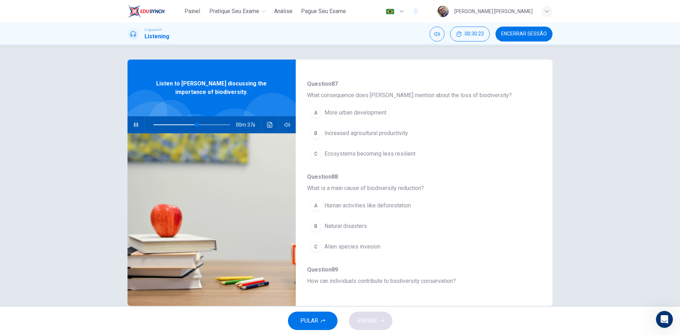
scroll to position [283, 0]
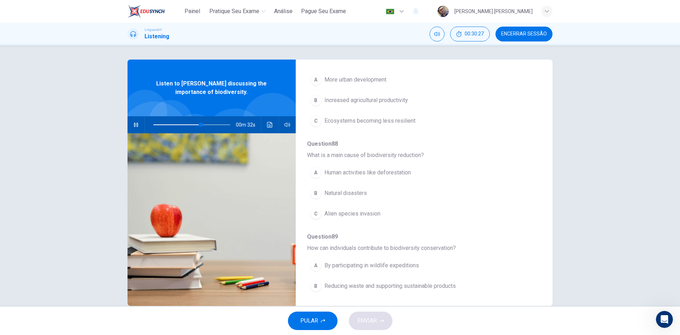
click at [348, 174] on span "Human activities like deforestation" at bounding box center [367, 172] width 86 height 8
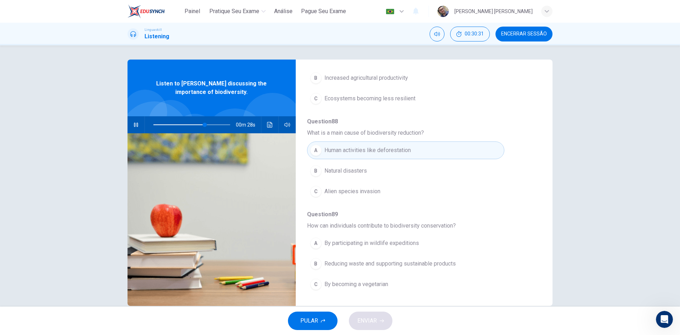
scroll to position [13, 0]
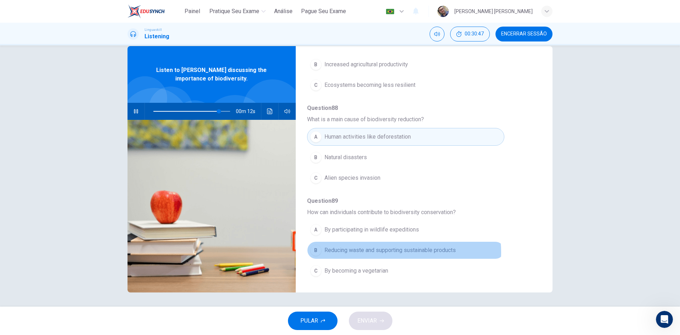
click at [378, 252] on span "Reducing waste and supporting sustainable products" at bounding box center [389, 250] width 131 height 8
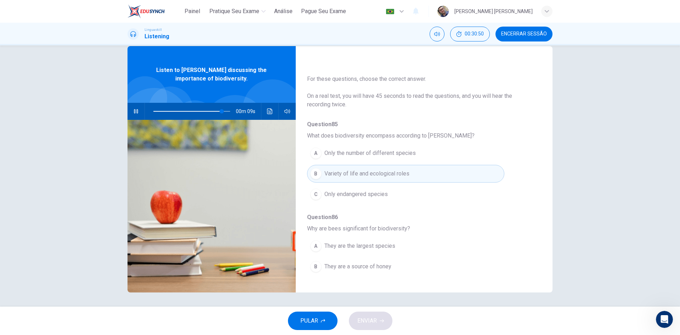
scroll to position [0, 0]
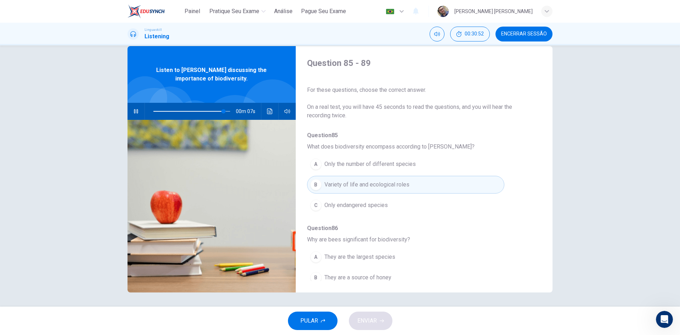
click at [137, 110] on icon "button" at bounding box center [136, 111] width 6 height 6
click at [138, 110] on button "button" at bounding box center [135, 111] width 11 height 17
click at [157, 112] on span at bounding box center [191, 111] width 77 height 10
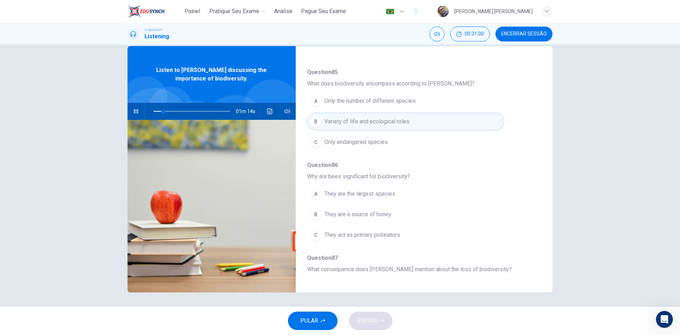
scroll to position [106, 0]
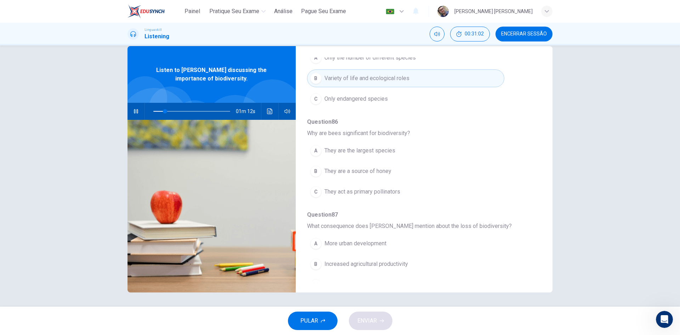
click at [363, 152] on span "They are the largest species" at bounding box center [359, 150] width 71 height 8
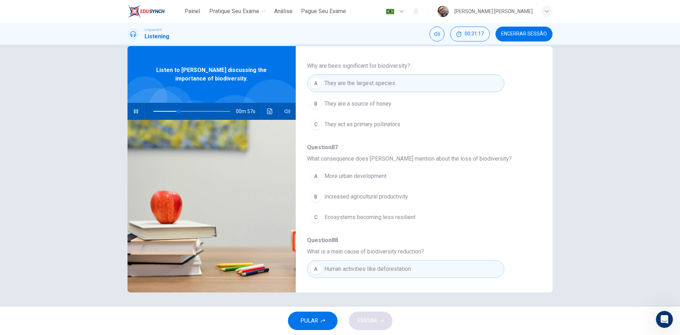
scroll to position [177, 0]
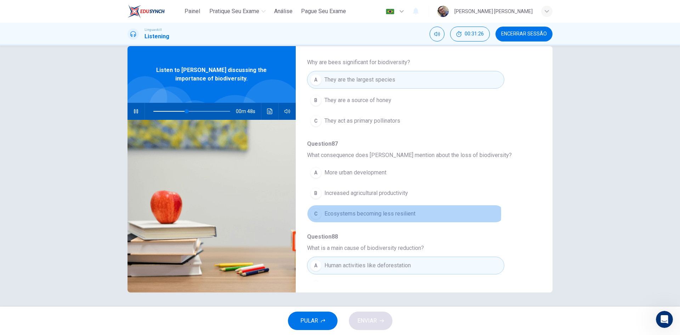
click at [363, 214] on span "Ecosystems becoming less resilient" at bounding box center [369, 213] width 91 height 8
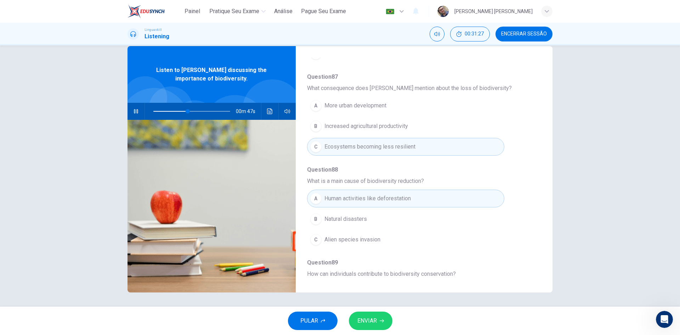
scroll to position [306, 0]
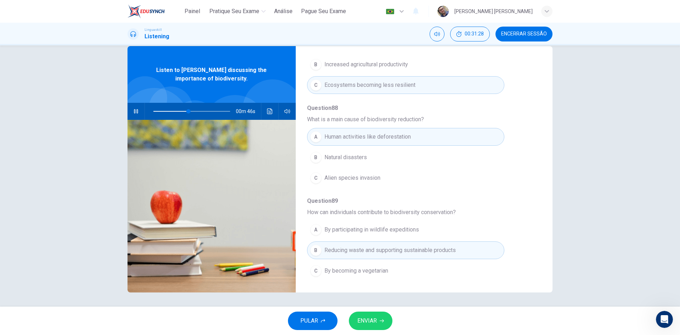
click at [376, 323] on span "ENVIAR" at bounding box center [366, 321] width 19 height 10
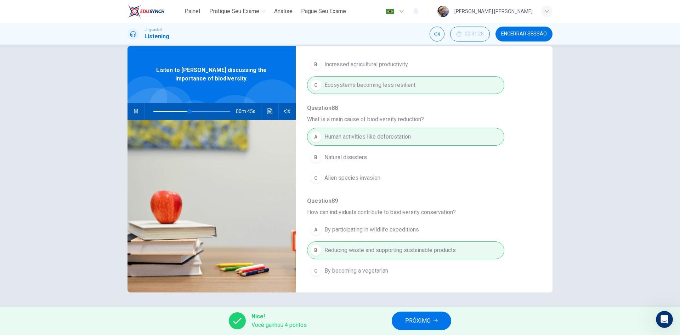
type input "48"
click at [424, 319] on span "PRÓXIMO" at bounding box center [417, 321] width 25 height 10
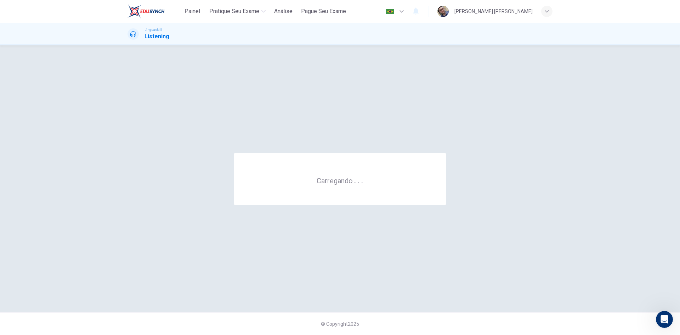
scroll to position [0, 0]
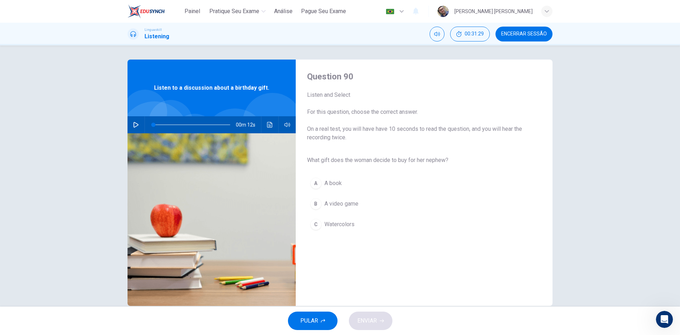
click at [131, 125] on button "button" at bounding box center [135, 124] width 11 height 17
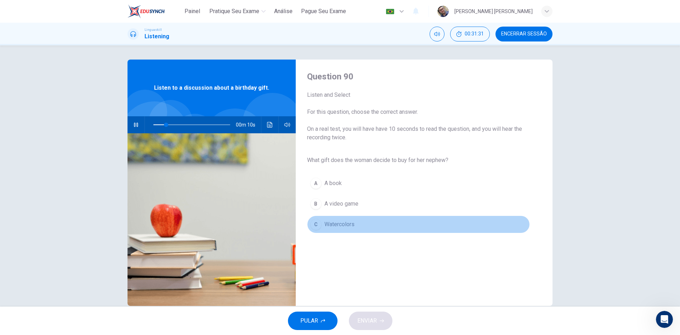
click at [331, 225] on span "Watercolors" at bounding box center [339, 224] width 30 height 8
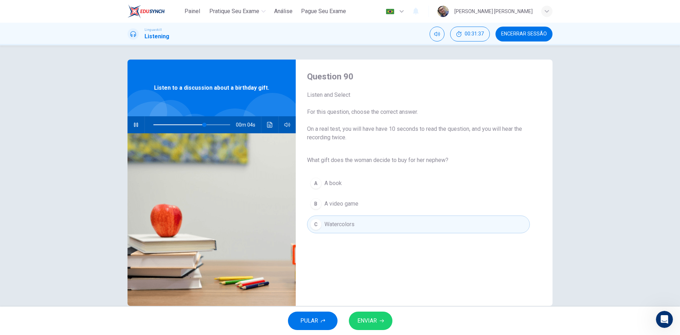
click at [379, 322] on button "ENVIAR" at bounding box center [371, 320] width 44 height 18
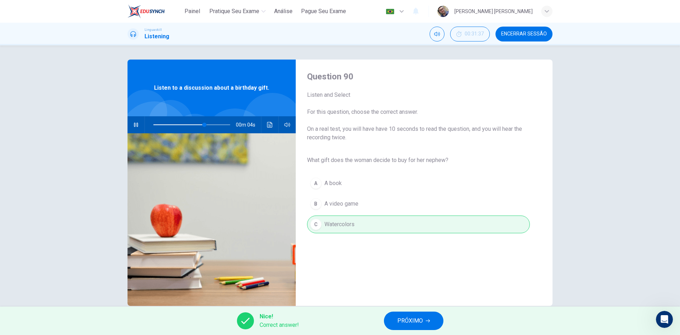
type input "75"
click at [415, 323] on span "PRÓXIMO" at bounding box center [409, 321] width 25 height 10
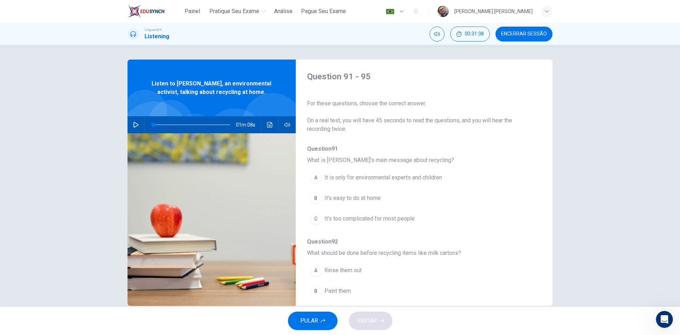
click at [133, 125] on icon "button" at bounding box center [136, 125] width 6 height 6
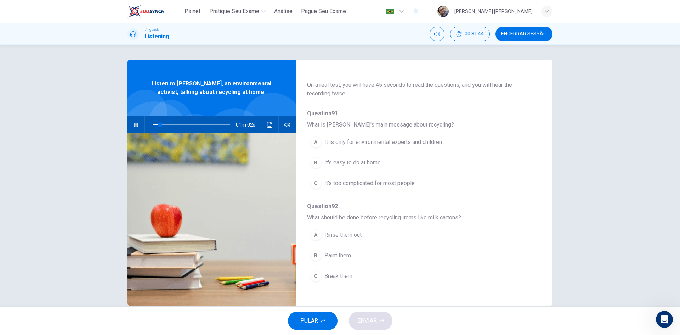
click at [358, 161] on span "It's easy to do at home" at bounding box center [352, 162] width 56 height 8
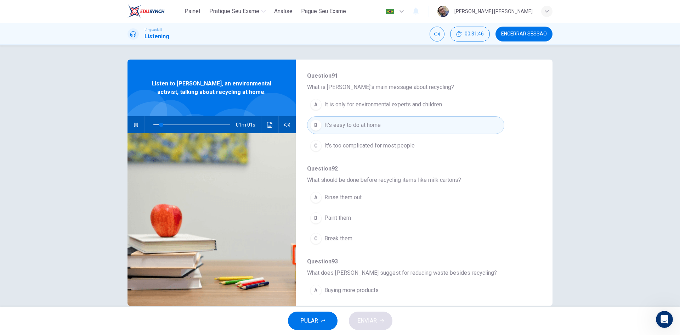
scroll to position [106, 0]
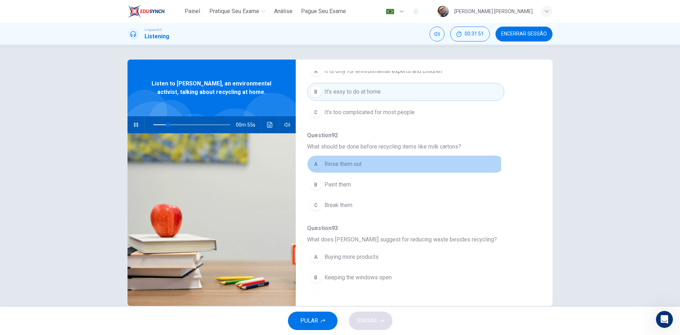
click at [351, 165] on span "Rinse them out" at bounding box center [342, 164] width 37 height 8
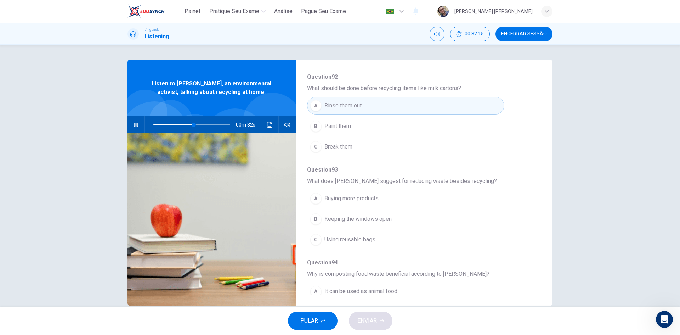
scroll to position [177, 0]
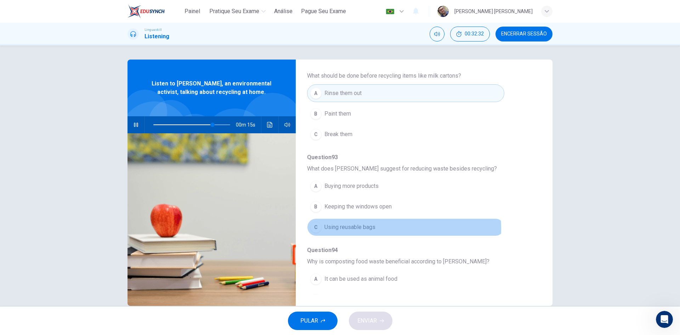
click at [347, 228] on span "Using reusable bags" at bounding box center [349, 227] width 51 height 8
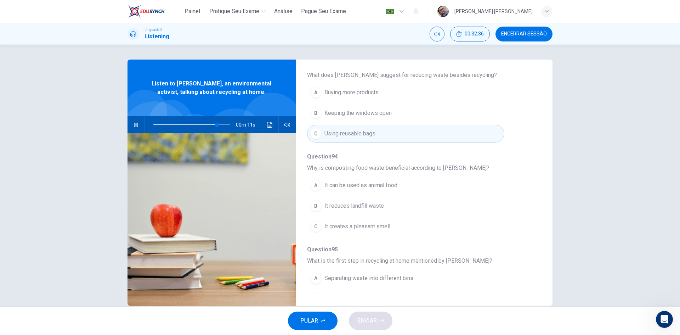
scroll to position [283, 0]
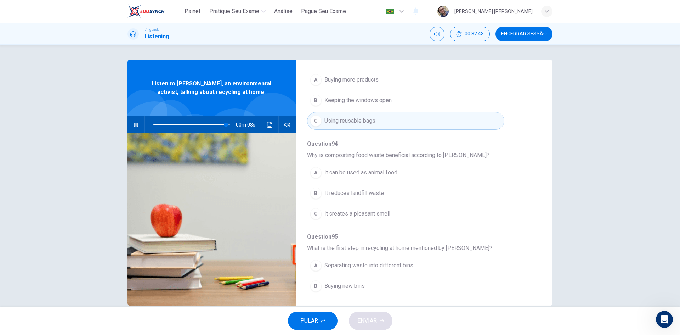
click at [346, 194] on span "It reduces landfill waste" at bounding box center [353, 193] width 59 height 8
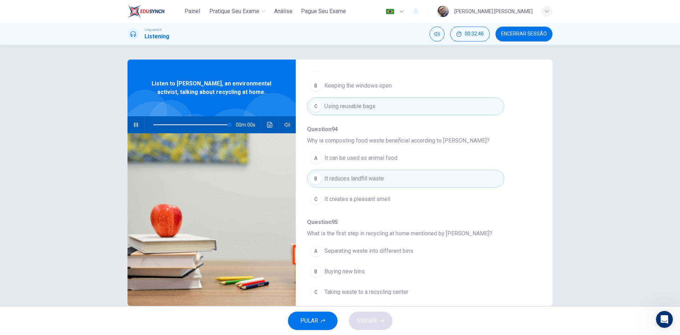
scroll to position [306, 0]
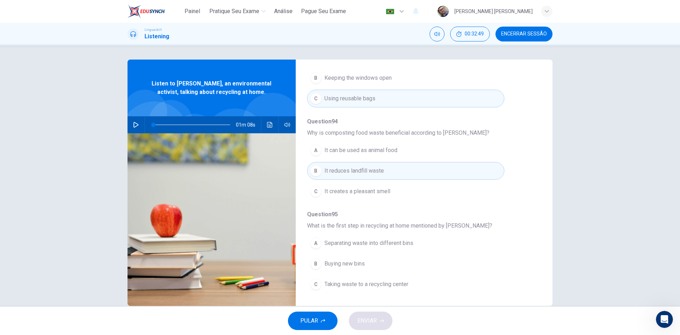
click at [350, 285] on span "Taking waste to a recycling center" at bounding box center [366, 284] width 84 height 8
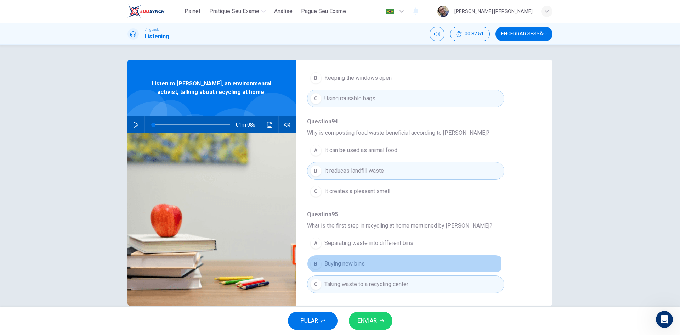
click at [350, 264] on span "Buying new bins" at bounding box center [344, 263] width 40 height 8
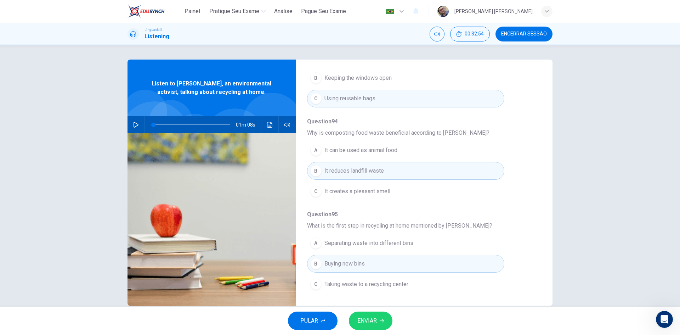
click at [357, 243] on span "Separating waste into different bins" at bounding box center [368, 243] width 89 height 8
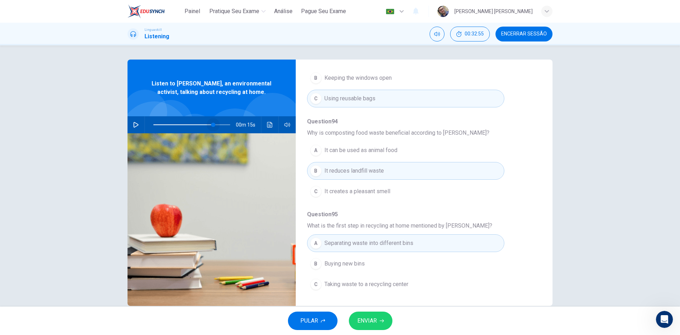
click at [212, 126] on span at bounding box center [191, 125] width 77 height 10
click at [134, 124] on icon "button" at bounding box center [136, 125] width 6 height 6
click at [372, 323] on span "ENVIAR" at bounding box center [366, 321] width 19 height 10
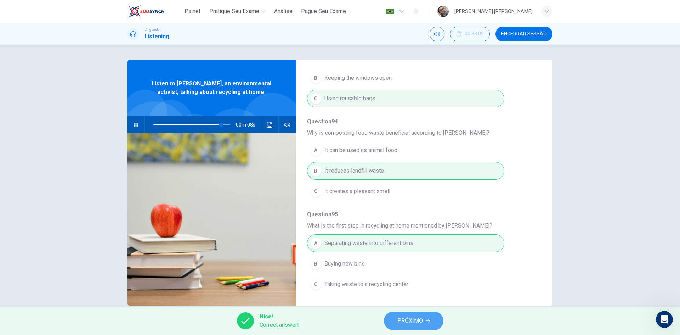
type input "90"
click at [412, 326] on button "PRÓXIMO" at bounding box center [413, 320] width 59 height 18
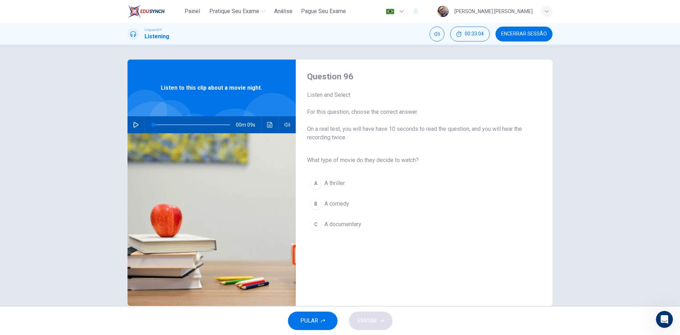
click at [133, 123] on icon "button" at bounding box center [136, 125] width 6 height 6
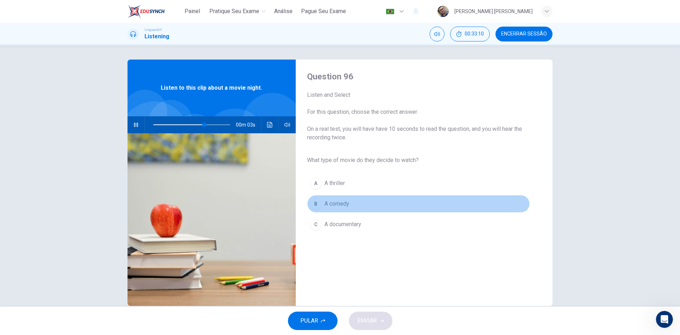
click at [336, 205] on span "A comedy" at bounding box center [336, 203] width 25 height 8
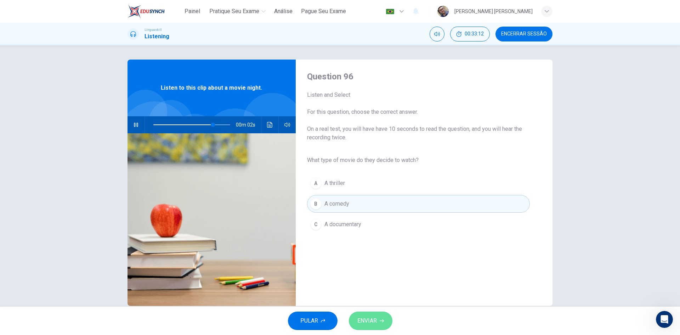
click at [371, 320] on span "ENVIAR" at bounding box center [366, 321] width 19 height 10
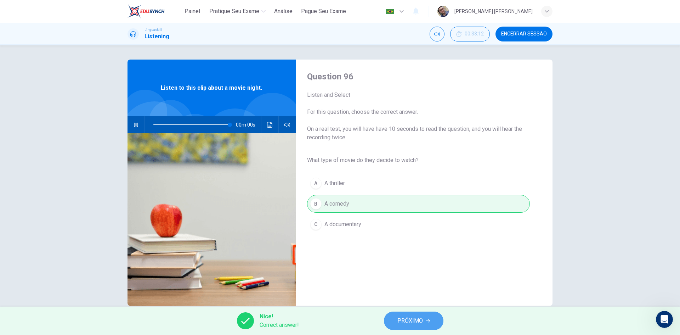
type input "0"
click at [411, 321] on span "PRÓXIMO" at bounding box center [409, 321] width 25 height 10
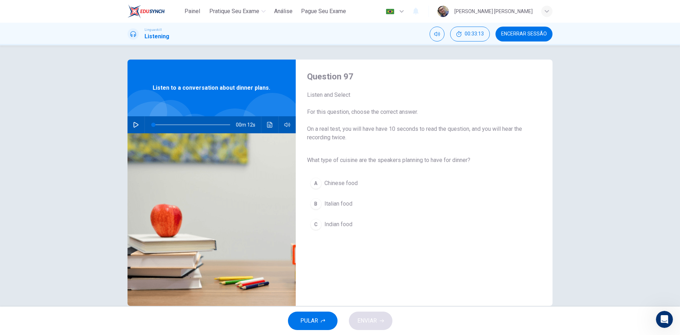
click at [139, 126] on button "button" at bounding box center [135, 124] width 11 height 17
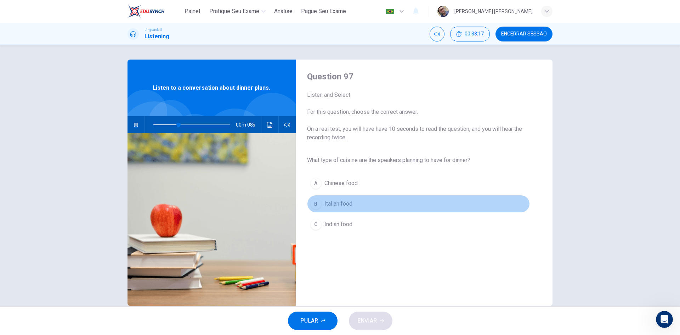
click at [343, 205] on span "Italian food" at bounding box center [338, 203] width 28 height 8
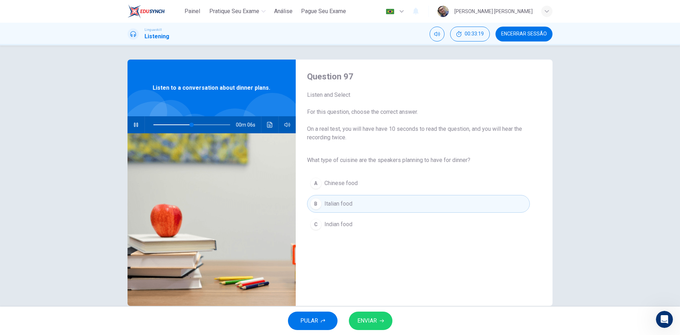
click at [377, 322] on button "ENVIAR" at bounding box center [371, 320] width 44 height 18
type input "58"
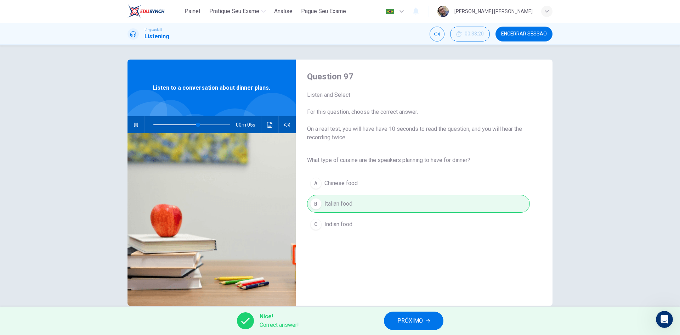
click at [406, 317] on span "PRÓXIMO" at bounding box center [409, 321] width 25 height 10
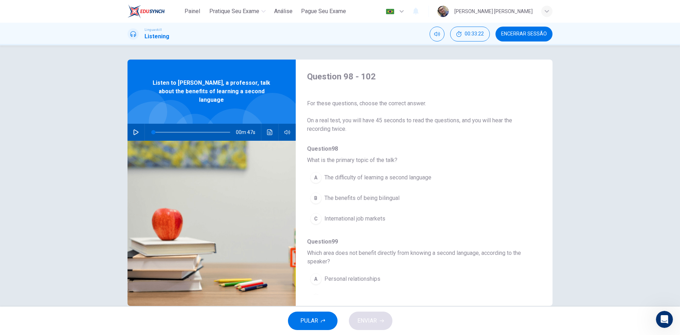
click at [133, 129] on icon "button" at bounding box center [136, 132] width 6 height 6
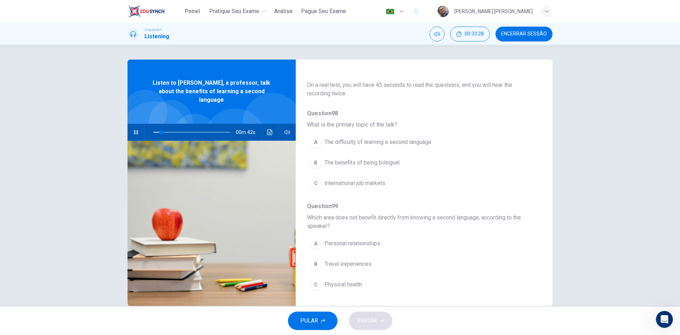
click at [358, 158] on button "B The benefits of being bilingual" at bounding box center [405, 163] width 197 height 18
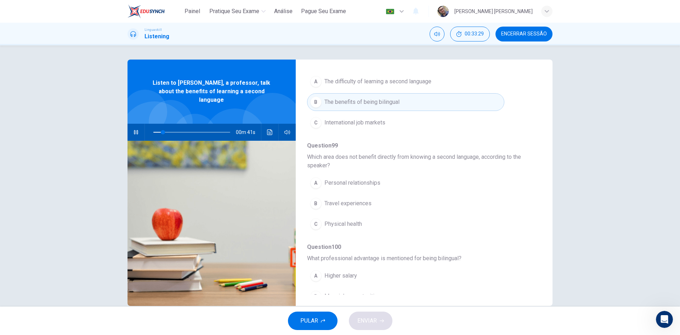
scroll to position [106, 0]
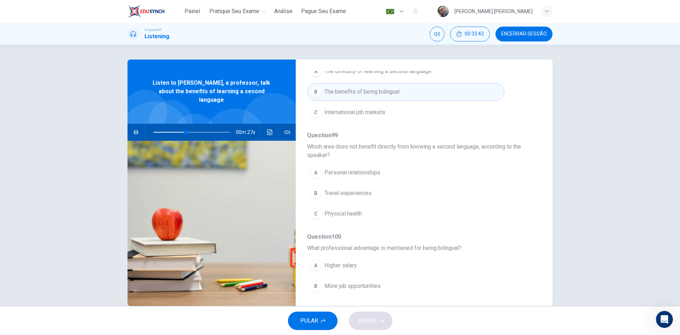
click at [340, 211] on span "Physical health" at bounding box center [343, 213] width 38 height 8
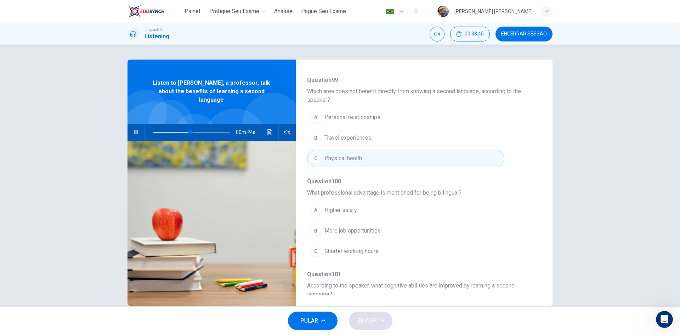
scroll to position [177, 0]
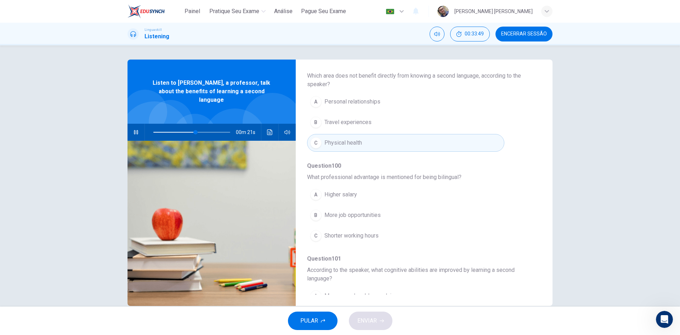
click at [355, 215] on span "More job opportunities" at bounding box center [352, 215] width 56 height 8
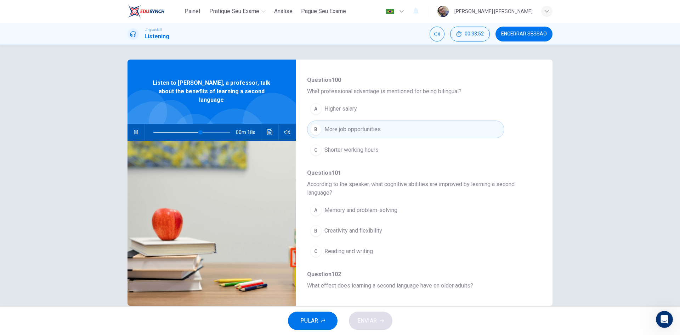
scroll to position [283, 0]
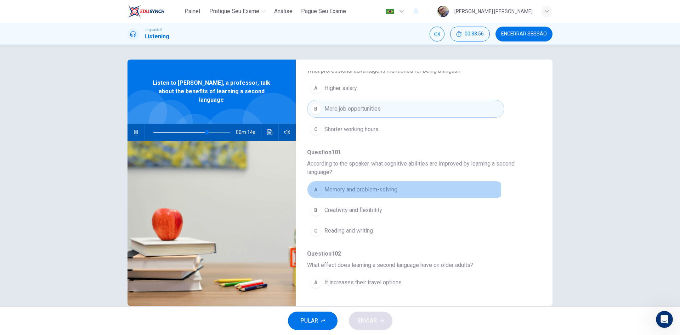
click at [356, 192] on span "Memory and problem-solving" at bounding box center [360, 189] width 73 height 8
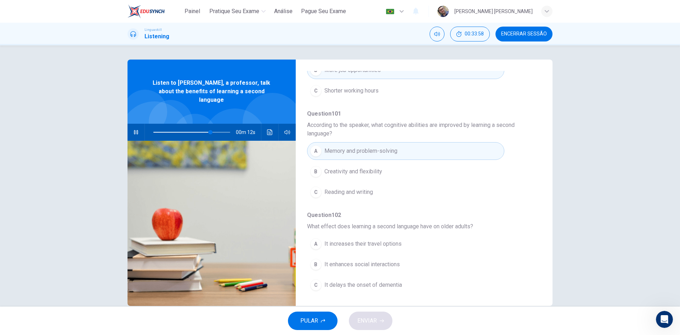
scroll to position [323, 0]
click at [356, 285] on span "It delays the onset of dementia" at bounding box center [363, 284] width 78 height 8
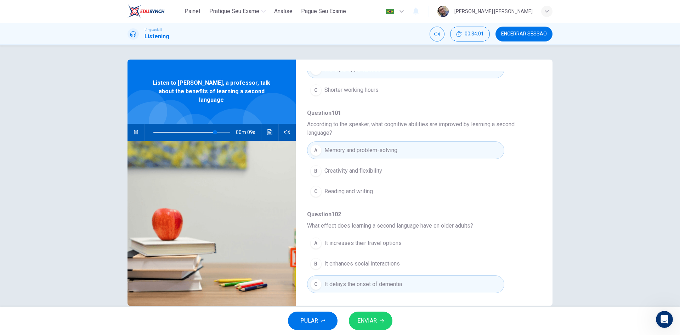
click at [373, 323] on span "ENVIAR" at bounding box center [366, 321] width 19 height 10
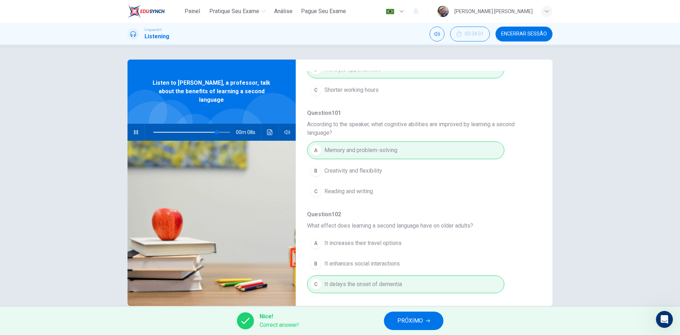
type input "85"
click at [413, 320] on span "PRÓXIMO" at bounding box center [409, 321] width 25 height 10
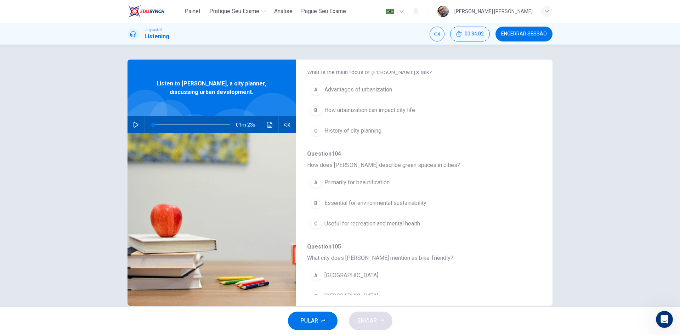
scroll to position [106, 0]
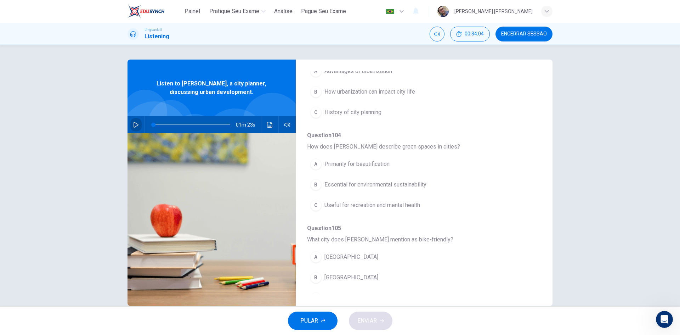
click at [137, 125] on button "button" at bounding box center [135, 124] width 11 height 17
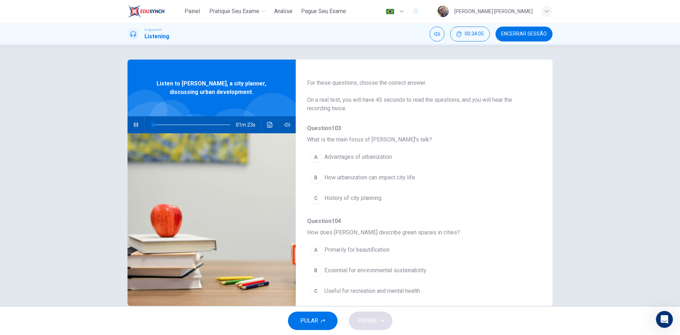
scroll to position [0, 0]
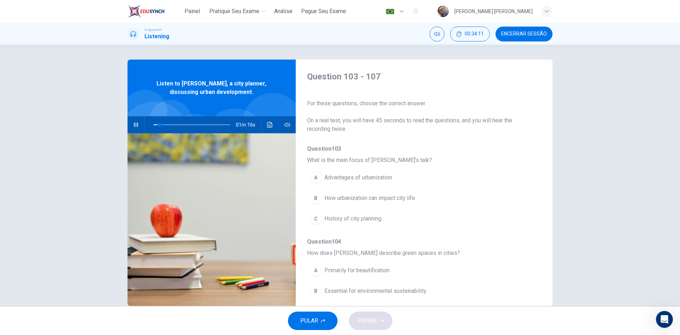
click at [346, 200] on span "How urbanization can impact city life" at bounding box center [369, 198] width 91 height 8
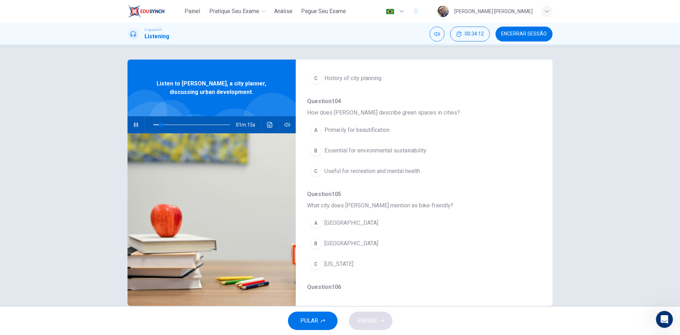
scroll to position [142, 0]
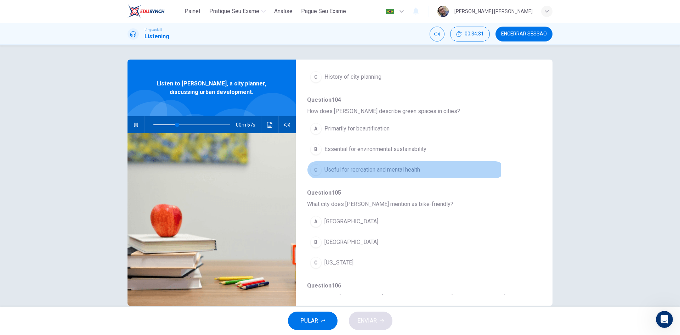
click at [375, 170] on span "Useful for recreation and mental health" at bounding box center [372, 169] width 96 height 8
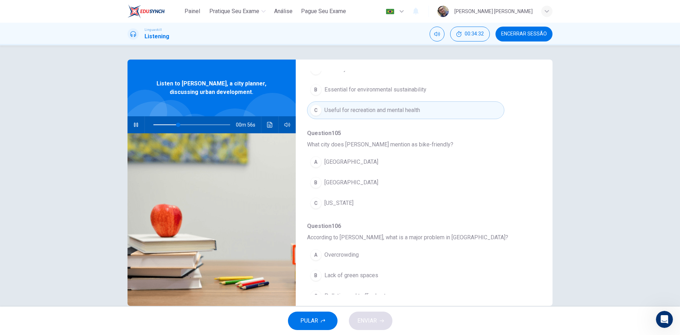
scroll to position [212, 0]
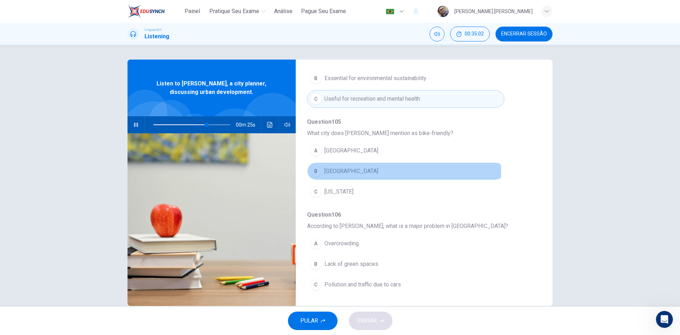
click at [339, 172] on span "[GEOGRAPHIC_DATA]" at bounding box center [351, 171] width 54 height 8
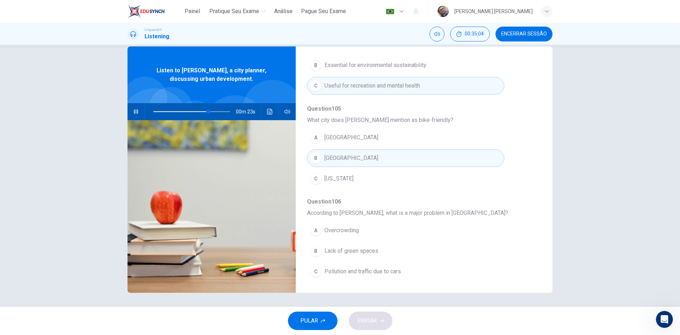
scroll to position [13, 0]
click at [371, 269] on span "Pollution and traffic due to cars" at bounding box center [362, 271] width 76 height 8
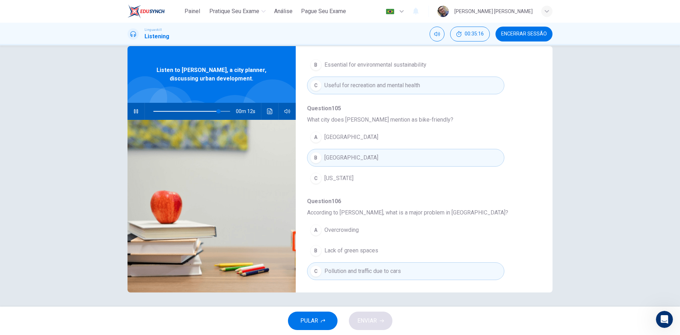
click at [325, 271] on span "Pollution and traffic due to cars" at bounding box center [362, 271] width 76 height 8
click at [347, 225] on button "A Overcrowding" at bounding box center [405, 230] width 197 height 18
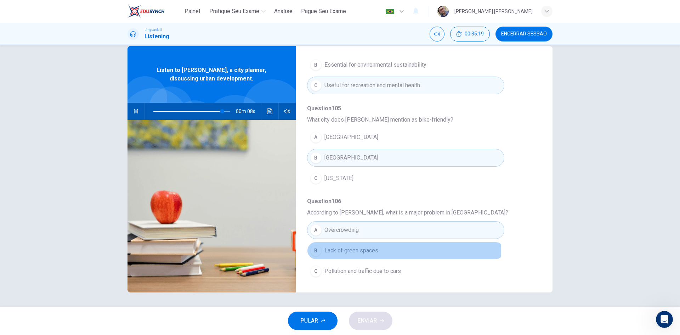
click at [345, 250] on span "Lack of green spaces" at bounding box center [351, 250] width 54 height 8
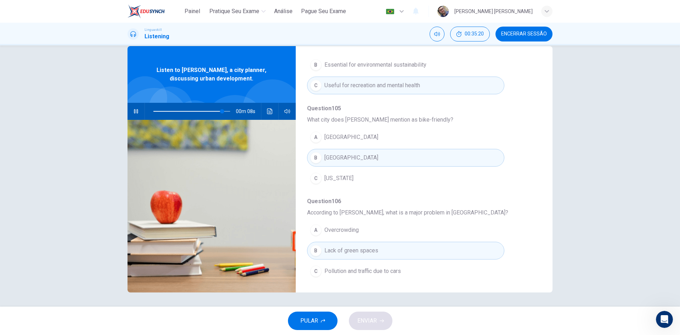
click at [354, 268] on span "Pollution and traffic due to cars" at bounding box center [362, 271] width 76 height 8
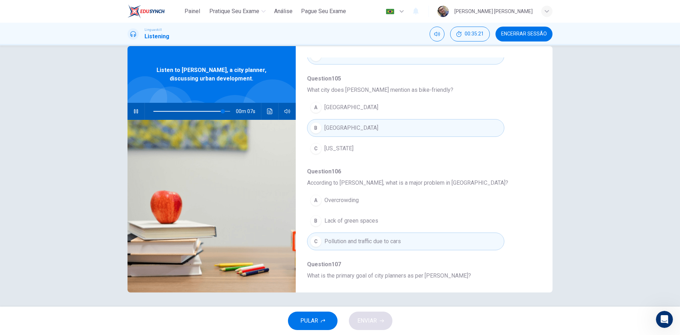
scroll to position [306, 0]
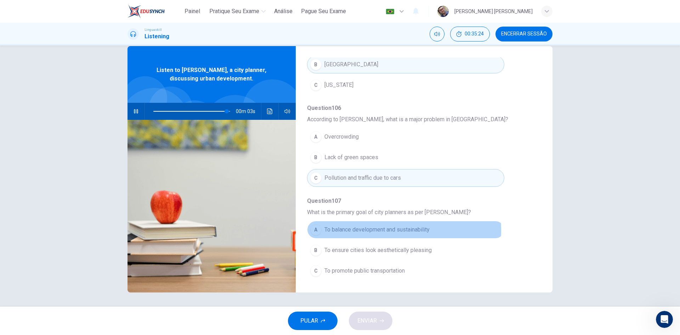
click at [371, 230] on span "To balance development and sustainability" at bounding box center [376, 229] width 105 height 8
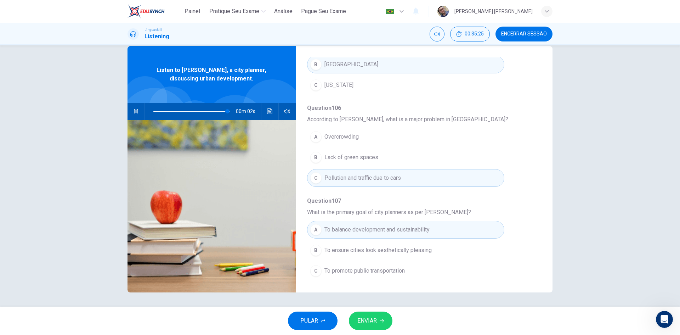
click at [373, 319] on span "ENVIAR" at bounding box center [366, 321] width 19 height 10
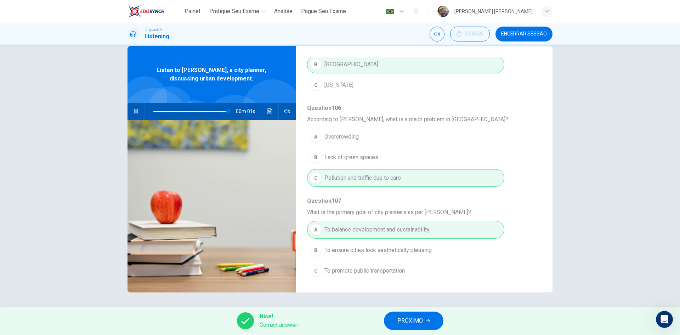
type input "99"
click at [417, 314] on button "PRÓXIMO" at bounding box center [413, 320] width 59 height 18
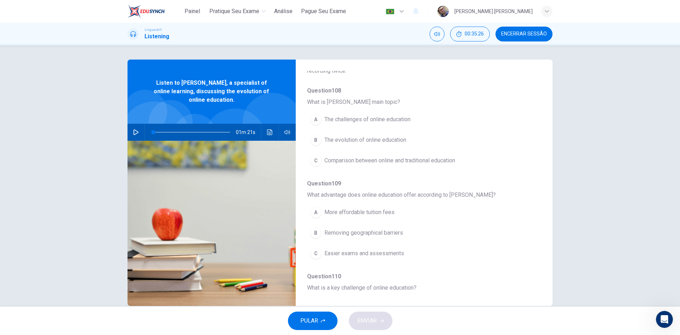
scroll to position [71, 0]
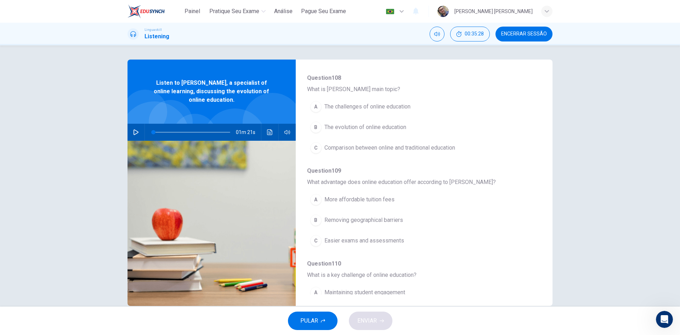
click at [131, 129] on button "button" at bounding box center [135, 132] width 11 height 17
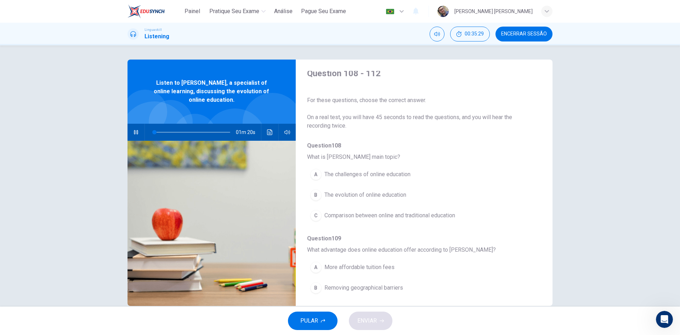
scroll to position [0, 0]
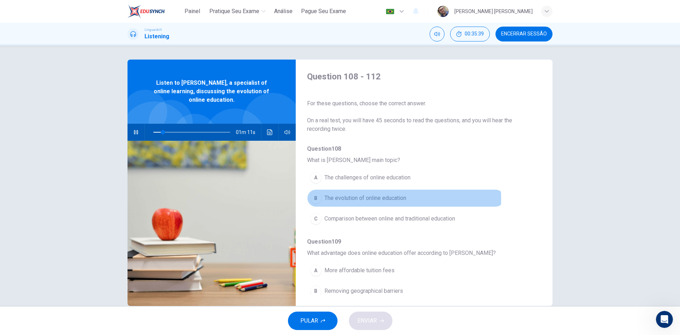
click at [356, 199] on span "The evolution of online education" at bounding box center [365, 198] width 82 height 8
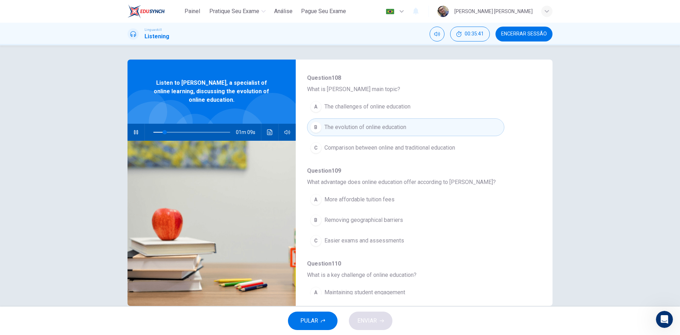
scroll to position [106, 0]
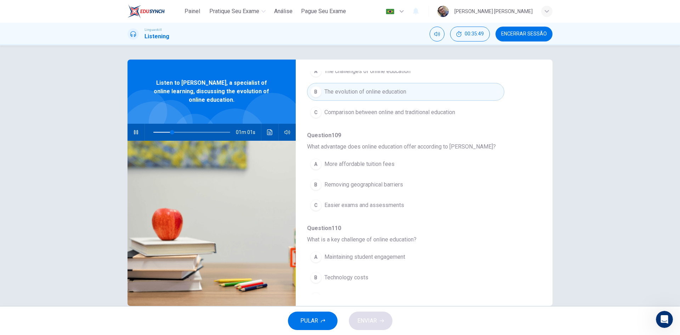
click at [343, 185] on span "Removing geographical barriers" at bounding box center [363, 184] width 79 height 8
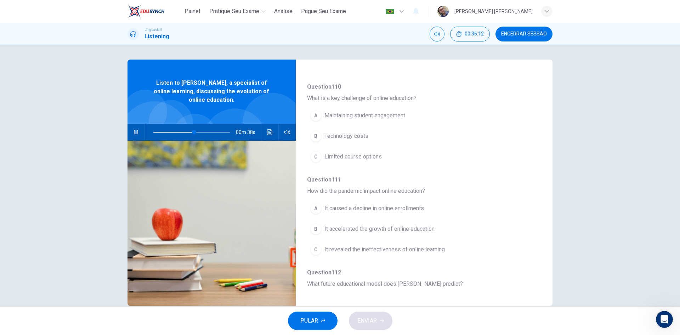
scroll to position [248, 0]
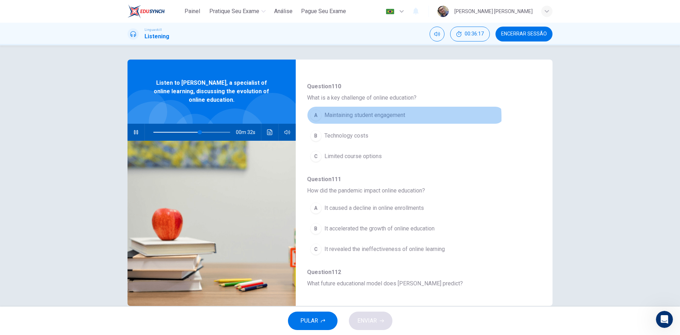
click at [388, 117] on span "Maintaining student engagement" at bounding box center [364, 115] width 81 height 8
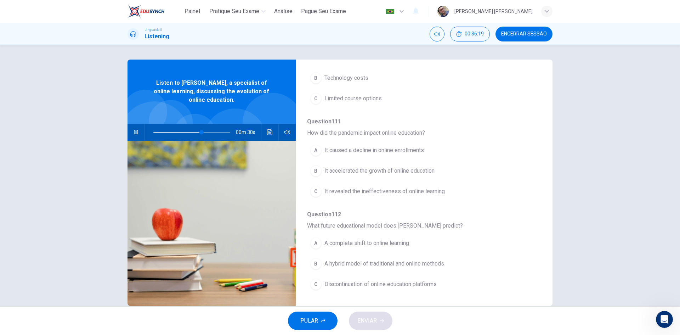
scroll to position [13, 0]
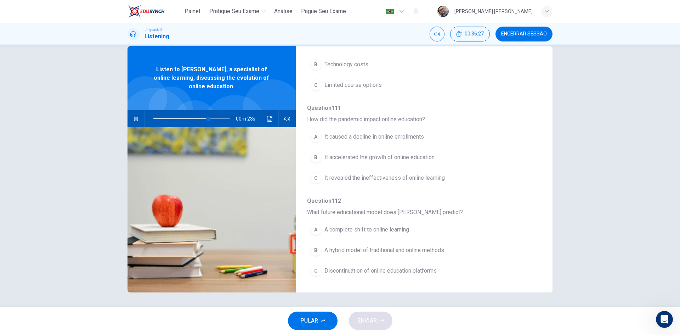
click at [365, 251] on span "A hybrid model of traditional and online methods" at bounding box center [384, 250] width 120 height 8
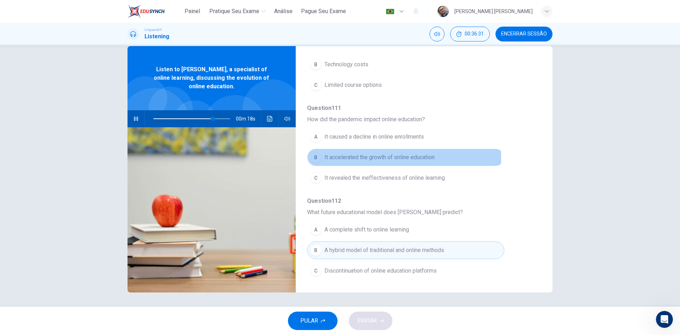
click at [346, 159] on span "It accelerated the growth of online education" at bounding box center [379, 157] width 110 height 8
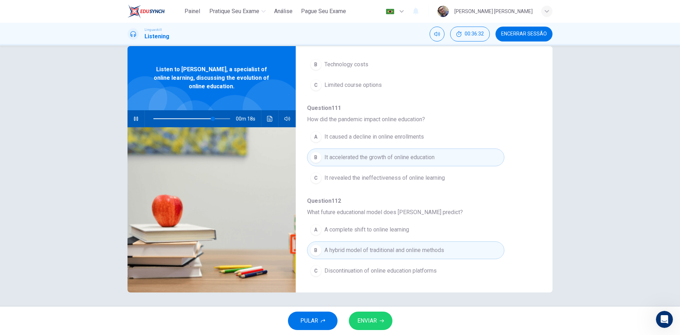
click at [373, 328] on button "ENVIAR" at bounding box center [371, 320] width 44 height 18
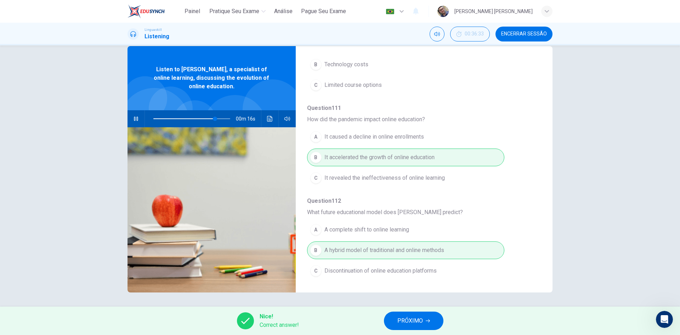
type input "81"
click at [408, 322] on span "PRÓXIMO" at bounding box center [409, 321] width 25 height 10
